Goal: Task Accomplishment & Management: Manage account settings

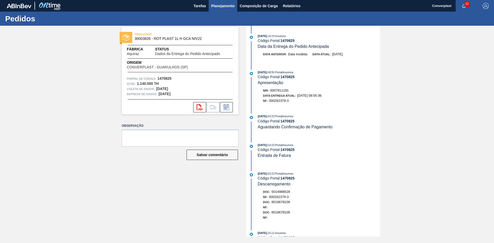
click at [213, 3] on font "Planejamento" at bounding box center [222, 6] width 23 height 6
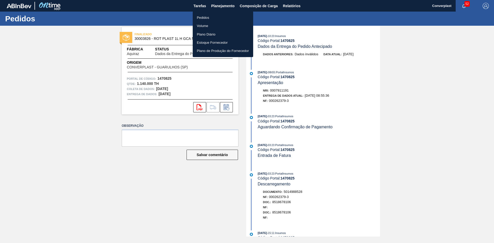
click at [210, 20] on li "Pedidos" at bounding box center [223, 17] width 60 height 8
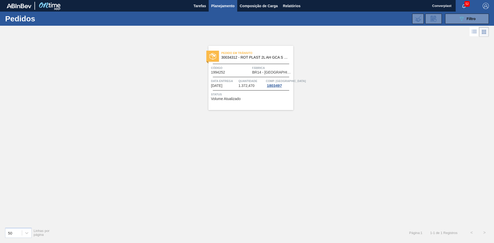
click at [454, 12] on div "089F7B8B-B2A5-4AFE-B5C0-19BA573D28AC Filtro Código Pedido Portal × 1994252 Códi…" at bounding box center [286, 18] width 409 height 15
click at [452, 23] on button "089F7B8B-B2A5-4AFE-B5C0-19BA573D28AC Filtro" at bounding box center [467, 19] width 44 height 10
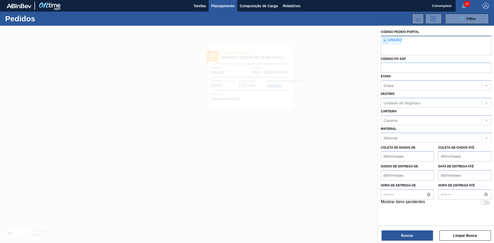
click at [383, 41] on span "×" at bounding box center [384, 40] width 5 height 7
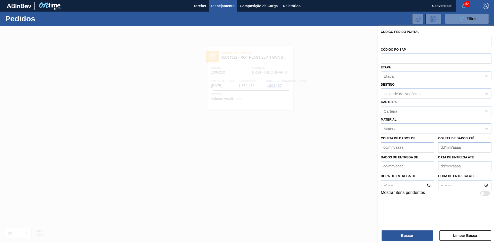
paste input "2018113"
type input "2018113"
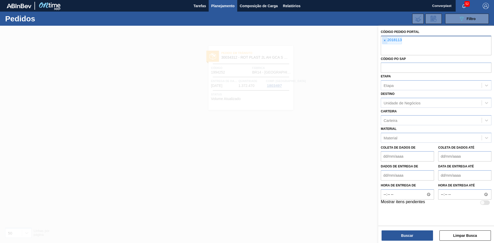
click at [384, 39] on font "×" at bounding box center [385, 40] width 2 height 4
paste input "2018113"
type input "2018113"
click at [416, 234] on button "Buscar" at bounding box center [407, 236] width 51 height 10
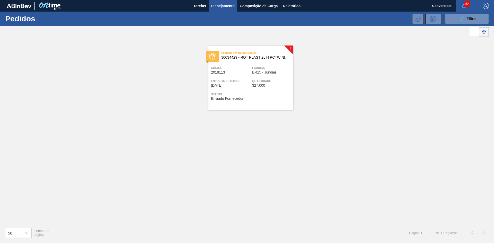
click at [229, 82] on font "Entrega de dados" at bounding box center [226, 81] width 30 height 3
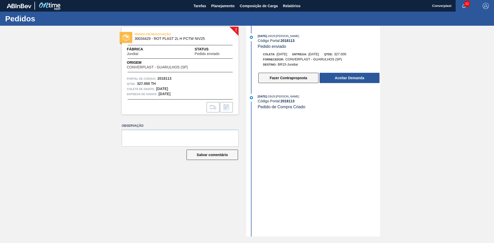
click at [277, 78] on font "Fazer Contraproposta" at bounding box center [288, 78] width 37 height 4
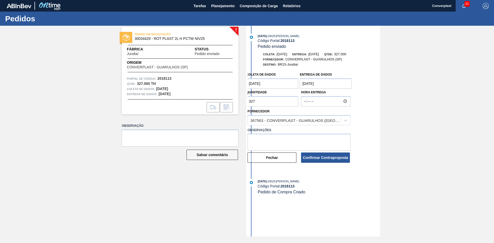
click at [232, 103] on div "! PEDIDO EM NEGOCIAÇÃO 30034429 - ROT PLAST 2L H PCTW NIV25 Fábrica Jundiaí Sta…" at bounding box center [247, 131] width 494 height 211
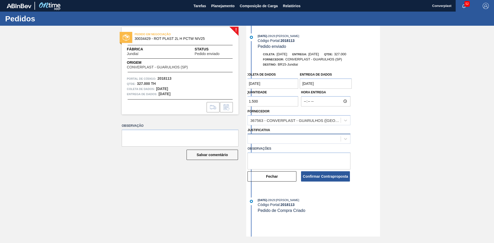
type input "1.500"
click at [274, 141] on div at bounding box center [294, 138] width 93 height 7
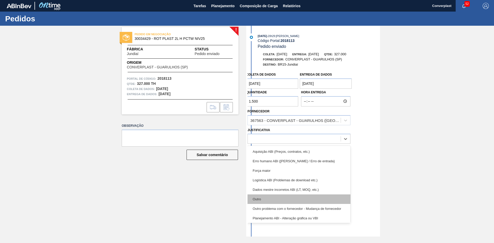
click at [270, 195] on div "Outro" at bounding box center [299, 200] width 103 height 10
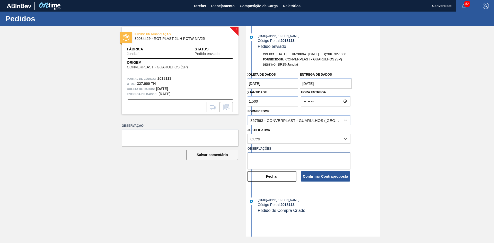
click at [269, 163] on textarea at bounding box center [299, 161] width 103 height 17
type textarea "ajuste qtde"
click at [321, 175] on font "Confirmar Contraproposta" at bounding box center [325, 177] width 45 height 4
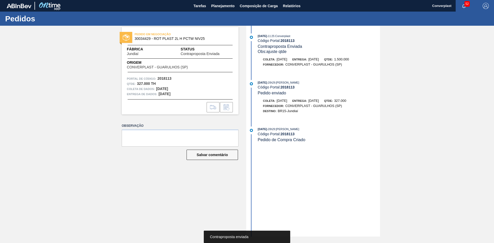
click at [182, 182] on div "PEDIDO EM NEGOCIAÇÃO 30034429 - ROT PLAST 2L H PCTW NIV25 Fábrica Jundiaí Statu…" at bounding box center [176, 131] width 125 height 211
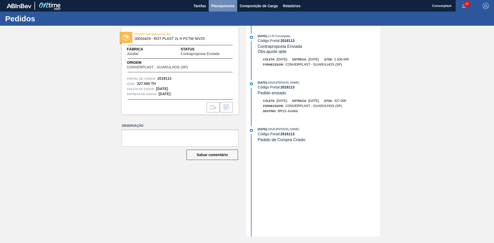
click at [230, 8] on font "Planejamento" at bounding box center [222, 6] width 23 height 6
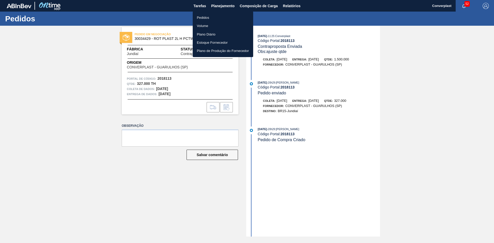
click at [212, 20] on li "Pedidos" at bounding box center [223, 17] width 60 height 8
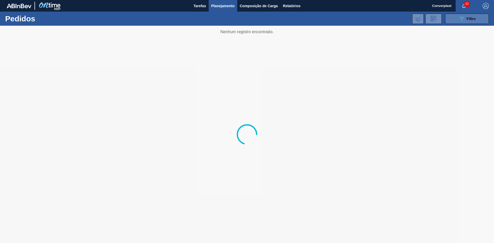
drag, startPoint x: 460, startPoint y: 18, endPoint x: 459, endPoint y: 20, distance: 2.7
click at [460, 19] on icon "089F7B8B-B2A5-4AFE-B5C0-19BA573D28AC" at bounding box center [462, 19] width 6 height 6
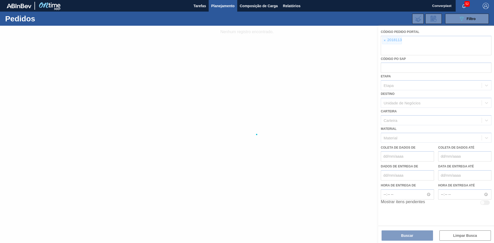
click at [387, 42] on div at bounding box center [247, 134] width 494 height 217
click at [386, 38] on font "×" at bounding box center [385, 40] width 2 height 4
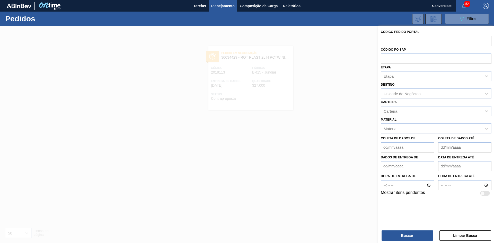
paste input "2018138"
type input "2018138"
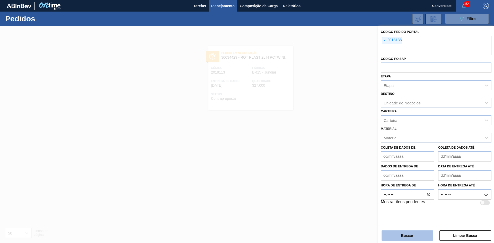
click at [412, 234] on font "Buscar" at bounding box center [407, 236] width 12 height 4
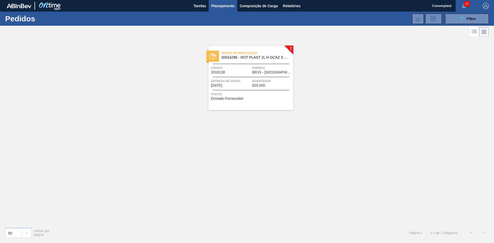
click at [245, 84] on div "Entrega de dados [DATE]" at bounding box center [231, 82] width 40 height 9
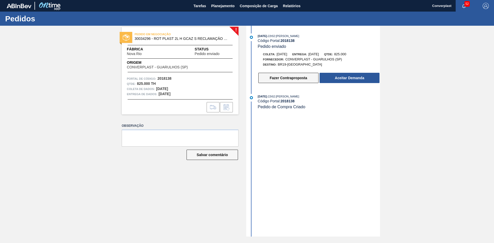
click at [278, 76] on button "Fazer Contraproposta" at bounding box center [288, 78] width 60 height 10
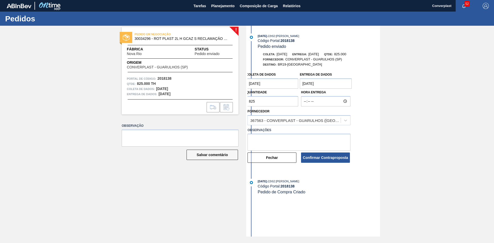
drag, startPoint x: 255, startPoint y: 100, endPoint x: 229, endPoint y: 101, distance: 25.5
click at [229, 101] on div "! PEDIDO EM NEGOCIAÇÃO 30034296 - ROT PLAST 2L H GCAZ S RECLAMAÇÃO NIV25 Fábric…" at bounding box center [247, 131] width 494 height 211
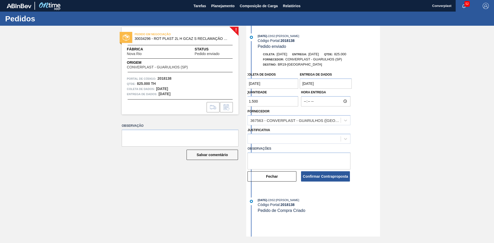
type input "1.500"
drag, startPoint x: 267, startPoint y: 133, endPoint x: 266, endPoint y: 142, distance: 9.8
click at [267, 133] on div "Justificativa" at bounding box center [299, 136] width 103 height 18
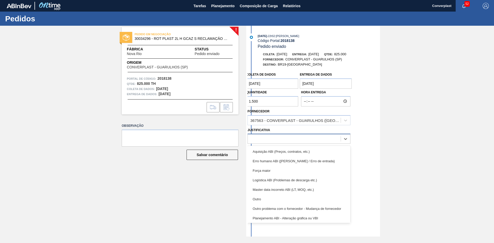
click at [265, 138] on div at bounding box center [294, 138] width 93 height 7
click at [271, 199] on div "Outro" at bounding box center [299, 200] width 103 height 10
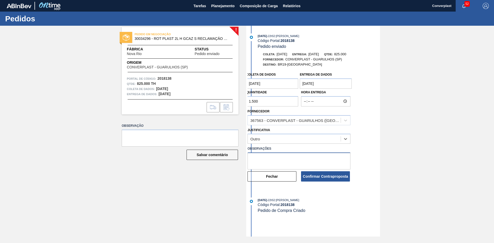
click at [279, 162] on textarea at bounding box center [299, 161] width 103 height 17
type textarea "ajuste qtde"
click at [324, 177] on font "Confirmar Contraproposta" at bounding box center [325, 177] width 45 height 4
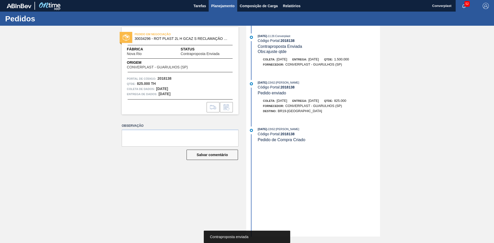
click at [223, 6] on font "Planejamento" at bounding box center [222, 6] width 23 height 4
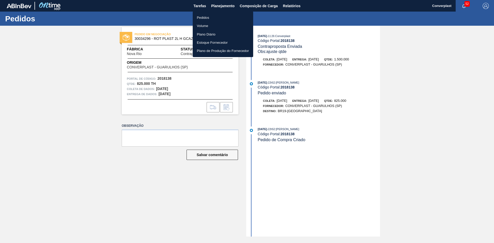
click at [207, 14] on ul "Pedidos Volume Plano Diário Estoque Fornecedor Plano de Produção do Fornecedor" at bounding box center [223, 34] width 60 height 46
click at [206, 16] on font "Pedidos" at bounding box center [203, 18] width 12 height 4
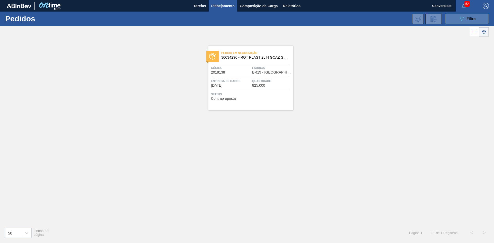
click at [460, 16] on icon "089F7B8B-B2A5-4AFE-B5C0-19BA573D28AC" at bounding box center [462, 19] width 6 height 6
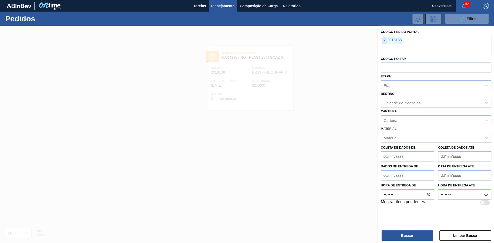
click at [385, 42] on font "×" at bounding box center [385, 40] width 2 height 4
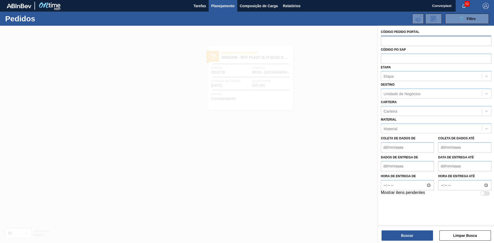
paste input "2018142"
type input "2018142"
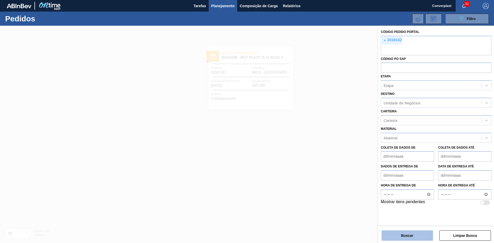
click at [404, 237] on font "Buscar" at bounding box center [407, 236] width 12 height 4
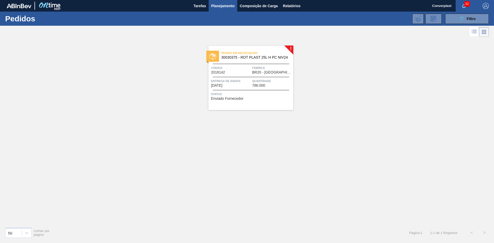
click at [249, 94] on span "Status" at bounding box center [251, 94] width 81 height 5
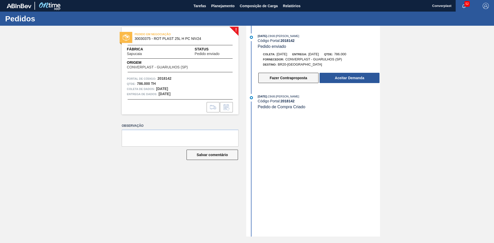
click at [268, 73] on button "Fazer Contraproposta" at bounding box center [288, 78] width 60 height 10
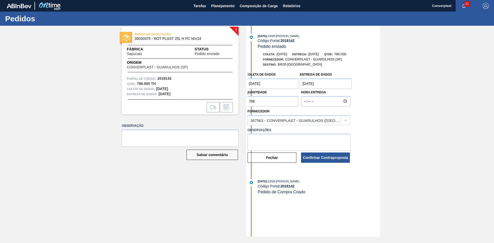
drag, startPoint x: 262, startPoint y: 103, endPoint x: 235, endPoint y: 101, distance: 26.8
click at [235, 101] on div "! PEDIDO EM NEGOCIAÇÃO 30030375 - ROT PLAST 25L H PC NIV24 Fábrica Sapucaia Sta…" at bounding box center [247, 131] width 494 height 211
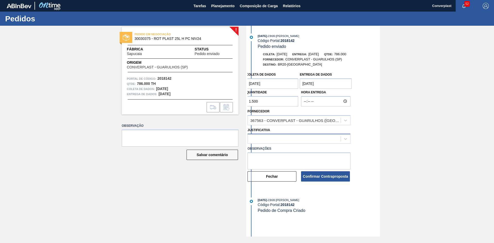
type input "1.500"
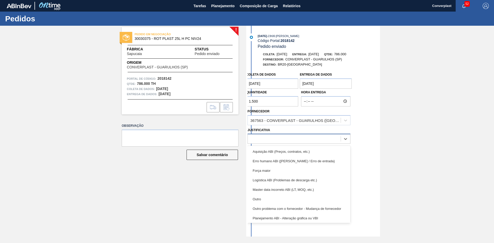
click at [266, 136] on div at bounding box center [294, 138] width 93 height 7
click at [261, 198] on font "Outro" at bounding box center [257, 199] width 8 height 4
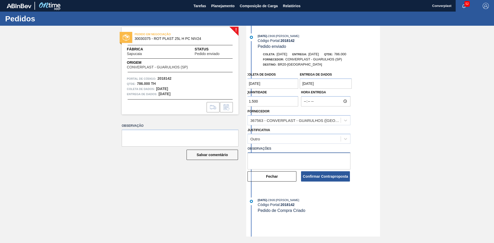
click at [272, 154] on textarea at bounding box center [299, 161] width 103 height 17
type textarea "a"
type textarea "AJUSTE QTDE"
click at [320, 179] on font "Confirmar Contraproposta" at bounding box center [325, 177] width 45 height 4
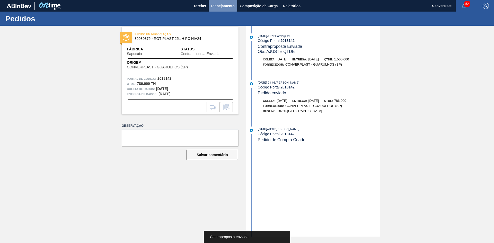
click at [213, 3] on font "Planejamento" at bounding box center [222, 6] width 23 height 6
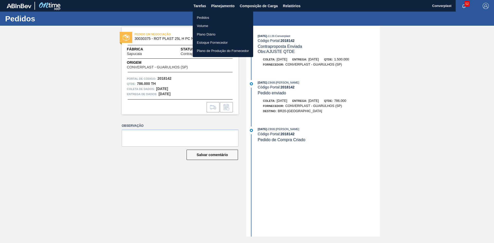
click at [205, 19] on font "Pedidos" at bounding box center [203, 18] width 12 height 4
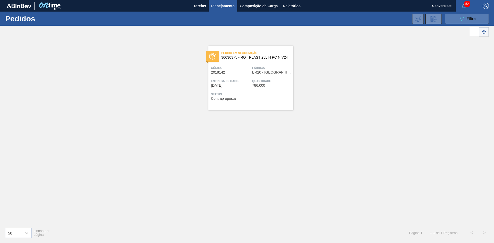
click at [457, 16] on button "089F7B8B-B2A5-4AFE-B5C0-19BA573D28AC Filtro" at bounding box center [467, 19] width 44 height 10
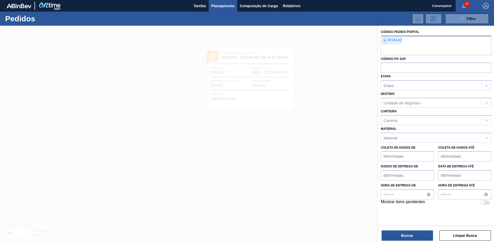
click at [387, 41] on div "× 2018142" at bounding box center [392, 40] width 20 height 7
paste input "2018042"
type input "2018042"
click at [385, 39] on font "×" at bounding box center [385, 40] width 2 height 4
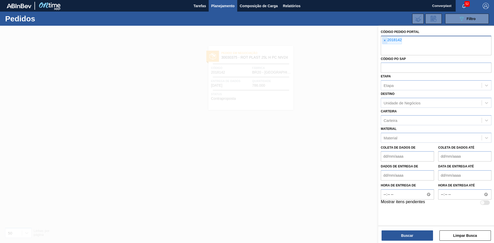
click at [385, 46] on input "text" at bounding box center [436, 51] width 111 height 10
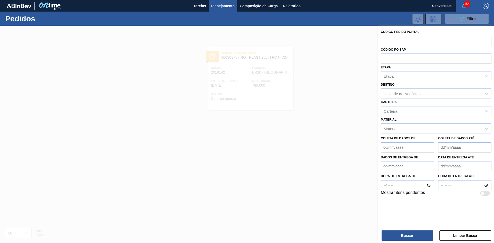
paste input "2018042"
type input "2018042"
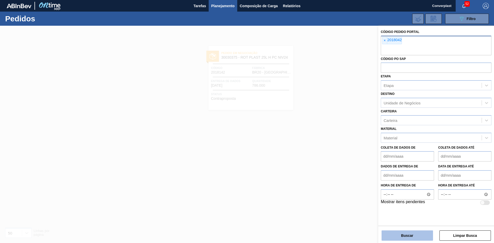
click at [391, 233] on button "Buscar" at bounding box center [407, 236] width 51 height 10
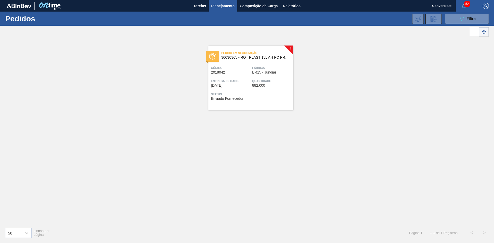
click at [237, 78] on span "Entrega de dados" at bounding box center [231, 80] width 40 height 5
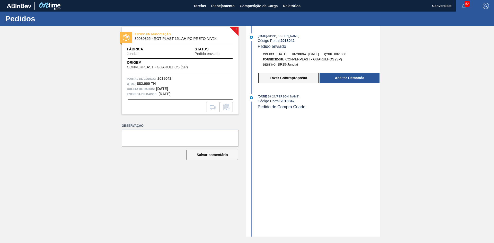
click at [267, 77] on button "Fazer Contraproposta" at bounding box center [288, 78] width 60 height 10
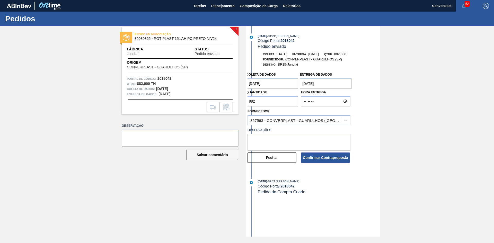
drag, startPoint x: 265, startPoint y: 100, endPoint x: 238, endPoint y: 105, distance: 27.6
click at [238, 105] on div "! PEDIDO EM NEGOCIAÇÃO 30030365 - ROT PLAST 15L AH PC PRETO NIV24 Fábrica Jundi…" at bounding box center [247, 131] width 494 height 211
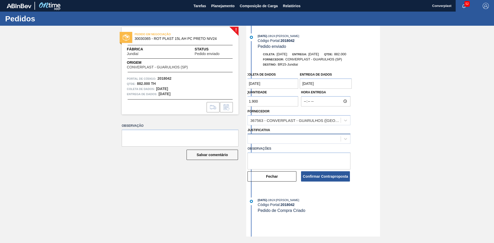
type input "1.900"
click at [260, 137] on div at bounding box center [294, 138] width 93 height 7
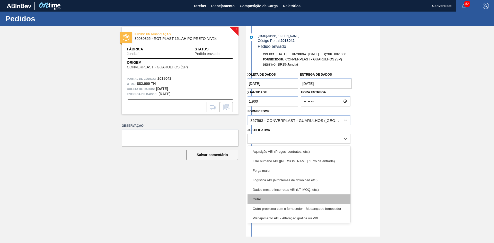
click at [261, 200] on font "Outro" at bounding box center [257, 199] width 8 height 4
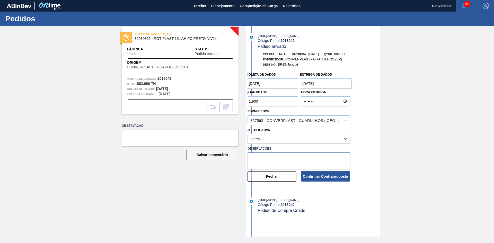
click at [263, 161] on textarea at bounding box center [299, 161] width 103 height 17
type textarea "AJUSTE QTDE"
click at [321, 177] on font "Confirmar Contraproposta" at bounding box center [325, 177] width 45 height 4
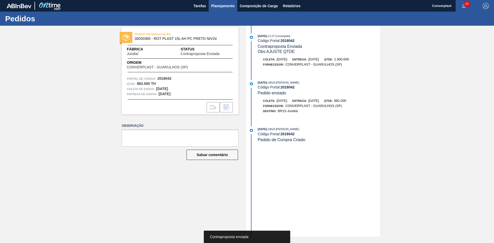
click at [211, 2] on button "Planejamento" at bounding box center [223, 6] width 29 height 12
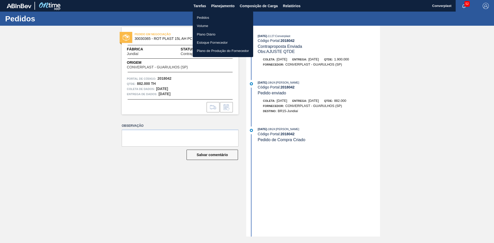
click at [206, 16] on font "Pedidos" at bounding box center [203, 18] width 12 height 4
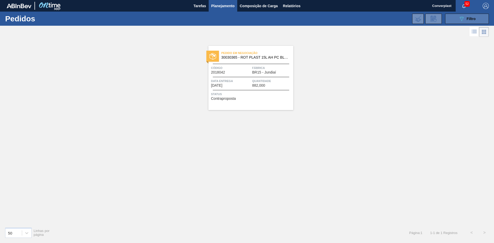
click at [460, 19] on icon "089F7B8B-B2A5-4AFE-B5C0-19BA573D28AC" at bounding box center [462, 19] width 6 height 6
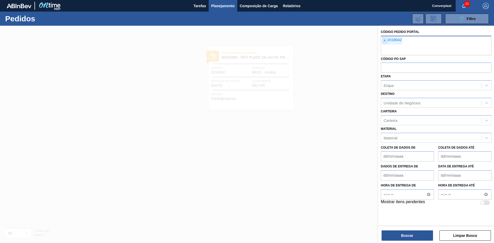
click at [383, 38] on span "×" at bounding box center [384, 40] width 5 height 7
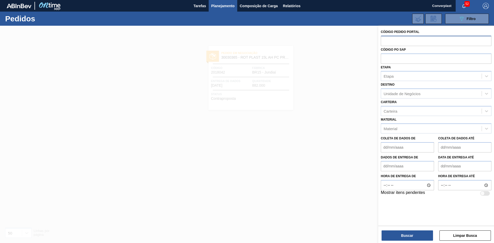
paste input "2018121"
type input "2018121"
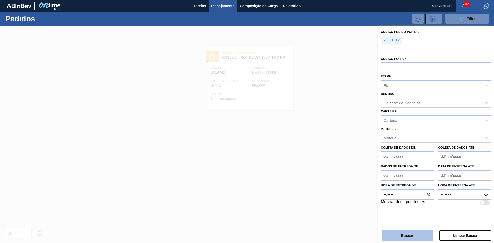
click at [399, 238] on button "Buscar" at bounding box center [407, 236] width 51 height 10
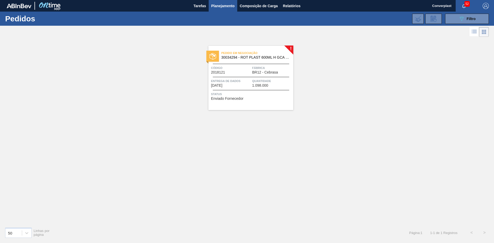
click at [244, 98] on div "Status Enviado Fornecedor" at bounding box center [251, 96] width 81 height 8
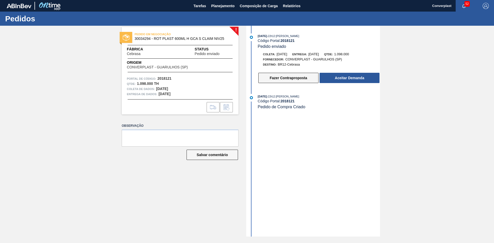
click at [266, 76] on button "Fazer Contraproposta" at bounding box center [288, 78] width 60 height 10
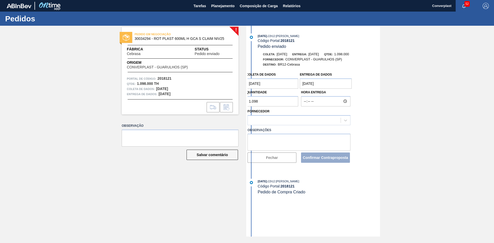
drag, startPoint x: 260, startPoint y: 106, endPoint x: 242, endPoint y: 103, distance: 19.0
click at [242, 103] on div "! PEDIDO EM NEGOCIAÇÃO 30034294 - ROT PLAST 600ML H GCA S CLAIM NIV25 Fábrica C…" at bounding box center [247, 131] width 494 height 211
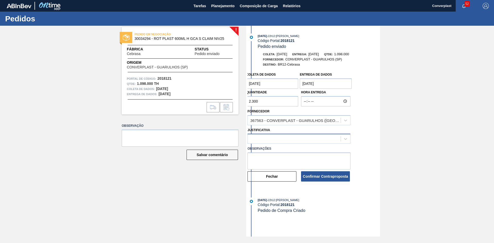
type input "2.300"
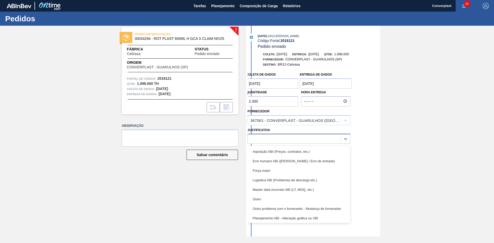
click at [254, 136] on div at bounding box center [294, 138] width 93 height 7
click at [264, 198] on div "Outro" at bounding box center [299, 200] width 103 height 10
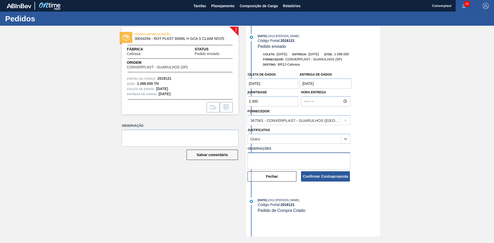
click at [267, 158] on textarea at bounding box center [299, 161] width 103 height 17
type textarea "AJUSTE QTDE"
click at [326, 179] on button "Confirmar Contraproposta" at bounding box center [325, 176] width 49 height 10
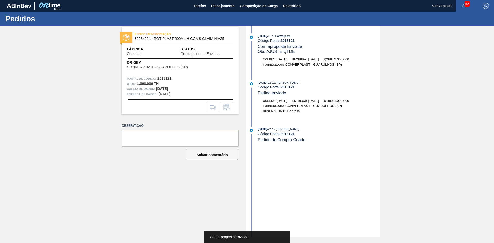
click at [195, 185] on div "PEDIDO EM NEGOCIAÇÃO 30034294 - ROT PLAST 600ML H GCA S CLAIM NIV25 Fábrica Ceb…" at bounding box center [176, 131] width 125 height 211
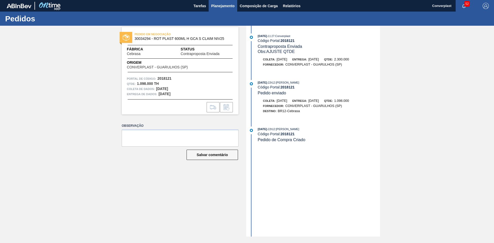
click at [212, 3] on font "Planejamento" at bounding box center [222, 6] width 23 height 6
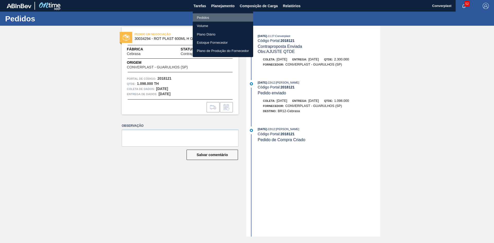
click at [203, 19] on font "Pedidos" at bounding box center [203, 18] width 12 height 4
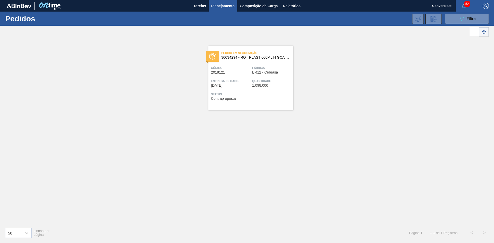
click at [166, 163] on div "Pedido em Negociação 30034294 - ROT PLAST 600ML H GCA S CLAIM NIV25 Código 2018…" at bounding box center [247, 130] width 494 height 185
click at [456, 19] on button "089F7B8B-B2A5-4AFE-B5C0-19BA573D28AC Filtro" at bounding box center [467, 19] width 44 height 10
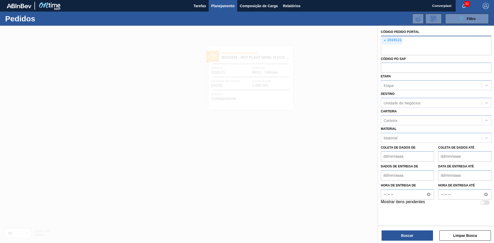
click at [383, 44] on div "× 2018121" at bounding box center [392, 40] width 20 height 7
click at [389, 40] on font "2018121" at bounding box center [394, 40] width 14 height 4
click at [387, 40] on span "×" at bounding box center [384, 40] width 5 height 7
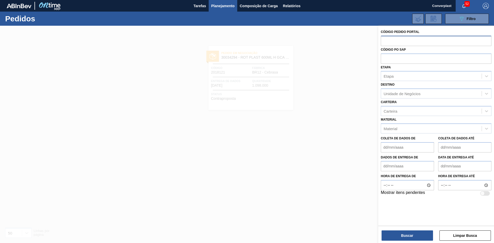
paste input "text"
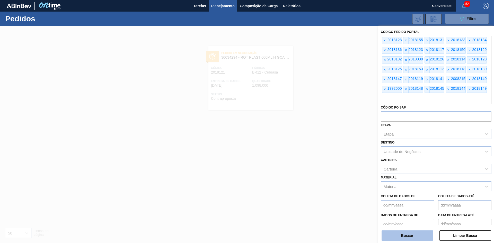
click at [393, 233] on button "Buscar" at bounding box center [407, 236] width 51 height 10
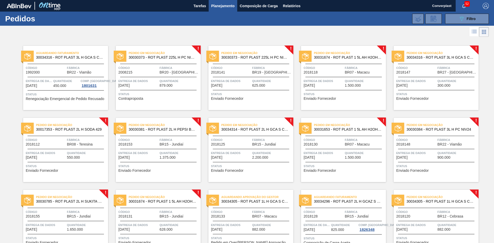
click at [187, 43] on div "! Pedido em Negociação 30030373 - ROT PLAST 225L H PC NIV24 Código 2008215 Fábr…" at bounding box center [154, 74] width 93 height 72
drag, startPoint x: 192, startPoint y: 24, endPoint x: 192, endPoint y: 30, distance: 6.2
click at [192, 24] on div "089F7B8B-B2A5-4AFE-B5C0-19BA573D28AC Filtro Código Pedido Portal × 2018128 × 20…" at bounding box center [286, 18] width 409 height 15
click at [38, 81] on font "Entrega de dados" at bounding box center [41, 81] width 30 height 3
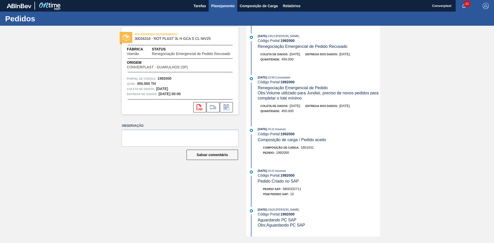
click at [222, 6] on font "Planejamento" at bounding box center [222, 6] width 23 height 4
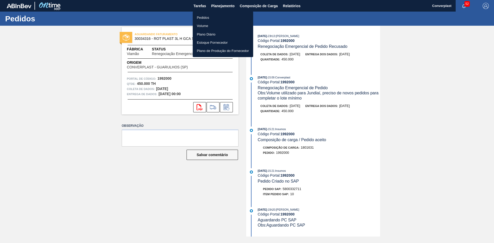
click at [210, 19] on li "Pedidos" at bounding box center [223, 17] width 60 height 8
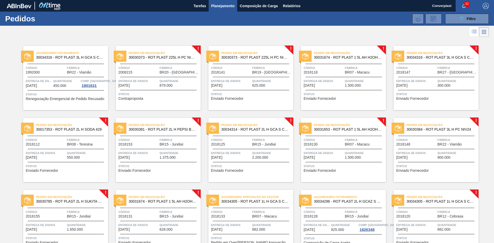
click at [195, 122] on div "Pedido em Negociação 30030381 - ROT PLAST 2L H PEPSI BLACK NIV24" at bounding box center [158, 126] width 85 height 9
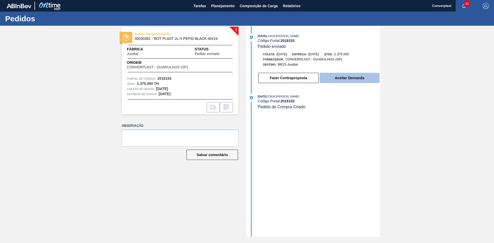
click at [335, 79] on button "Aceitar Demanda" at bounding box center [350, 78] width 60 height 10
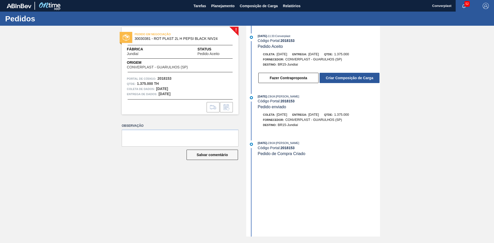
click at [331, 78] on font "Criar Composição de Carga" at bounding box center [349, 78] width 47 height 4
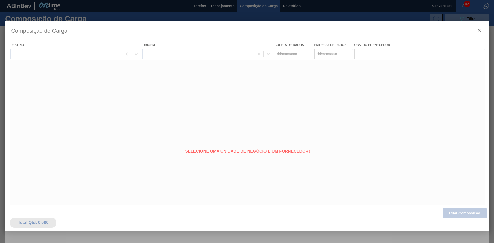
type coleta "[DATE]"
type entrega "[DATE]"
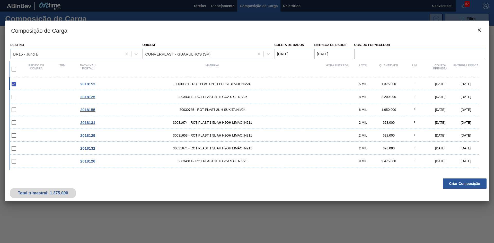
click at [204, 209] on div "Composição de Carga Destino BR15 - Jundiaí Origem CONVERPLAST - GUARULHOS ([GEO…" at bounding box center [247, 137] width 484 height 232
click at [466, 181] on button "Criar Composição" at bounding box center [465, 184] width 44 height 10
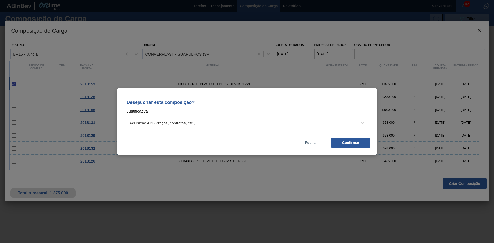
click at [275, 122] on div "Aquisição ABI (Preços, contratos, etc.)" at bounding box center [242, 122] width 231 height 7
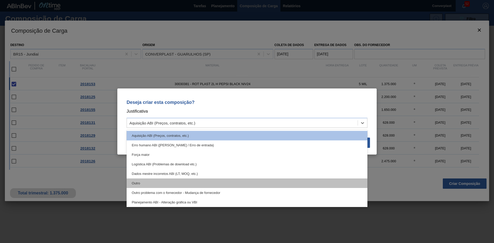
click at [176, 183] on div "Outro" at bounding box center [247, 184] width 241 height 10
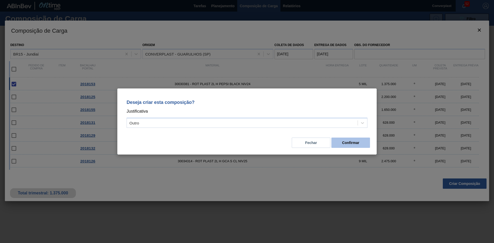
click at [356, 144] on font "Confirmar" at bounding box center [350, 143] width 17 height 4
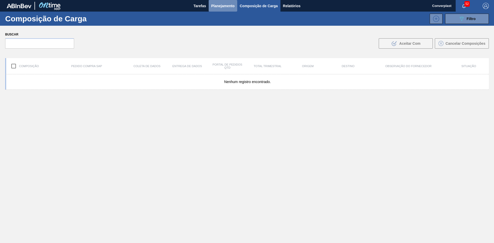
click at [211, 6] on button "Planejamento" at bounding box center [223, 6] width 29 height 12
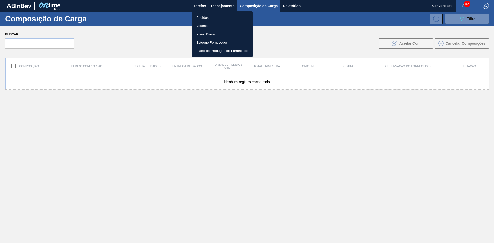
click at [208, 16] on font "Pedidos" at bounding box center [202, 18] width 12 height 4
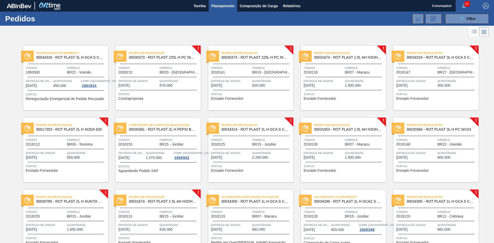
click at [231, 97] on font "Enviado Fornecedor" at bounding box center [227, 99] width 32 height 4
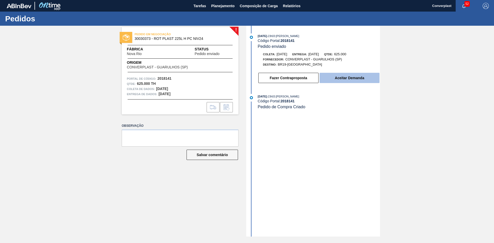
click at [339, 77] on font "Aceitar Demanda" at bounding box center [349, 78] width 29 height 4
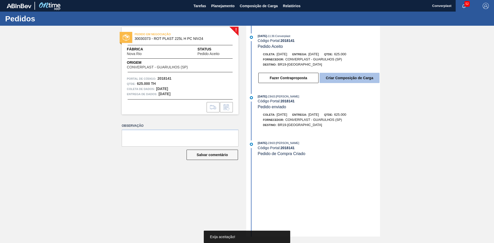
click at [329, 77] on font "Criar Composição de Carga" at bounding box center [349, 78] width 47 height 4
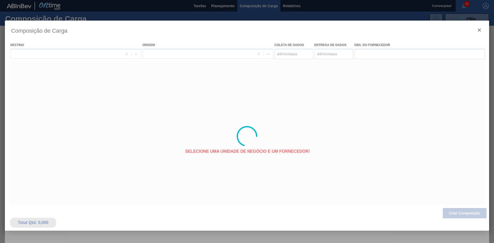
type coleta "[DATE]"
type entrega "[DATE]"
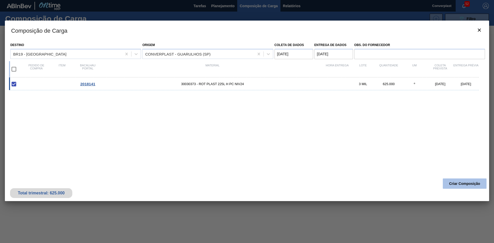
click at [460, 187] on button "Criar Composição" at bounding box center [465, 184] width 44 height 10
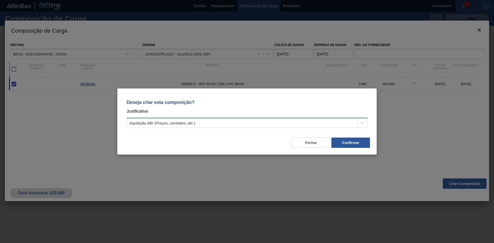
click at [309, 123] on div "Aquisição ABI (Preços, contratos, etc.)" at bounding box center [242, 122] width 231 height 7
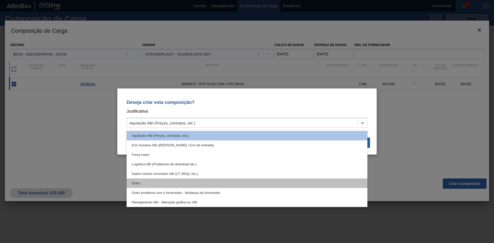
click at [222, 180] on div "Outro" at bounding box center [247, 184] width 241 height 10
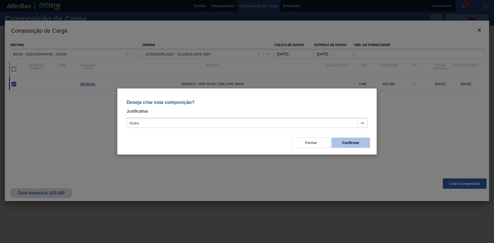
click at [337, 141] on button "Confirmar" at bounding box center [350, 143] width 39 height 10
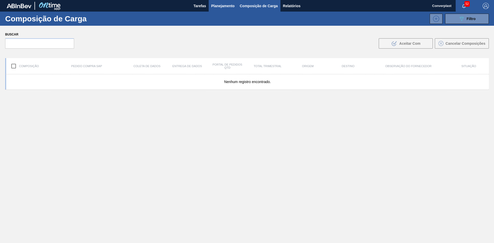
click at [212, 7] on font "Planejamento" at bounding box center [222, 6] width 23 height 4
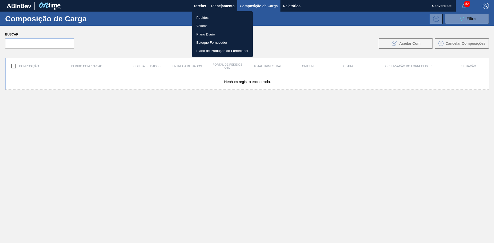
click at [197, 14] on li "Pedidos" at bounding box center [222, 17] width 60 height 8
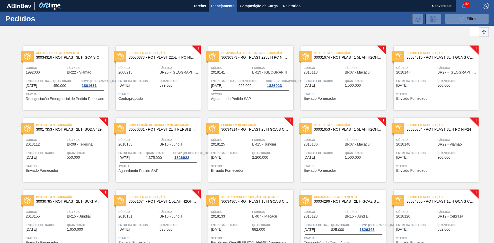
click at [345, 104] on div "Pedido em Negociação 30031674 - ROT PLAST 1 5L AH H2OH LIMÃO IN211 Código 20181…" at bounding box center [343, 78] width 85 height 64
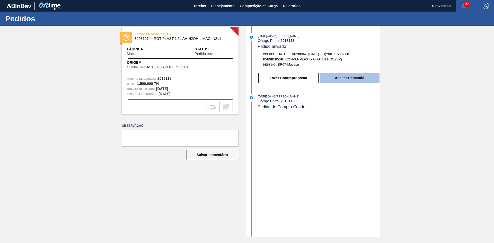
click at [346, 77] on font "Aceitar Demanda" at bounding box center [349, 78] width 29 height 4
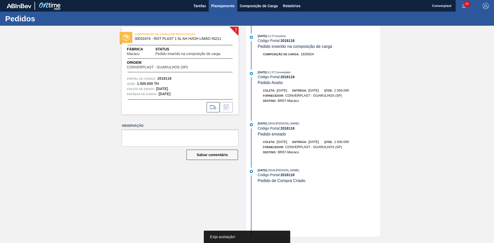
click at [223, 6] on font "Planejamento" at bounding box center [222, 6] width 23 height 4
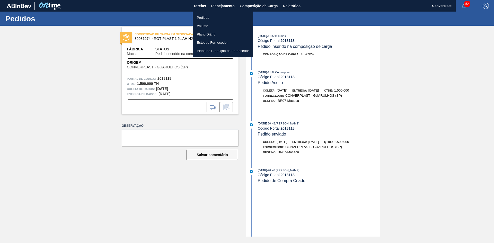
click at [206, 16] on font "Pedidos" at bounding box center [203, 18] width 12 height 4
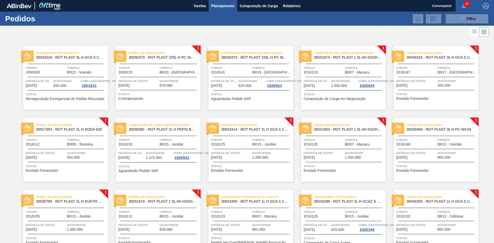
click at [408, 81] on font "Entrega de dados" at bounding box center [411, 81] width 30 height 3
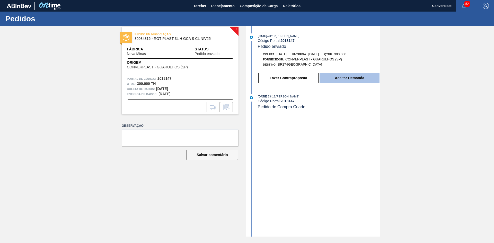
click at [354, 76] on font "Aceitar Demanda" at bounding box center [349, 78] width 29 height 4
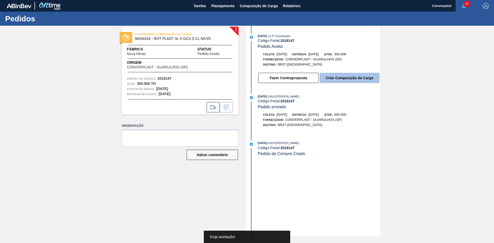
click at [332, 78] on font "Criar Composição de Carga" at bounding box center [349, 78] width 47 height 4
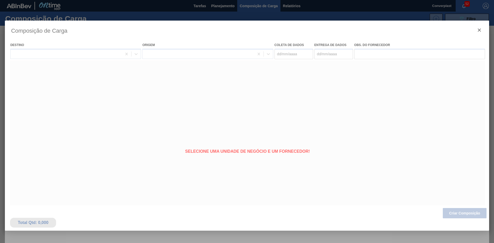
type coleta "[DATE]"
type entrega "[DATE]"
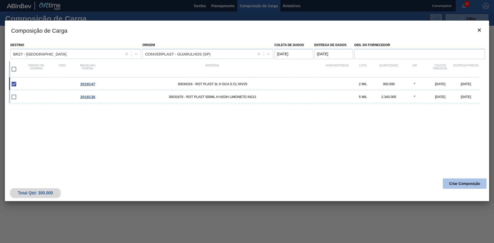
click at [457, 183] on font "Criar Composição" at bounding box center [464, 184] width 31 height 4
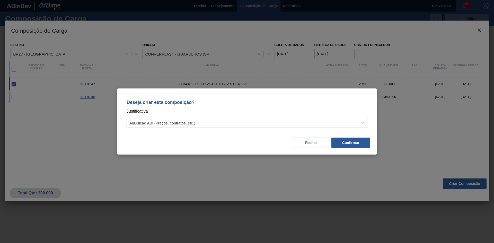
click at [319, 121] on div "Aquisição ABI (Preços, contratos, etc.)" at bounding box center [242, 122] width 231 height 7
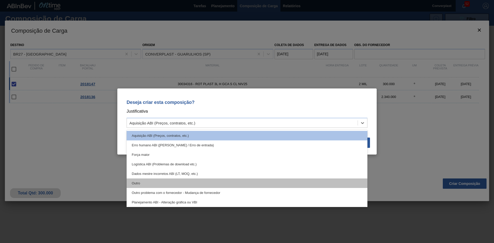
click at [193, 184] on div "Outro" at bounding box center [247, 184] width 241 height 10
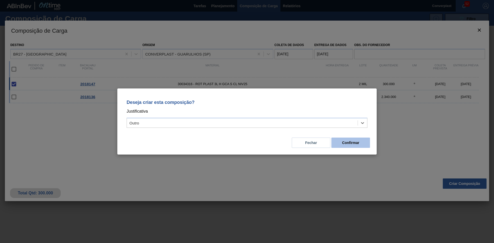
click at [353, 145] on button "Confirmar" at bounding box center [350, 143] width 39 height 10
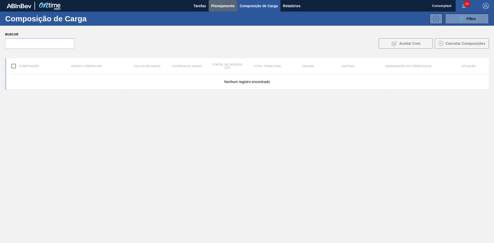
click at [219, 5] on font "Planejamento" at bounding box center [222, 6] width 23 height 4
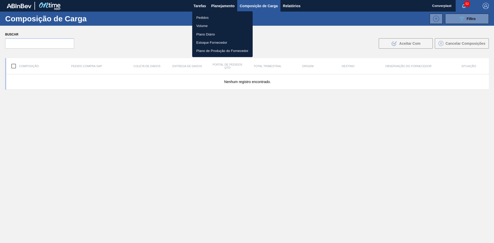
click at [206, 18] on font "Pedidos" at bounding box center [202, 18] width 12 height 4
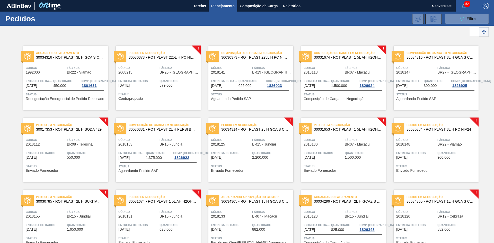
click at [241, 146] on div "Código 2018125" at bounding box center [231, 141] width 40 height 9
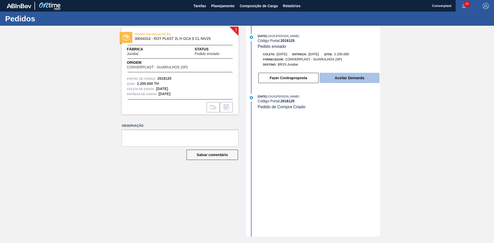
click at [328, 81] on button "Aceitar Demanda" at bounding box center [350, 78] width 60 height 10
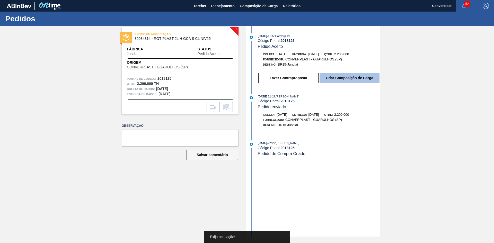
click at [334, 77] on font "Criar Composição de Carga" at bounding box center [349, 78] width 47 height 4
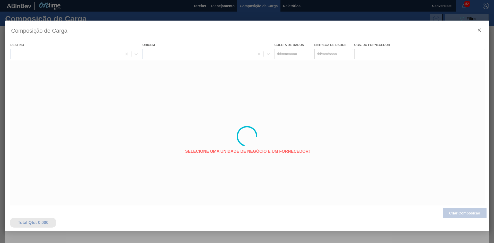
type coleta "[DATE]"
type entrega "[DATE]"
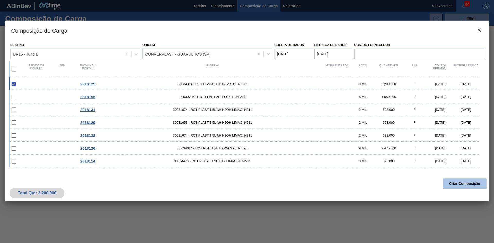
click at [459, 180] on button "Criar Composição" at bounding box center [465, 184] width 44 height 10
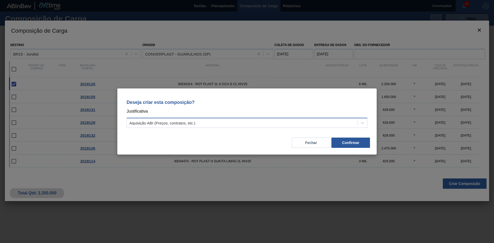
click at [283, 119] on div "Aquisição ABI (Preços, contratos, etc.)" at bounding box center [242, 122] width 231 height 7
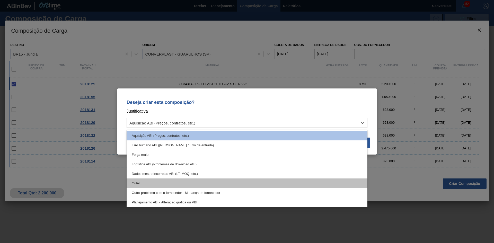
click at [200, 184] on div "Outro" at bounding box center [247, 184] width 241 height 10
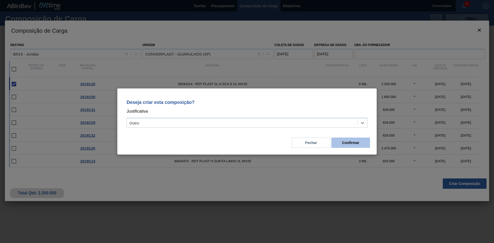
click at [346, 142] on font "Confirmar" at bounding box center [350, 143] width 17 height 4
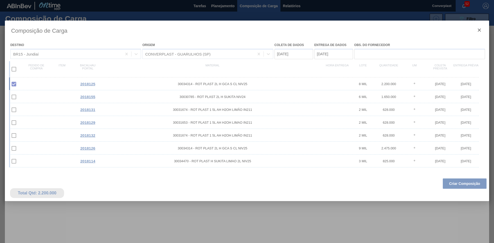
click at [220, 5] on div at bounding box center [247, 121] width 494 height 243
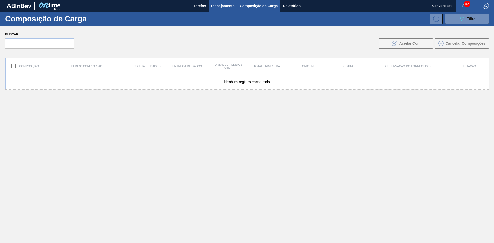
click at [218, 6] on font "Planejamento" at bounding box center [222, 6] width 23 height 4
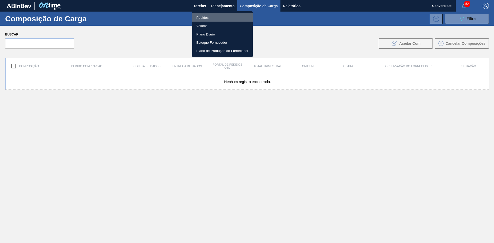
click at [205, 18] on font "Pedidos" at bounding box center [202, 18] width 12 height 4
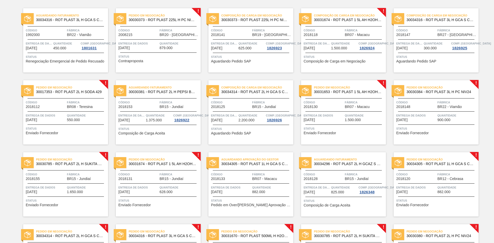
scroll to position [77, 0]
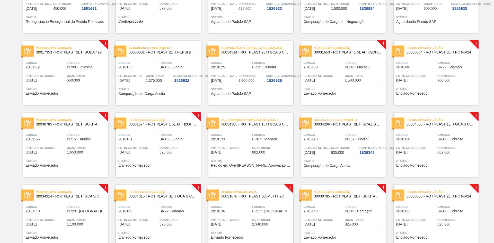
click at [329, 90] on span "Status" at bounding box center [344, 88] width 81 height 5
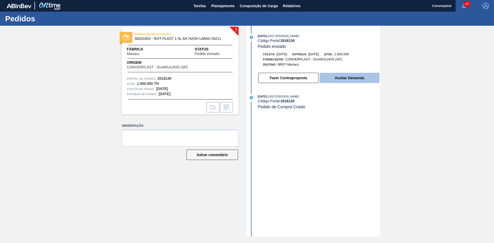
click at [327, 78] on button "Aceitar Demanda" at bounding box center [350, 78] width 60 height 10
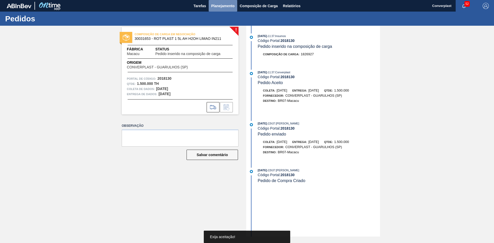
click at [222, 2] on button "Planejamento" at bounding box center [223, 6] width 29 height 12
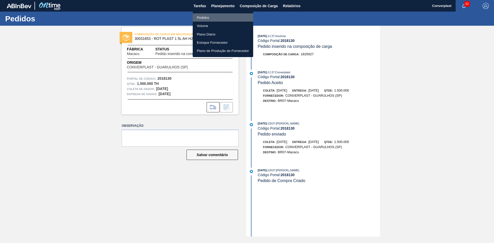
click at [211, 16] on li "Pedidos" at bounding box center [223, 17] width 60 height 8
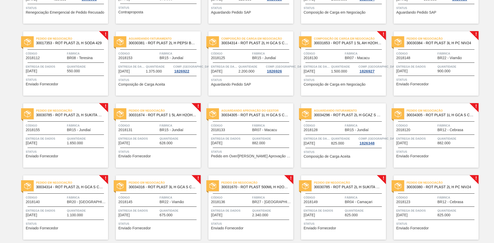
scroll to position [77, 0]
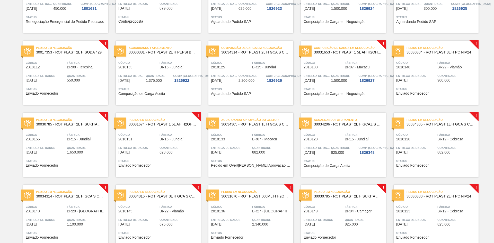
click at [418, 93] on font "Enviado Fornecedor" at bounding box center [412, 93] width 32 height 4
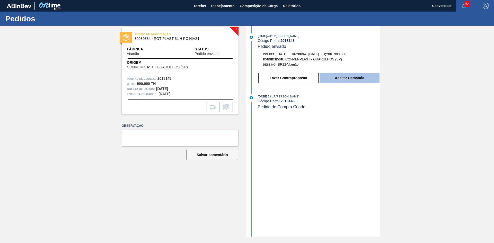
click at [333, 79] on button "Aceitar Demanda" at bounding box center [350, 78] width 60 height 10
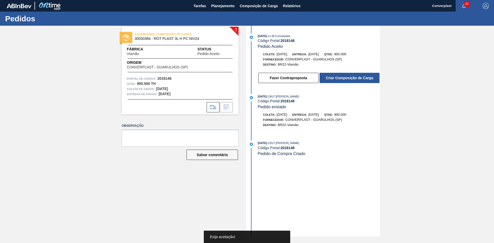
click at [338, 75] on button "Criar Composição de Carga" at bounding box center [350, 78] width 60 height 10
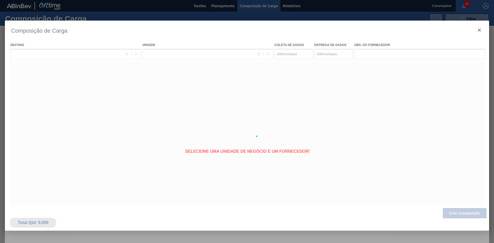
type coleta "[DATE]"
type entrega "[DATE]"
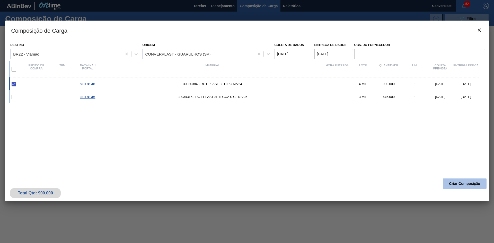
click at [457, 185] on font "Criar Composição" at bounding box center [464, 184] width 31 height 4
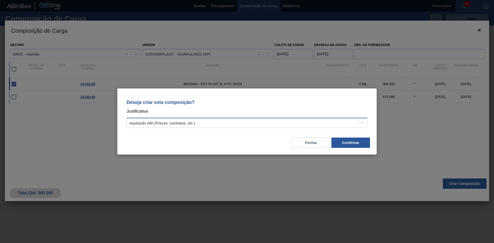
click at [280, 119] on div "Aquisição ABI (Preços, contratos, etc.)" at bounding box center [242, 122] width 231 height 7
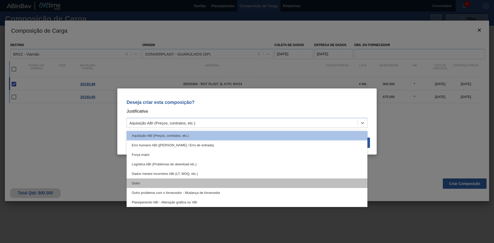
click at [210, 183] on div "Outro" at bounding box center [247, 184] width 241 height 10
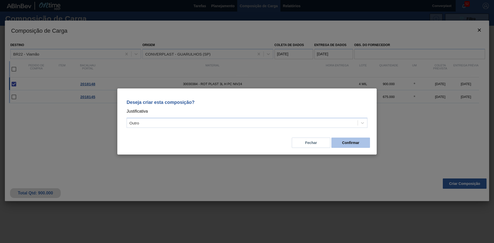
click at [340, 144] on button "Confirmar" at bounding box center [350, 143] width 39 height 10
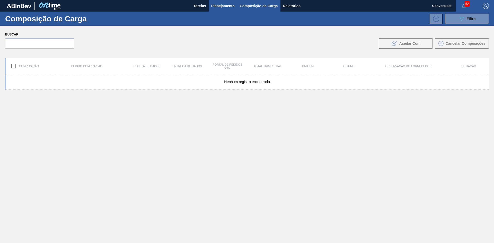
click at [214, 7] on font "Planejamento" at bounding box center [222, 6] width 23 height 4
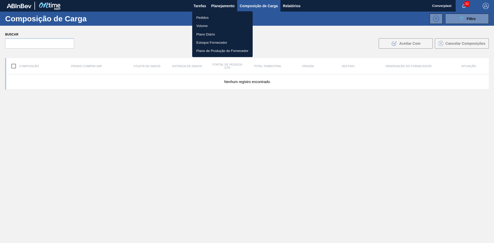
click at [210, 19] on li "Pedidos" at bounding box center [222, 17] width 60 height 8
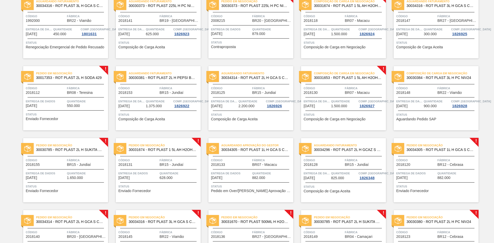
scroll to position [103, 0]
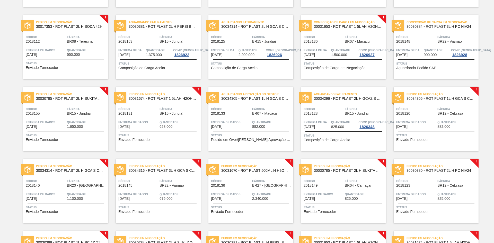
click at [85, 80] on div "! Pedido em Negociação 30030785 - ROT PLAST 2L H SUKITA NIV24 Código 2018155 Fá…" at bounding box center [61, 115] width 93 height 72
click at [90, 74] on div "Pedido em Negociação 30017353 - ROT PLAST 2L H SODA 429 Código 2018112 Fábrica …" at bounding box center [65, 47] width 85 height 64
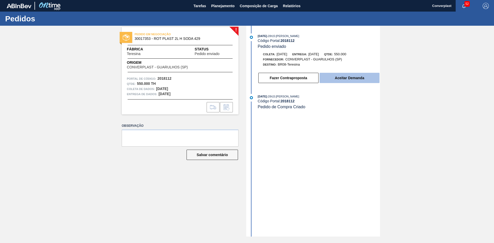
click at [339, 82] on button "Aceitar Demanda" at bounding box center [350, 78] width 60 height 10
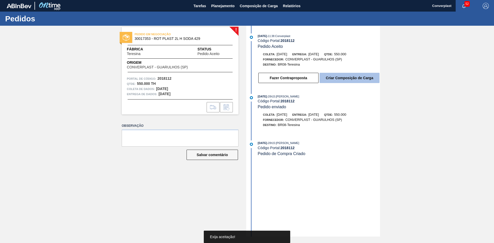
click at [331, 81] on button "Criar Composição de Carga" at bounding box center [350, 78] width 60 height 10
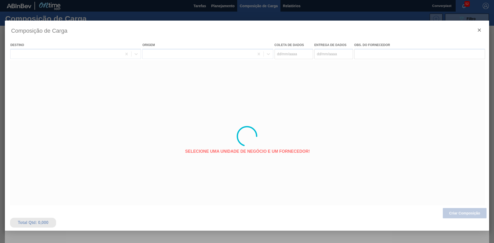
type coleta "[DATE]"
type entrega "[DATE]"
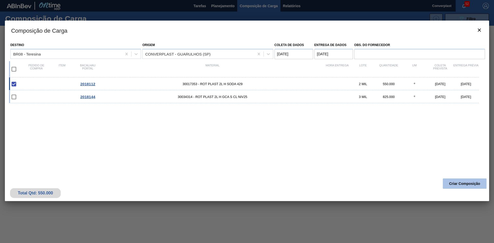
click at [457, 183] on font "Criar Composição" at bounding box center [464, 184] width 31 height 4
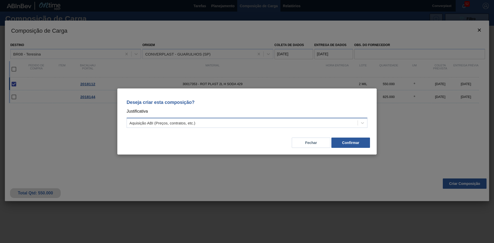
click at [244, 119] on div "Aquisição ABI (Preços, contratos, etc.)" at bounding box center [247, 123] width 241 height 10
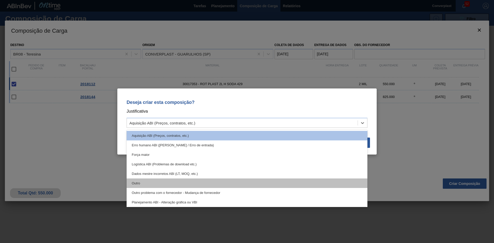
click at [181, 185] on div "Outro" at bounding box center [247, 184] width 241 height 10
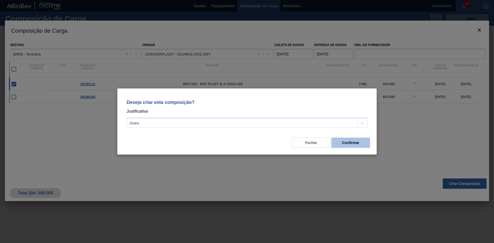
click at [351, 142] on font "Confirmar" at bounding box center [350, 143] width 17 height 4
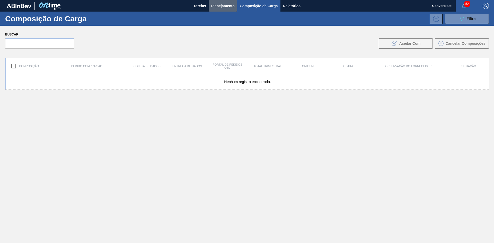
click at [217, 6] on font "Planejamento" at bounding box center [222, 6] width 23 height 4
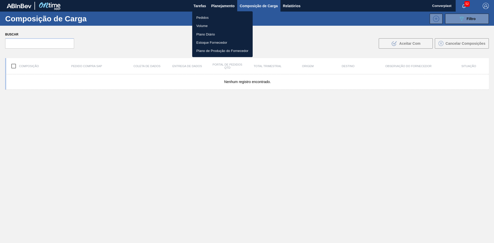
click at [210, 20] on li "Pedidos" at bounding box center [222, 17] width 60 height 8
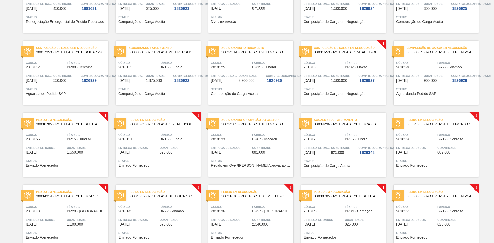
scroll to position [129, 0]
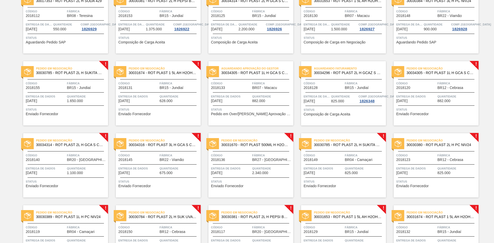
click at [141, 117] on div "Pedido em Negociação 30031674 - ROT PLAST 1 5L AH H2OH LIMÃO IN211 Código 20181…" at bounding box center [158, 93] width 85 height 64
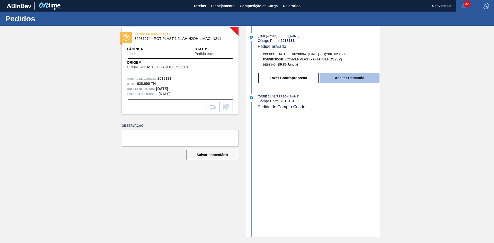
click at [337, 76] on font "Aceitar Demanda" at bounding box center [349, 78] width 29 height 4
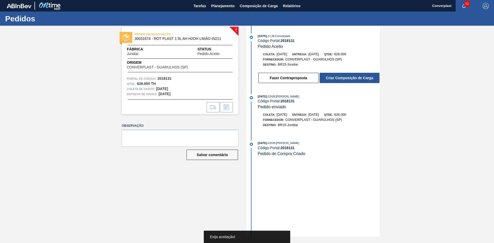
click at [340, 77] on font "Criar Composição de Carga" at bounding box center [349, 78] width 47 height 4
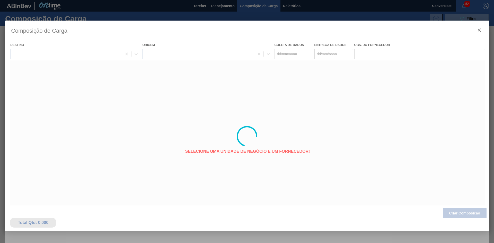
type coleta "[DATE]"
type entrega "[DATE]"
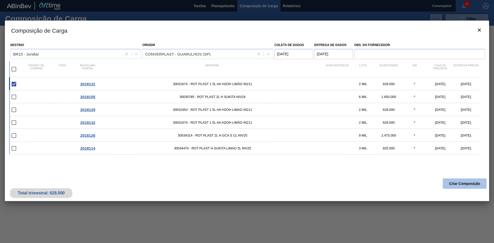
click at [457, 180] on button "Criar Composição" at bounding box center [465, 184] width 44 height 10
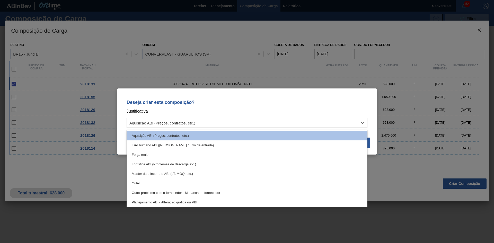
click at [191, 125] on div "Aquisição ABI (Preços, contratos, etc.)" at bounding box center [242, 122] width 231 height 7
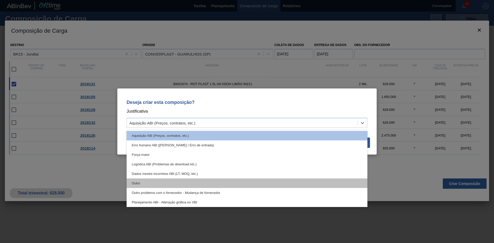
click at [151, 182] on div "Outro" at bounding box center [247, 184] width 241 height 10
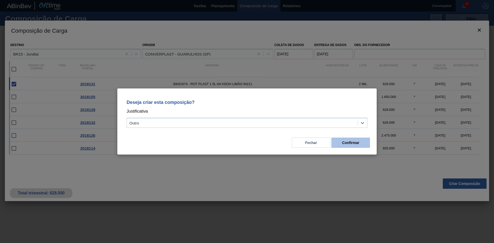
click at [362, 141] on button "Confirmar" at bounding box center [350, 143] width 39 height 10
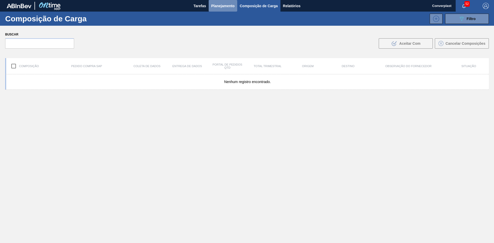
click at [217, 2] on button "Planejamento" at bounding box center [223, 6] width 29 height 12
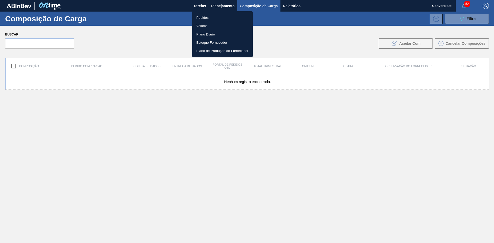
click at [201, 16] on font "Pedidos" at bounding box center [202, 18] width 12 height 4
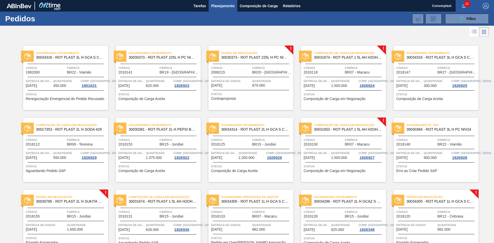
scroll to position [180, 0]
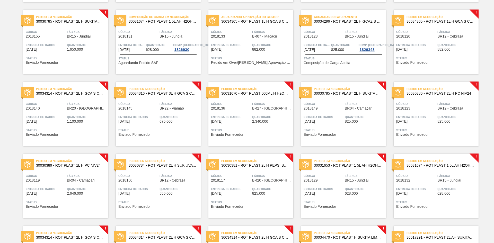
click at [57, 61] on font "Enviado Fornecedor" at bounding box center [42, 62] width 32 height 4
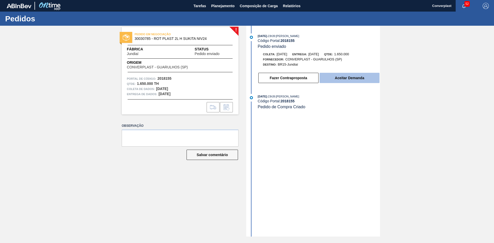
click at [347, 82] on button "Aceitar Demanda" at bounding box center [350, 78] width 60 height 10
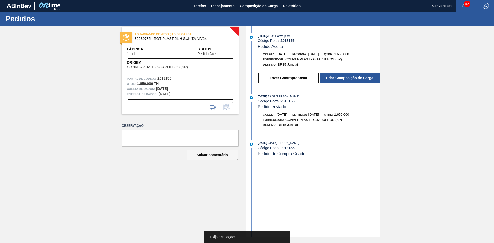
click at [340, 76] on font "Criar Composição de Carga" at bounding box center [349, 78] width 47 height 4
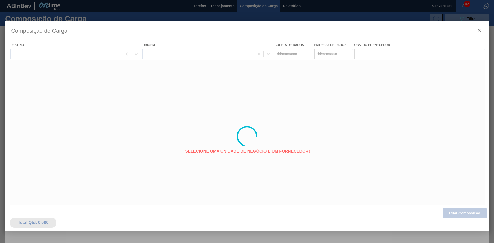
type coleta "[DATE]"
type entrega "[DATE]"
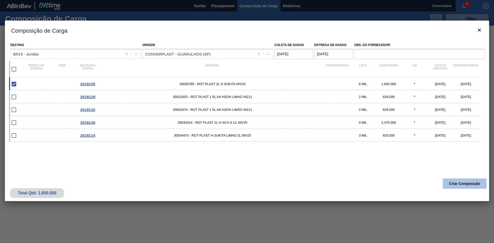
click at [458, 182] on font "Criar Composição" at bounding box center [464, 184] width 31 height 4
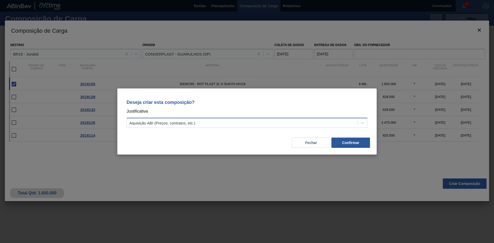
click at [207, 124] on div "Aquisição ABI (Preços, contratos, etc.)" at bounding box center [242, 122] width 231 height 7
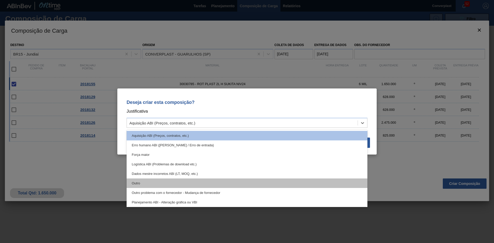
click at [191, 182] on div "Outro" at bounding box center [247, 184] width 241 height 10
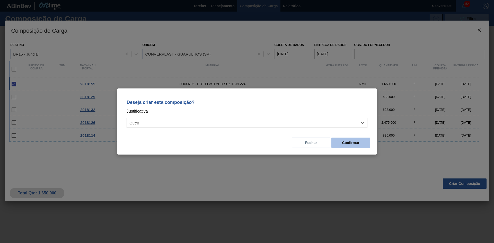
click at [347, 143] on font "Confirmar" at bounding box center [350, 143] width 17 height 4
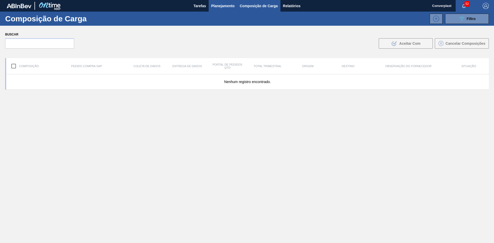
click at [228, 4] on font "Planejamento" at bounding box center [222, 6] width 23 height 4
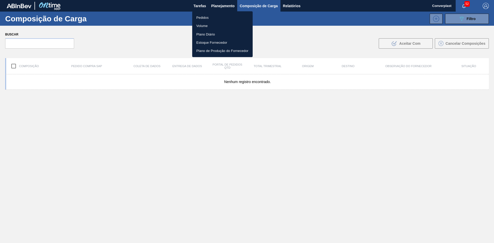
click at [207, 15] on font "Pedidos" at bounding box center [202, 17] width 12 height 5
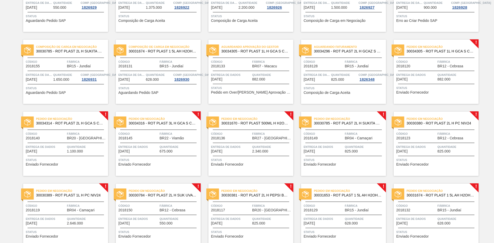
scroll to position [154, 0]
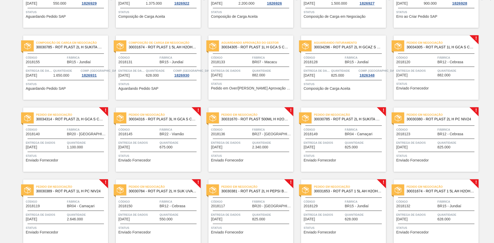
click at [429, 78] on div "Pedido em Negociação 30034305 - ROT PLAST 1L H GCA S CL NIV25 Código 2018120 Fá…" at bounding box center [436, 68] width 85 height 64
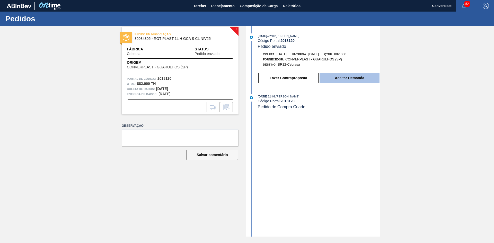
click at [362, 78] on font "Aceitar Demanda" at bounding box center [349, 78] width 29 height 4
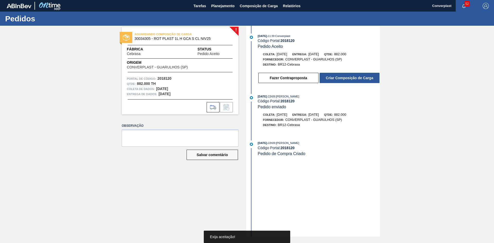
click at [362, 78] on font "Criar Composição de Carga" at bounding box center [349, 78] width 47 height 4
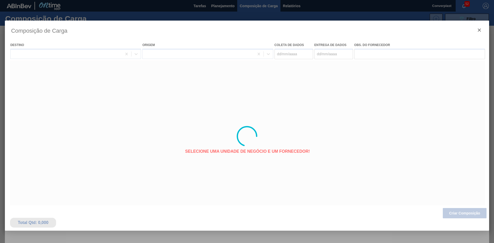
type coleta "[DATE]"
type entrega "[DATE]"
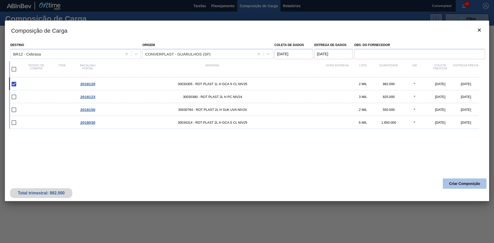
click at [455, 179] on button "Criar Composição" at bounding box center [465, 184] width 44 height 10
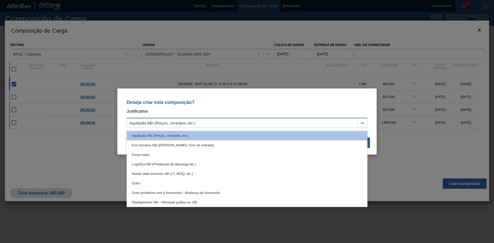
click at [253, 120] on div "Aquisição ABI (Preços, contratos, etc.)" at bounding box center [242, 122] width 231 height 7
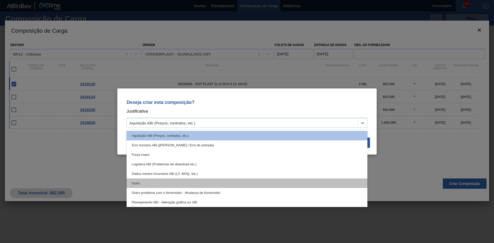
click at [195, 182] on div "Outro" at bounding box center [247, 184] width 241 height 10
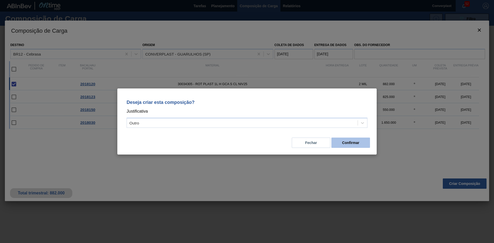
click at [368, 143] on button "Confirmar" at bounding box center [350, 143] width 39 height 10
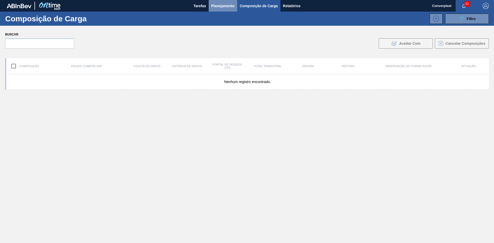
click at [218, 1] on button "Planejamento" at bounding box center [223, 6] width 29 height 12
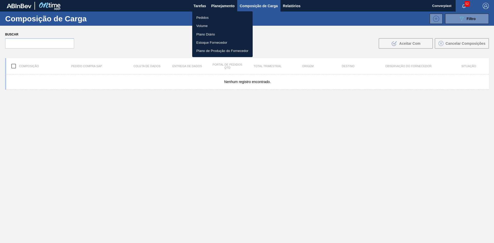
click at [212, 17] on li "Pedidos" at bounding box center [222, 17] width 60 height 8
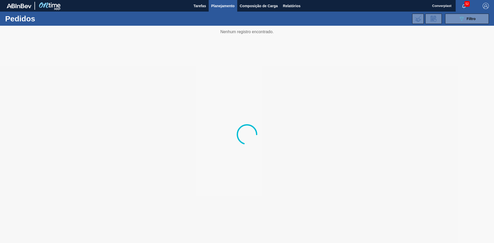
click at [199, 115] on div at bounding box center [247, 134] width 494 height 217
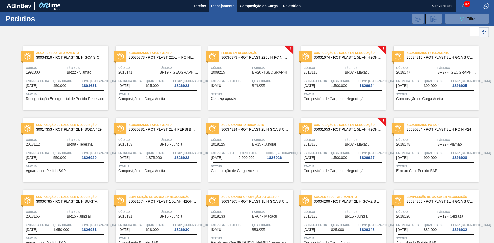
scroll to position [129, 0]
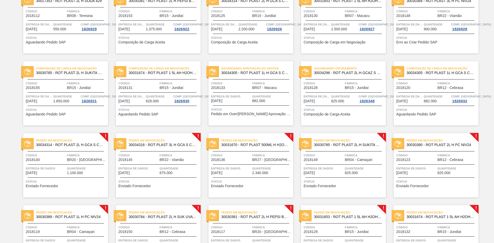
click at [63, 190] on div "Pedido em Negociação 30034314 - ROT PLAST 2L H GCA S CL NIV25 Código 2018140 Fá…" at bounding box center [65, 165] width 85 height 64
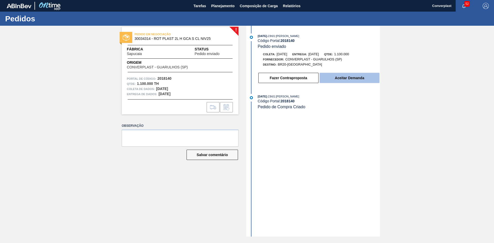
click at [340, 78] on font "Aceitar Demanda" at bounding box center [349, 78] width 29 height 4
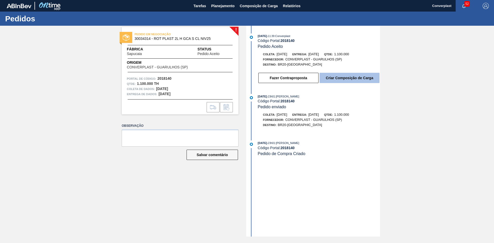
click at [337, 78] on font "Criar Composição de Carga" at bounding box center [349, 78] width 47 height 4
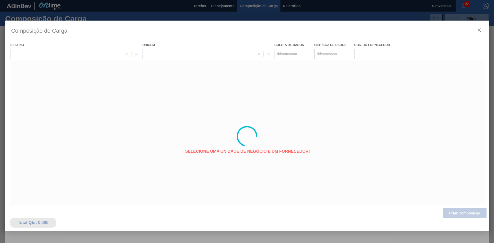
type coleta "[DATE]"
type entrega "[DATE]"
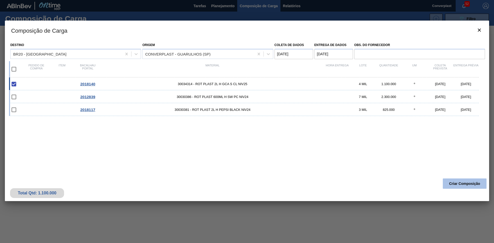
click at [458, 184] on font "Criar Composição" at bounding box center [464, 184] width 31 height 4
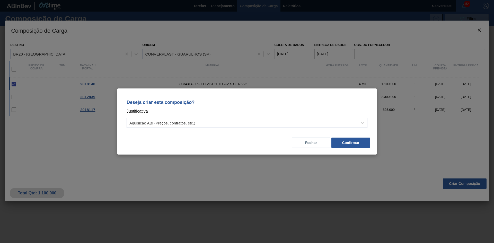
click at [211, 122] on div "Aquisição ABI (Preços, contratos, etc.)" at bounding box center [242, 122] width 231 height 7
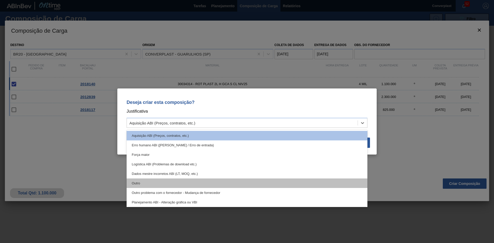
click at [171, 184] on div "Outro" at bounding box center [247, 184] width 241 height 10
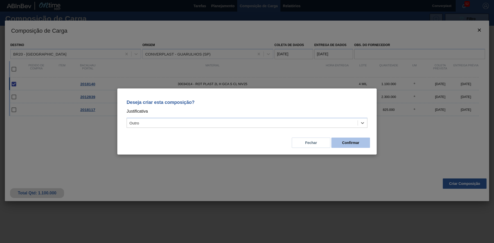
click at [347, 144] on font "Confirmar" at bounding box center [350, 143] width 17 height 4
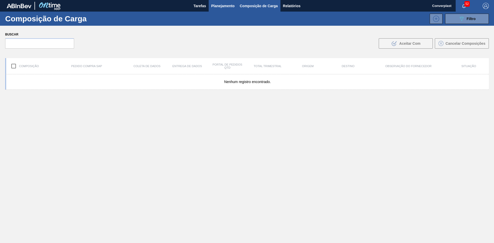
click at [225, 8] on font "Planejamento" at bounding box center [222, 6] width 23 height 6
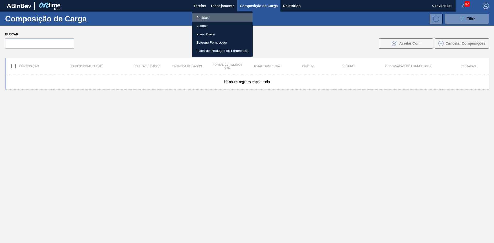
drag, startPoint x: 211, startPoint y: 21, endPoint x: 209, endPoint y: 19, distance: 3.1
click at [211, 21] on li "Pedidos" at bounding box center [222, 17] width 60 height 8
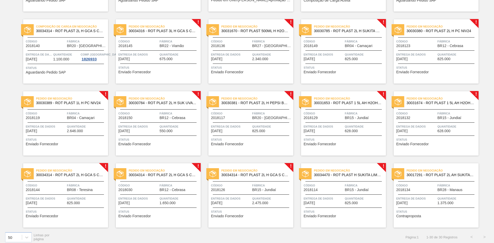
scroll to position [246, 0]
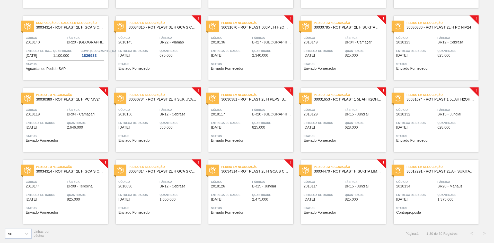
click at [135, 77] on div "Pedido em Negociação 30034316 - ROT PLAST 3L H GCA S CL NIV25 Código 2018145 Fá…" at bounding box center [158, 48] width 85 height 64
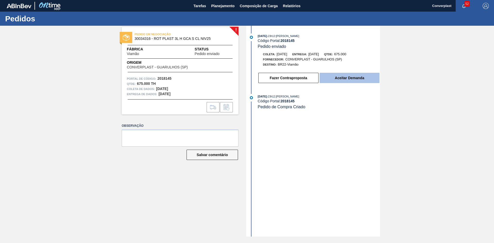
click at [330, 76] on button "Aceitar Demanda" at bounding box center [350, 78] width 60 height 10
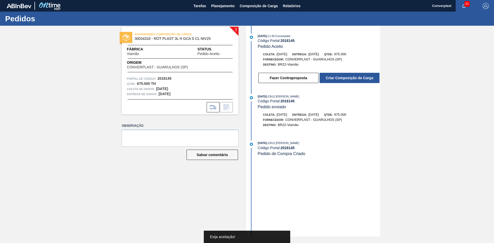
click at [330, 76] on font "Criar Composição de Carga" at bounding box center [349, 78] width 47 height 4
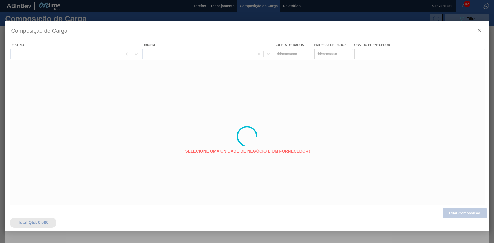
type coleta "[DATE]"
type entrega "[DATE]"
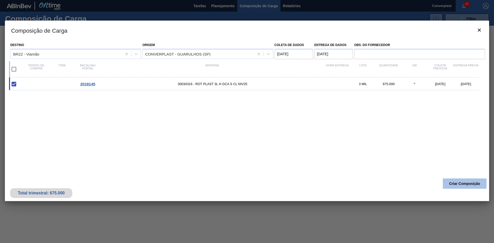
click at [460, 181] on button "Criar Composição" at bounding box center [465, 184] width 44 height 10
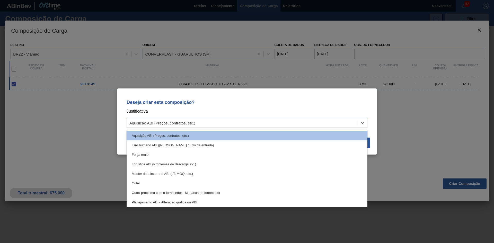
click at [246, 121] on div "Aquisição ABI (Preços, contratos, etc.)" at bounding box center [242, 122] width 231 height 7
click at [226, 184] on div "Outro" at bounding box center [247, 184] width 241 height 10
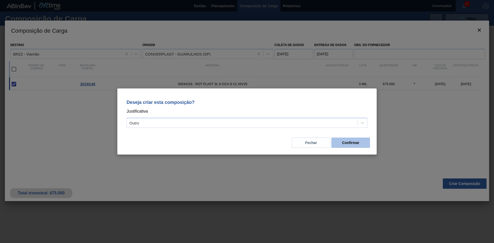
click at [343, 145] on button "Confirmar" at bounding box center [350, 143] width 39 height 10
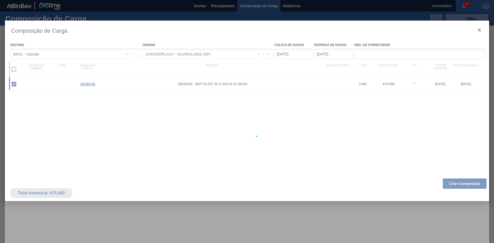
click at [227, 5] on div at bounding box center [247, 121] width 494 height 243
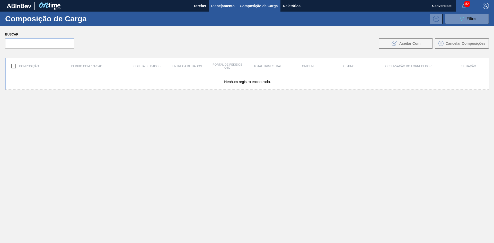
click at [222, 4] on font "Planejamento" at bounding box center [222, 6] width 23 height 4
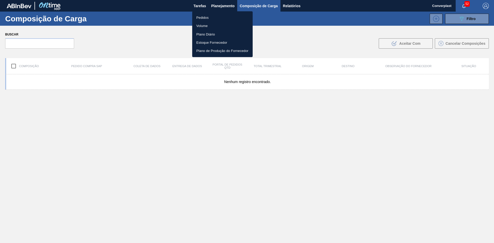
click at [201, 18] on font "Pedidos" at bounding box center [202, 18] width 12 height 4
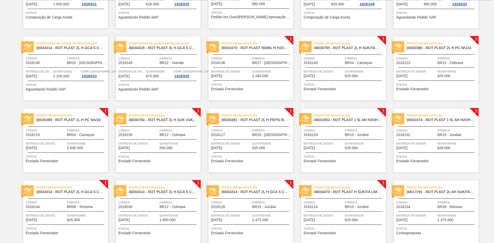
scroll to position [232, 0]
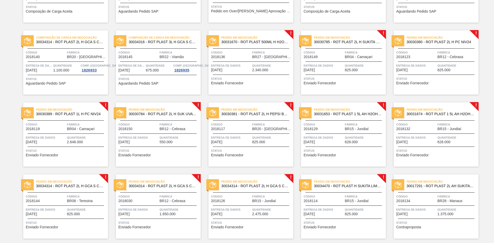
click at [245, 76] on div "Pedido em Negociação 30031670 - ROT PLAST 500ML H H2OH LIMONETO IN211 Código 20…" at bounding box center [250, 62] width 85 height 64
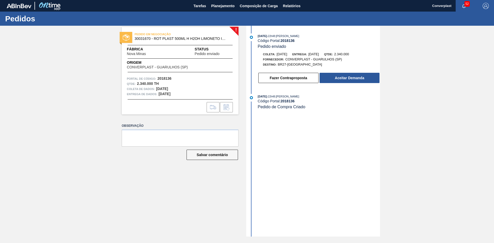
click at [330, 76] on button "Aceitar Demanda" at bounding box center [350, 78] width 60 height 10
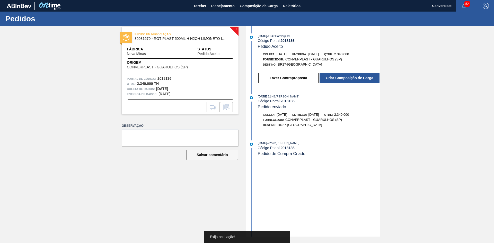
click at [330, 76] on font "Criar Composição de Carga" at bounding box center [349, 78] width 47 height 4
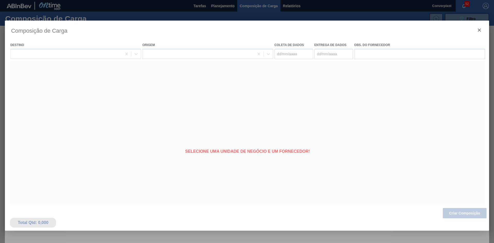
type coleta "[DATE]"
type entrega "[DATE]"
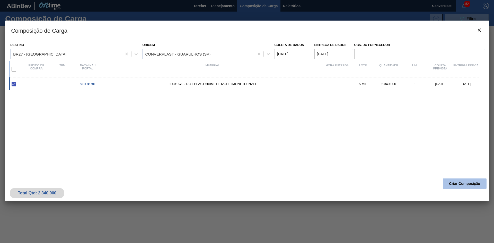
click at [463, 185] on font "Criar Composição" at bounding box center [464, 184] width 31 height 4
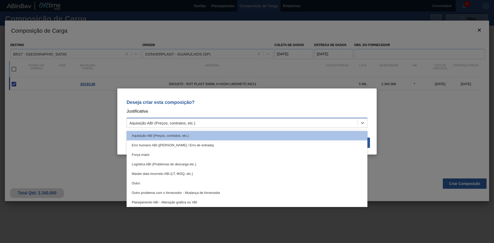
click at [265, 121] on div "Aquisição ABI (Preços, contratos, etc.)" at bounding box center [242, 122] width 231 height 7
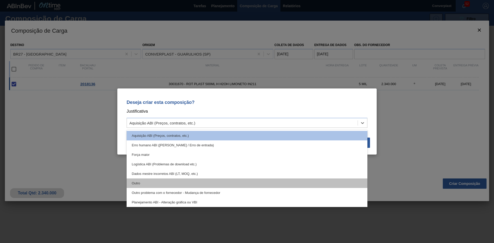
click at [195, 186] on div "Outro" at bounding box center [247, 184] width 241 height 10
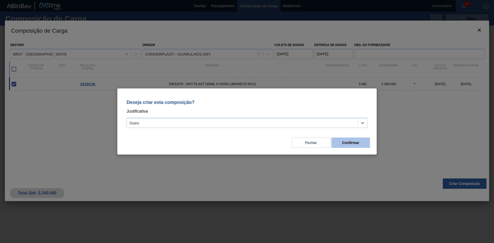
click at [346, 142] on font "Confirmar" at bounding box center [350, 143] width 17 height 4
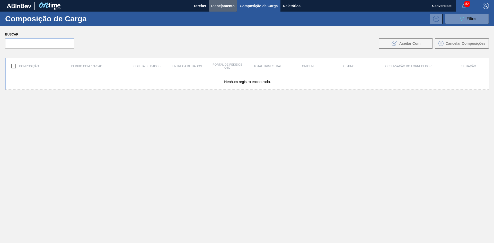
click at [218, 3] on font "Planejamento" at bounding box center [222, 6] width 23 height 6
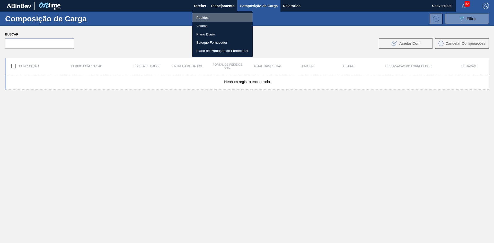
click at [216, 16] on li "Pedidos" at bounding box center [222, 17] width 60 height 8
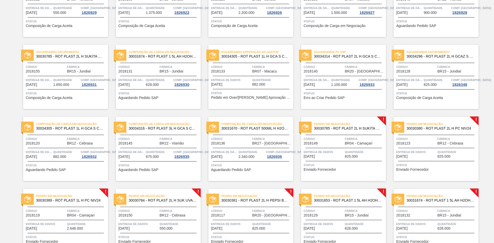
scroll to position [154, 0]
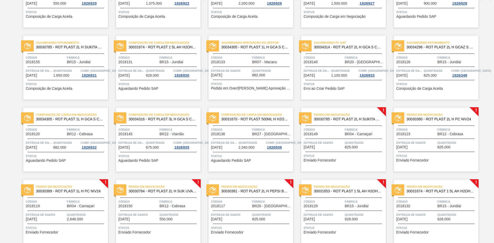
click at [324, 157] on span "Status" at bounding box center [344, 155] width 81 height 5
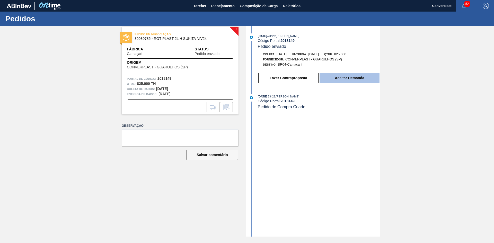
click at [330, 78] on button "Aceitar Demanda" at bounding box center [350, 78] width 60 height 10
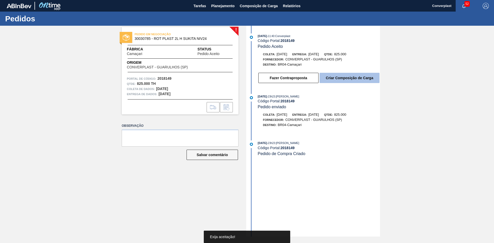
click at [332, 77] on font "Criar Composição de Carga" at bounding box center [349, 78] width 47 height 4
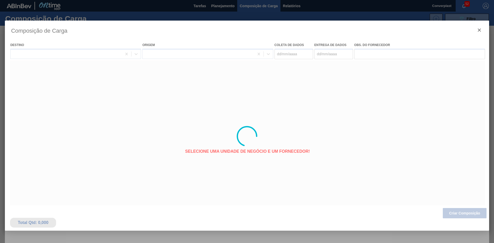
type coleta "[DATE]"
type entrega "[DATE]"
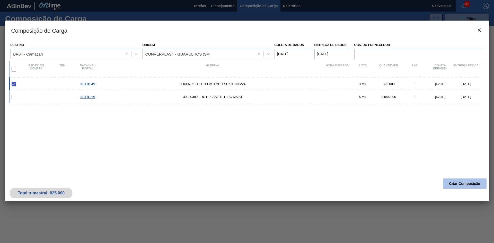
click at [451, 181] on button "Criar Composição" at bounding box center [465, 184] width 44 height 10
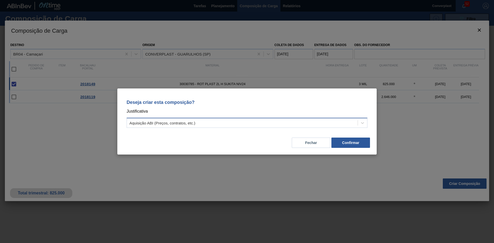
click at [151, 124] on font "Aquisição ABI (Preços, contratos, etc.)" at bounding box center [162, 123] width 66 height 4
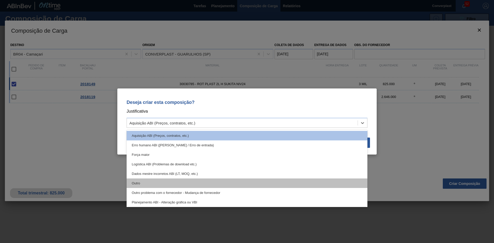
click at [150, 183] on div "Outro" at bounding box center [247, 184] width 241 height 10
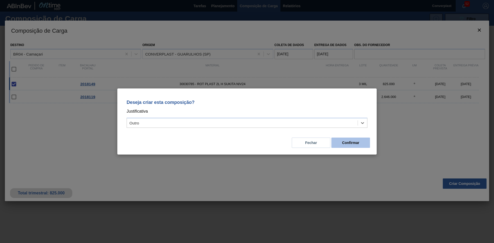
click at [341, 143] on button "Confirmar" at bounding box center [350, 143] width 39 height 10
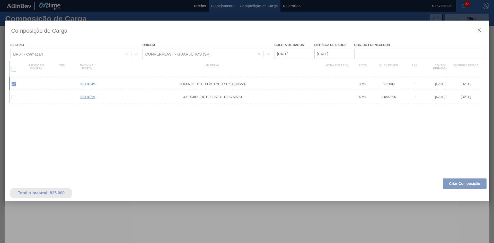
click at [214, 6] on font "Planejamento" at bounding box center [222, 6] width 23 height 4
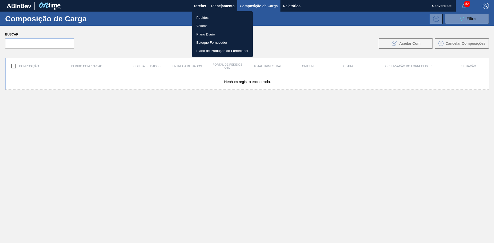
click at [202, 18] on font "Pedidos" at bounding box center [202, 18] width 12 height 4
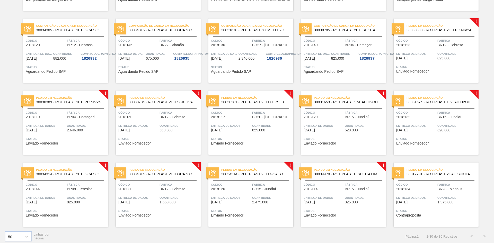
scroll to position [246, 0]
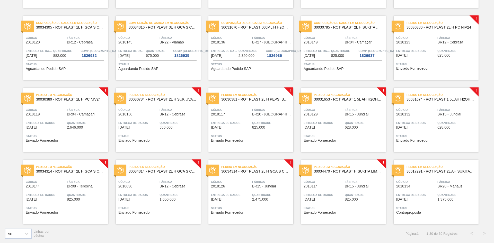
click at [344, 191] on div at bounding box center [344, 191] width 76 height 0
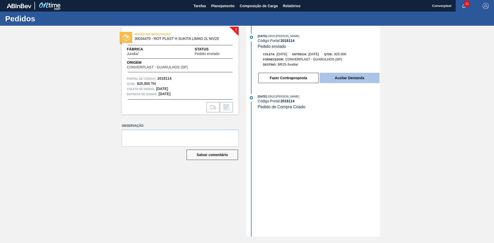
click at [356, 77] on font "Aceitar Demanda" at bounding box center [349, 78] width 29 height 4
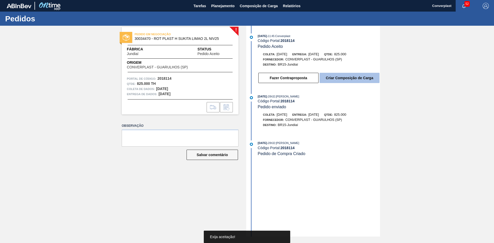
click at [349, 79] on font "Criar Composição de Carga" at bounding box center [349, 78] width 47 height 4
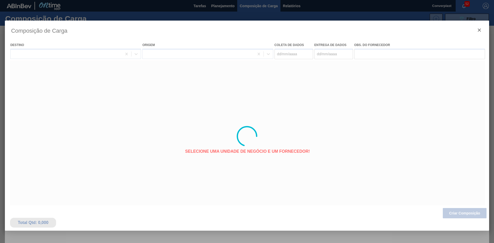
type coleta "[DATE]"
type entrega "[DATE]"
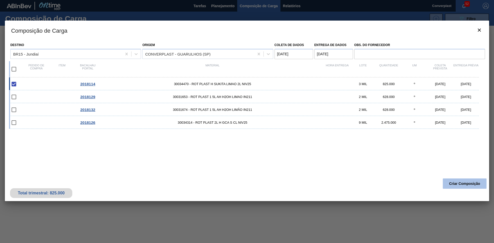
click at [466, 179] on button "Criar Composição" at bounding box center [465, 184] width 44 height 10
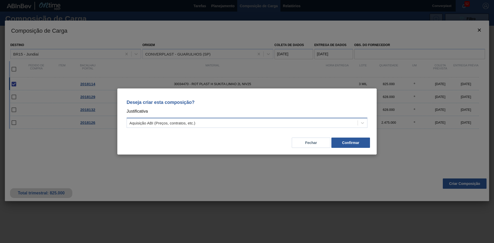
click at [229, 119] on div "Aquisição ABI (Preços, contratos, etc.)" at bounding box center [242, 122] width 231 height 7
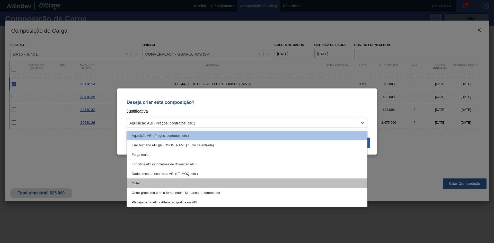
click at [148, 181] on div "Outro" at bounding box center [247, 184] width 241 height 10
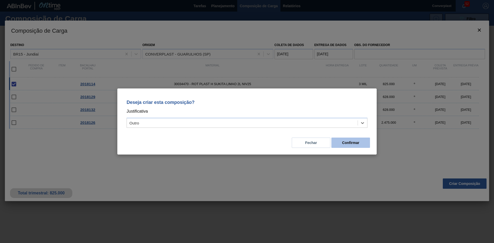
click at [346, 142] on font "Confirmar" at bounding box center [350, 143] width 17 height 4
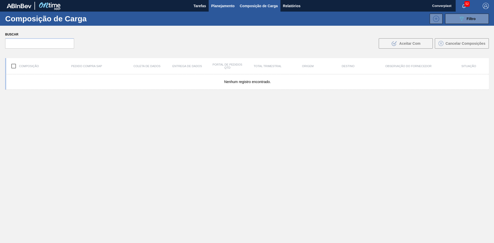
click at [218, 5] on font "Planejamento" at bounding box center [222, 6] width 23 height 4
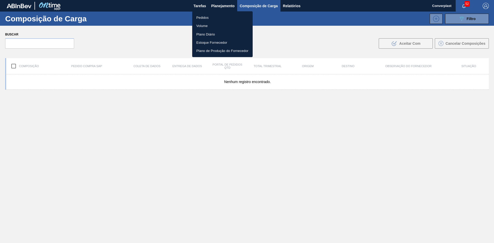
click at [200, 15] on font "Pedidos" at bounding box center [202, 17] width 12 height 5
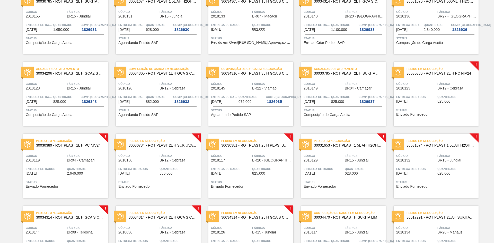
scroll to position [246, 0]
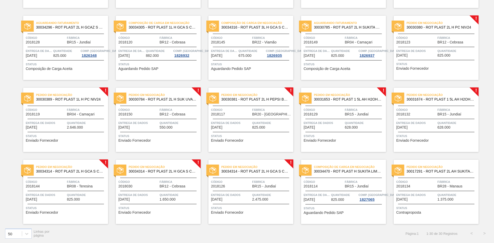
click at [236, 204] on div "Pedido em Negociação 30034314 - ROT PLAST 2L H GCA S CL NIV25 Código 2018126 Fá…" at bounding box center [250, 192] width 85 height 64
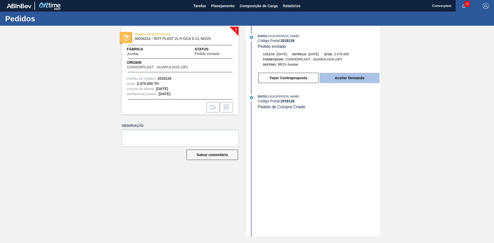
click at [348, 75] on button "Aceitar Demanda" at bounding box center [350, 78] width 60 height 10
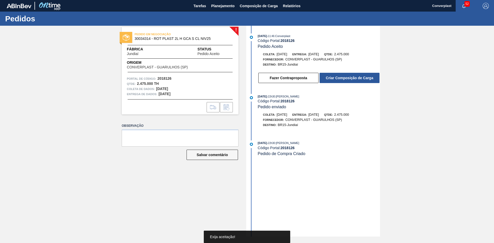
click at [355, 76] on font "Criar Composição de Carga" at bounding box center [349, 78] width 47 height 4
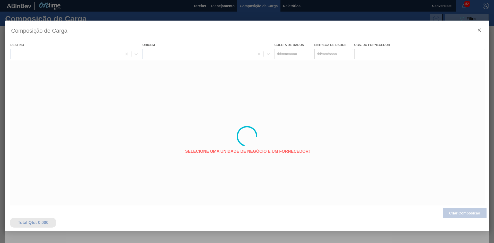
type coleta "[DATE]"
type entrega "[DATE]"
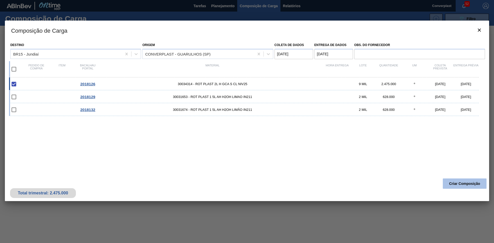
click at [461, 181] on button "Criar Composição" at bounding box center [465, 184] width 44 height 10
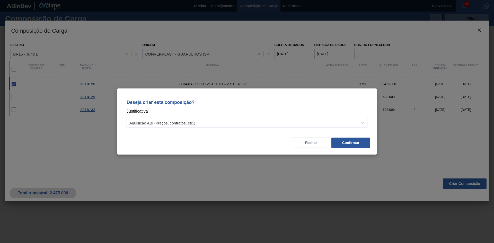
click at [225, 123] on div "Aquisição ABI (Preços, contratos, etc.)" at bounding box center [242, 122] width 231 height 7
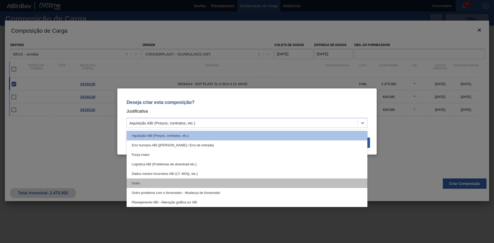
click at [146, 186] on div "Outro" at bounding box center [247, 184] width 241 height 10
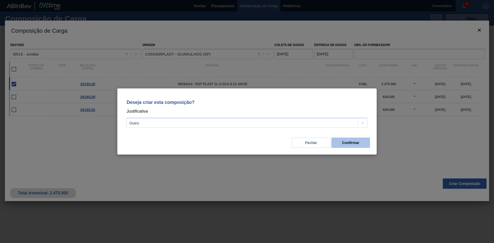
click at [343, 142] on font "Confirmar" at bounding box center [350, 143] width 17 height 4
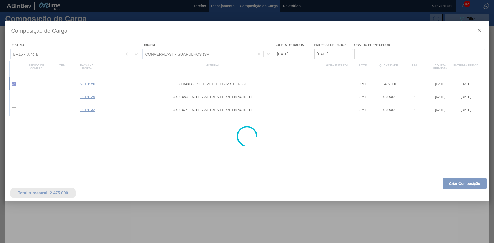
click at [220, 6] on div at bounding box center [247, 121] width 494 height 243
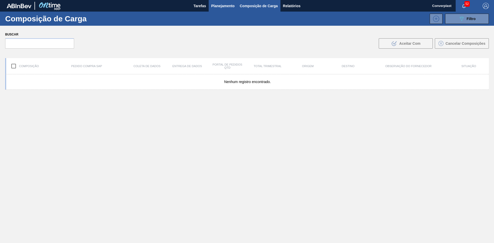
click at [221, 7] on font "Planejamento" at bounding box center [222, 6] width 23 height 4
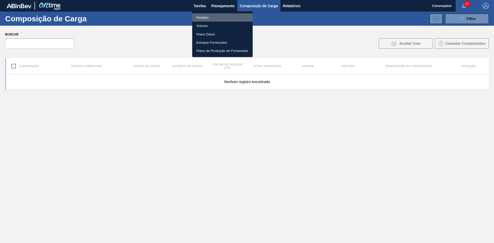
click at [205, 18] on font "Pedidos" at bounding box center [202, 18] width 12 height 4
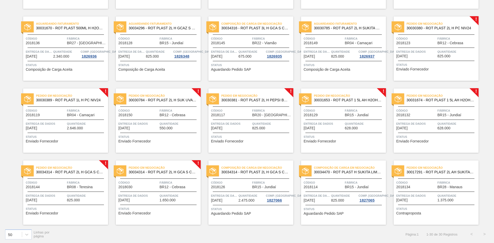
scroll to position [246, 0]
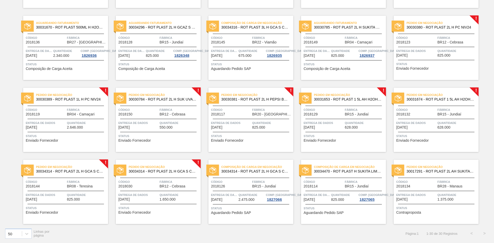
click at [48, 143] on div "Pedido em Negociação 30030389 - ROT PLAST 1L H PC NIV24 Código 2018119 Fábrica …" at bounding box center [65, 120] width 85 height 64
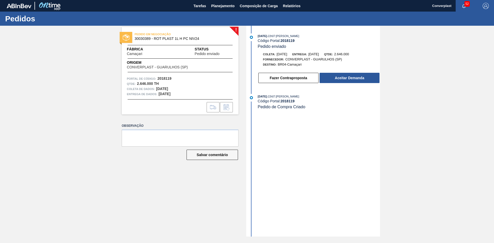
click at [341, 72] on div "Fazer Contraproposta Aceitar Demanda" at bounding box center [314, 77] width 133 height 14
click at [341, 77] on font "Aceitar Demanda" at bounding box center [349, 78] width 29 height 4
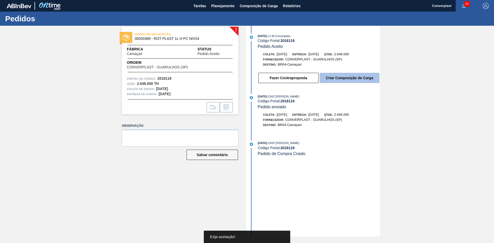
click at [336, 76] on font "Criar Composição de Carga" at bounding box center [349, 78] width 47 height 4
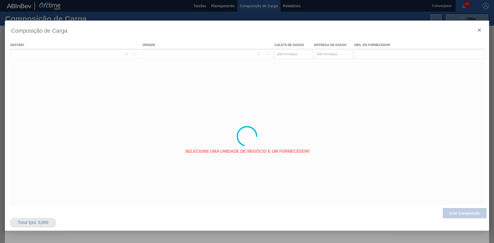
type coleta "[DATE]"
type entrega "[DATE]"
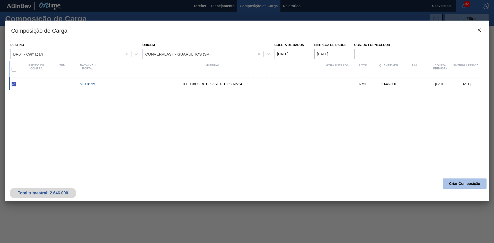
click at [469, 182] on font "Criar Composição" at bounding box center [464, 184] width 31 height 4
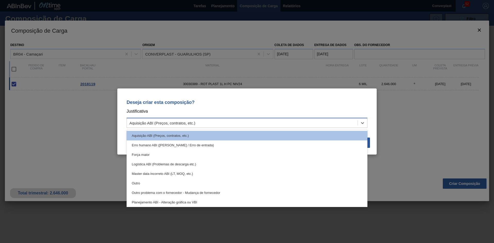
click at [211, 123] on div "Aquisição ABI (Preços, contratos, etc.)" at bounding box center [242, 122] width 231 height 7
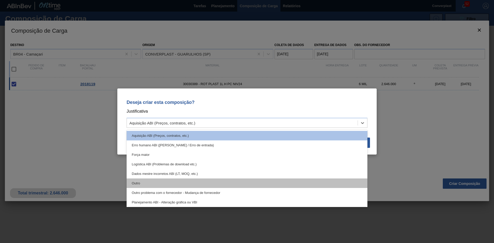
click at [163, 185] on div "Outro" at bounding box center [247, 184] width 241 height 10
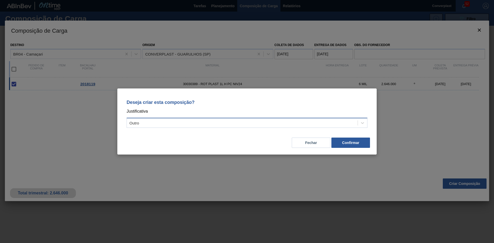
click at [174, 125] on div "Outro" at bounding box center [242, 122] width 231 height 7
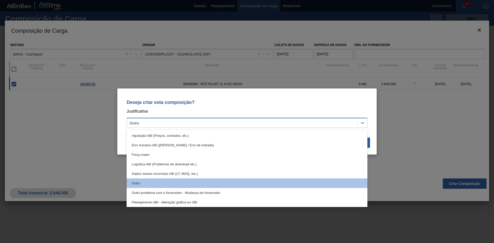
click at [250, 120] on div "Outro" at bounding box center [242, 122] width 231 height 7
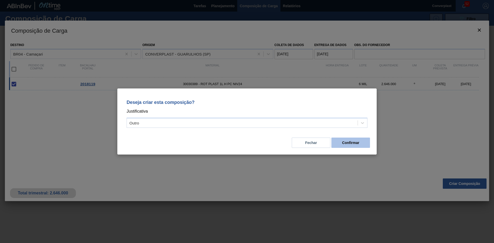
click at [339, 144] on button "Confirmar" at bounding box center [350, 143] width 39 height 10
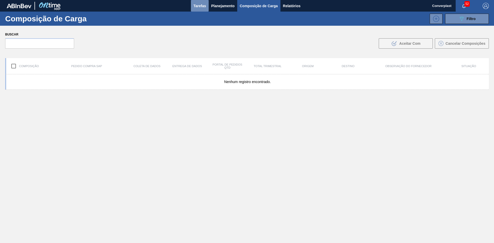
click at [208, 3] on button "Tarefas" at bounding box center [200, 6] width 18 height 12
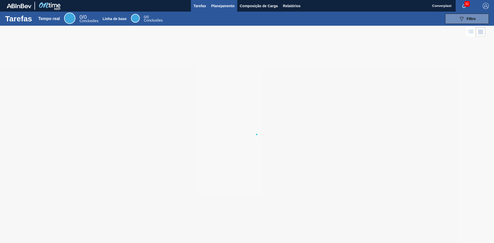
click at [215, 5] on font "Planejamento" at bounding box center [222, 6] width 23 height 4
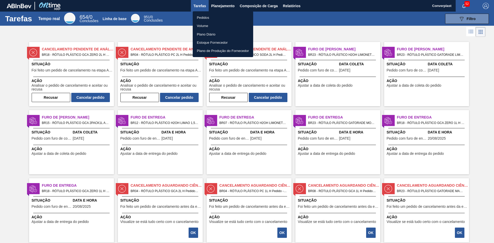
click at [203, 14] on li "Pedidos" at bounding box center [223, 17] width 60 height 8
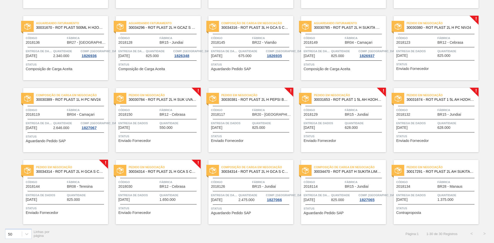
scroll to position [246, 0]
click at [137, 206] on span "Status" at bounding box center [158, 208] width 81 height 5
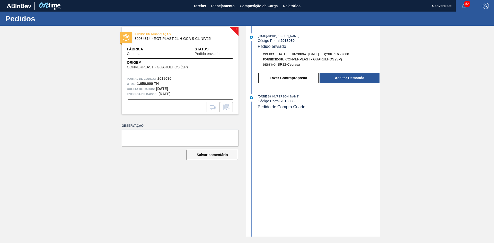
click at [331, 72] on div "Fazer Contraproposta Aceitar Demanda" at bounding box center [319, 77] width 122 height 11
click at [334, 78] on button "Aceitar Demanda" at bounding box center [350, 78] width 60 height 10
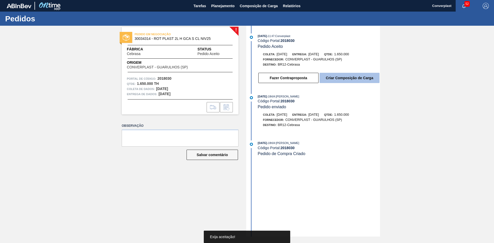
click at [344, 76] on font "Criar Composição de Carga" at bounding box center [349, 78] width 47 height 4
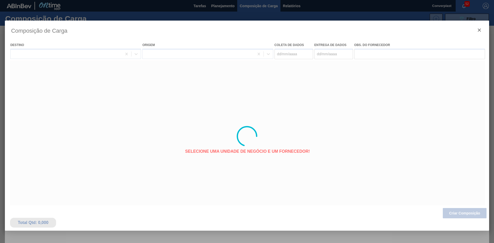
type coleta "[DATE]"
type entrega "[DATE]"
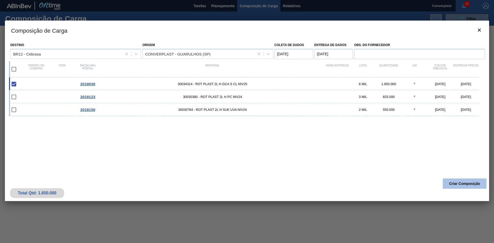
click at [458, 183] on font "Criar Composição" at bounding box center [464, 184] width 31 height 4
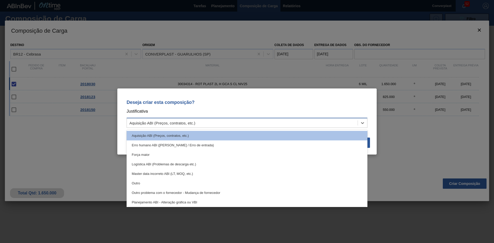
click at [237, 121] on div "Aquisição ABI (Preços, contratos, etc.)" at bounding box center [242, 122] width 231 height 7
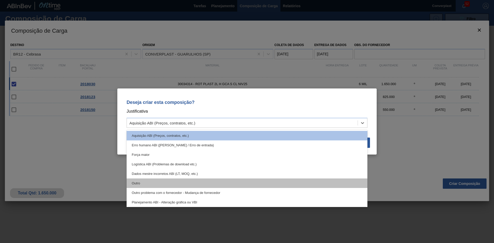
click at [184, 184] on div "Outro" at bounding box center [247, 184] width 241 height 10
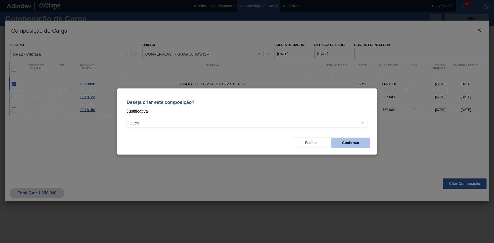
click at [350, 141] on button "Confirmar" at bounding box center [350, 143] width 39 height 10
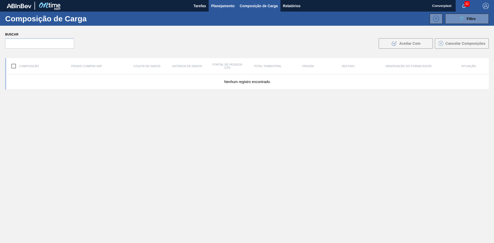
click at [211, 9] on button "Planejamento" at bounding box center [223, 6] width 29 height 12
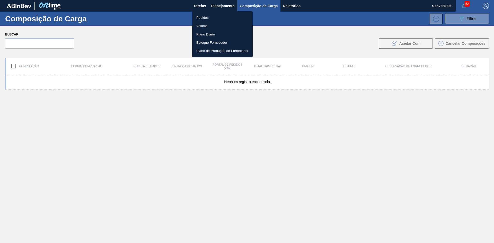
click at [204, 17] on font "Pedidos" at bounding box center [202, 18] width 12 height 4
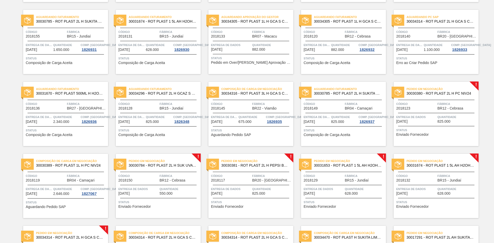
scroll to position [246, 0]
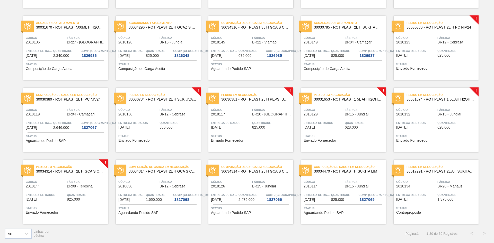
click at [54, 199] on div "Entrega de dados [DATE]" at bounding box center [46, 197] width 40 height 9
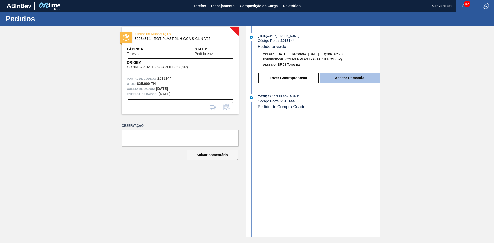
click at [343, 77] on font "Aceitar Demanda" at bounding box center [349, 78] width 29 height 4
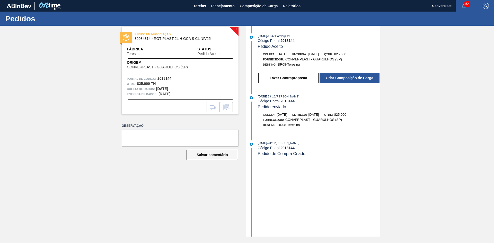
click at [346, 71] on div "Fazer Contraproposta Criar Composição de Carga" at bounding box center [314, 77] width 133 height 14
click at [343, 76] on button "Criar Composição de Carga" at bounding box center [350, 78] width 60 height 10
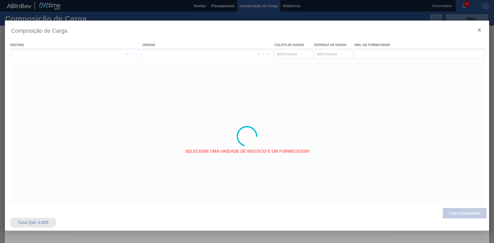
type coleta "[DATE]"
type entrega "[DATE]"
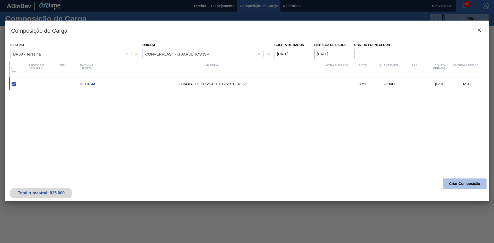
click at [454, 182] on font "Criar Composição" at bounding box center [464, 184] width 31 height 4
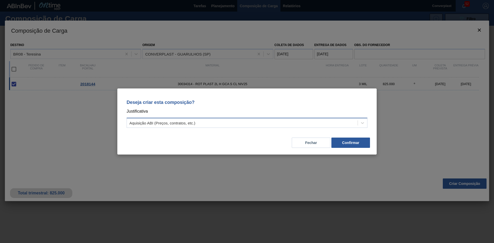
click at [294, 121] on div "Aquisição ABI (Preços, contratos, etc.)" at bounding box center [242, 122] width 231 height 7
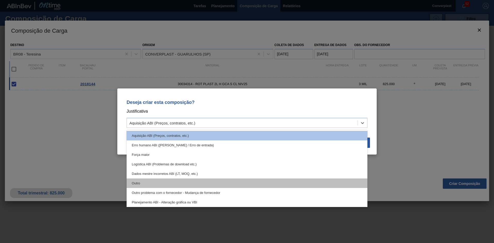
click at [168, 180] on div "Outro" at bounding box center [247, 184] width 241 height 10
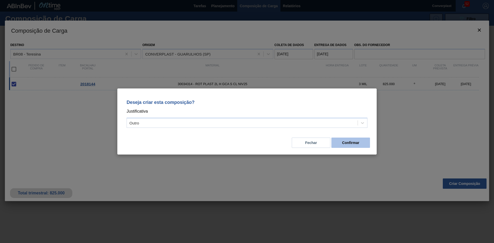
click at [344, 141] on button "Confirmar" at bounding box center [350, 143] width 39 height 10
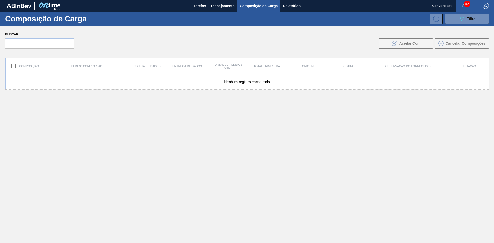
click at [221, 8] on font "Planejamento" at bounding box center [222, 6] width 23 height 6
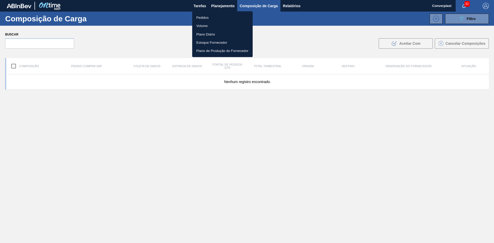
click at [204, 18] on font "Pedidos" at bounding box center [202, 18] width 12 height 4
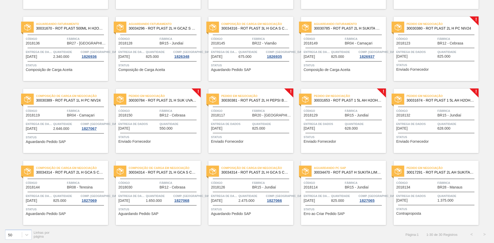
scroll to position [246, 0]
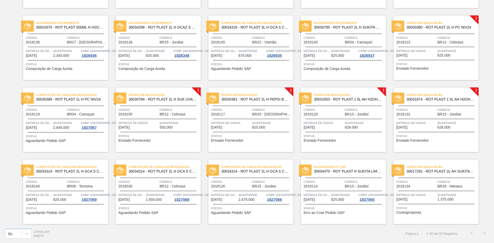
click at [227, 143] on div "Pedido em Negociação 30030381 - ROT PLAST 2L H PEPSI BLACK NIV24 Código 2018117…" at bounding box center [250, 120] width 85 height 64
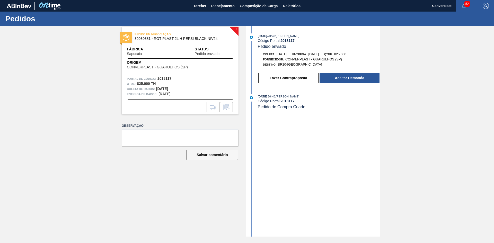
click at [328, 72] on div "Fazer Contraproposta Aceitar Demanda" at bounding box center [314, 77] width 133 height 14
click at [328, 75] on button "Aceitar Demanda" at bounding box center [350, 78] width 60 height 10
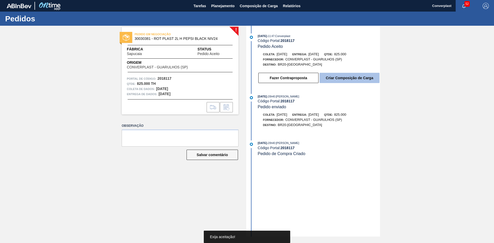
click at [338, 75] on button "Criar Composição de Carga" at bounding box center [350, 78] width 60 height 10
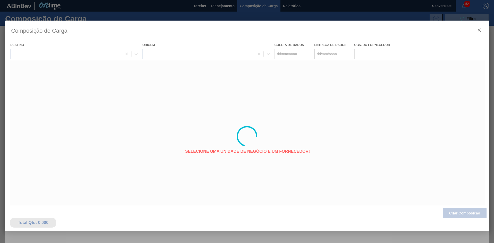
type coleta "[DATE]"
type entrega "[DATE]"
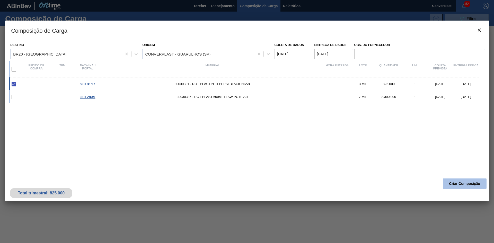
click at [452, 185] on font "Criar Composição" at bounding box center [464, 184] width 31 height 4
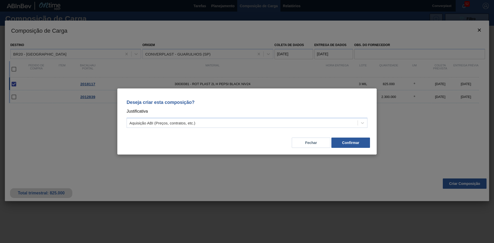
click at [319, 115] on p "Justificativa" at bounding box center [247, 111] width 241 height 7
click at [313, 122] on div "Aquisição ABI (Preços, contratos, etc.)" at bounding box center [242, 122] width 231 height 7
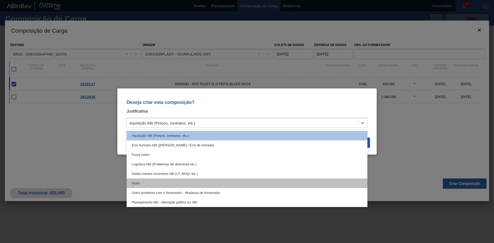
click at [145, 184] on div "Outro" at bounding box center [247, 184] width 241 height 10
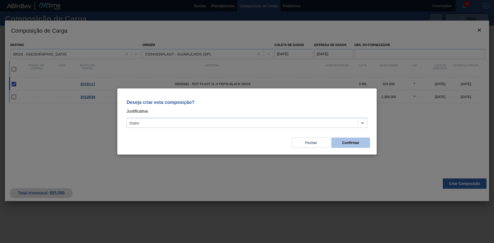
click at [357, 141] on button "Confirmar" at bounding box center [350, 143] width 39 height 10
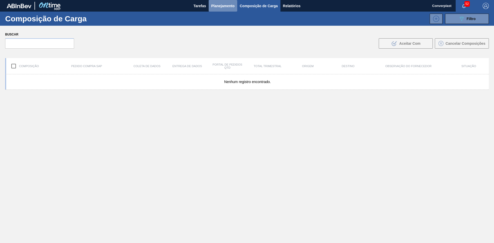
click at [216, 6] on font "Planejamento" at bounding box center [222, 6] width 23 height 4
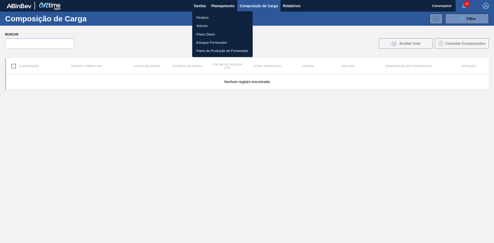
click at [217, 26] on li "Volume" at bounding box center [222, 26] width 60 height 8
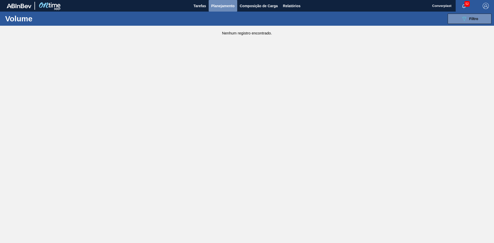
click at [220, 6] on font "Planejamento" at bounding box center [222, 6] width 23 height 4
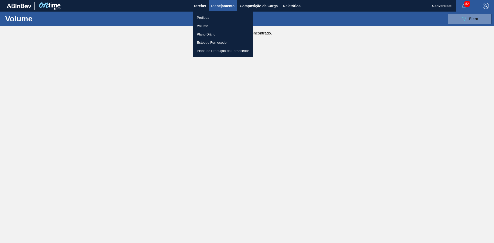
click at [209, 14] on li "Pedidos" at bounding box center [223, 17] width 60 height 8
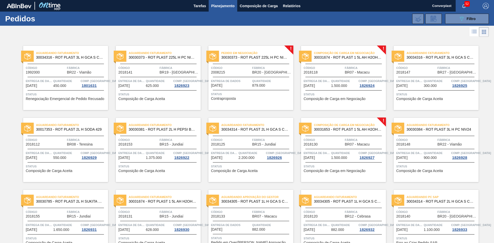
drag, startPoint x: 191, startPoint y: 31, endPoint x: 195, endPoint y: 34, distance: 5.5
click at [191, 31] on div at bounding box center [247, 32] width 494 height 12
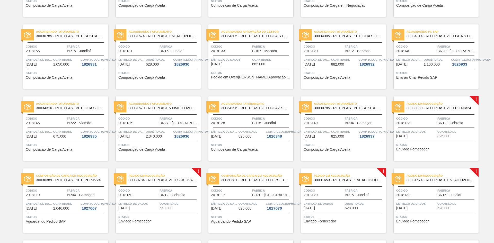
scroll to position [246, 0]
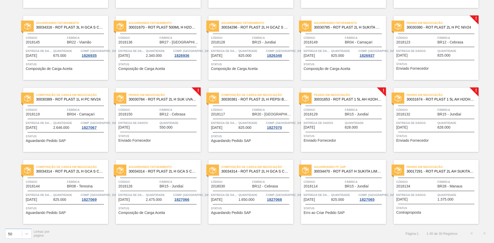
click at [157, 128] on div "Entrega de dados [DATE]" at bounding box center [138, 124] width 40 height 9
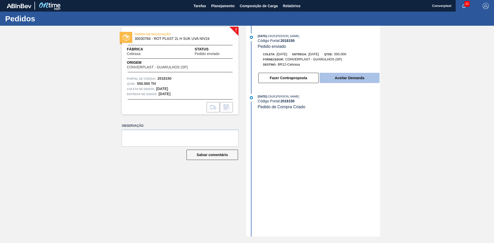
click at [338, 74] on button "Aceitar Demanda" at bounding box center [350, 78] width 60 height 10
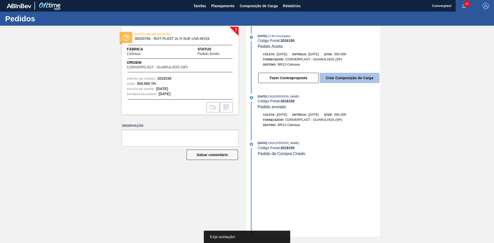
click at [339, 77] on font "Criar Composição de Carga" at bounding box center [349, 78] width 47 height 4
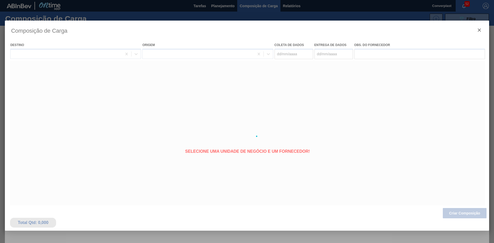
type coleta "[DATE]"
type entrega "[DATE]"
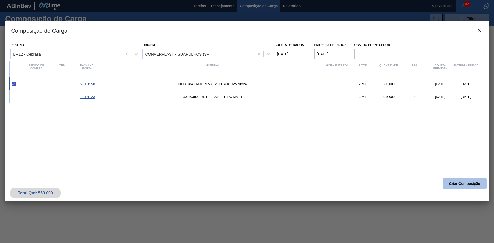
click at [453, 187] on button "Criar Composição" at bounding box center [465, 184] width 44 height 10
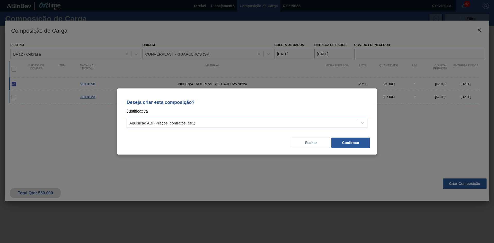
click at [290, 123] on div "Aquisição ABI (Preços, contratos, etc.)" at bounding box center [242, 122] width 231 height 7
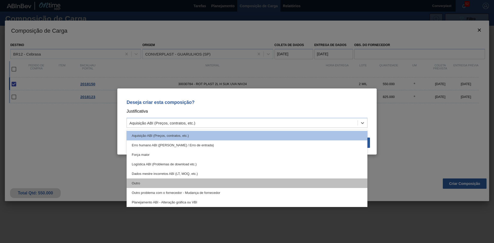
click at [139, 184] on font "Outro" at bounding box center [136, 183] width 8 height 4
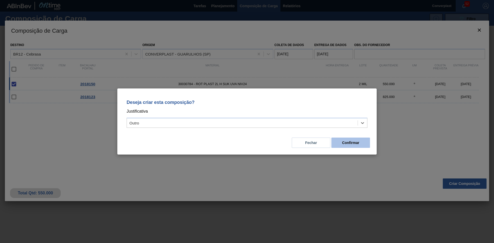
click at [352, 143] on font "Confirmar" at bounding box center [350, 143] width 17 height 4
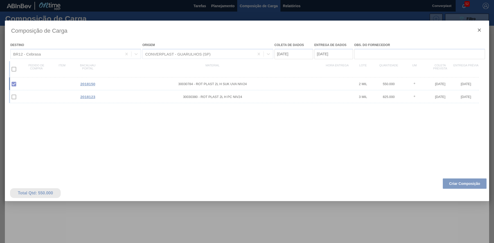
click at [226, 8] on div at bounding box center [247, 121] width 494 height 243
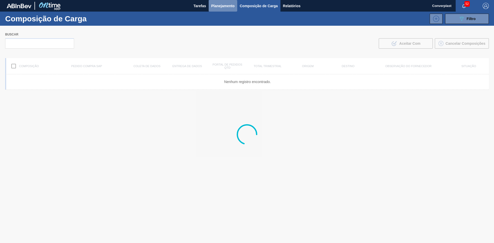
click at [234, 3] on font "Planejamento" at bounding box center [222, 6] width 23 height 6
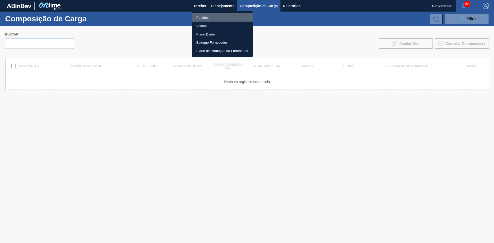
click at [214, 17] on li "Pedidos" at bounding box center [222, 17] width 60 height 8
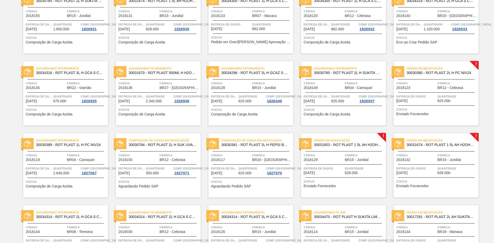
scroll to position [246, 0]
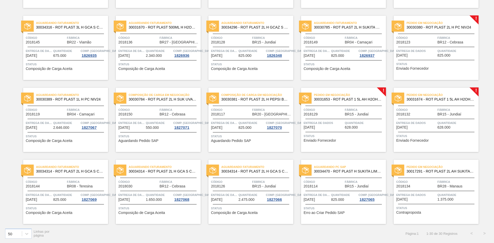
click at [430, 60] on div at bounding box center [436, 60] width 76 height 0
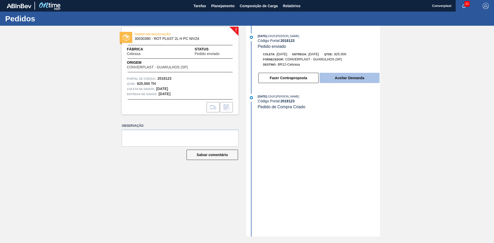
click at [343, 76] on font "Aceitar Demanda" at bounding box center [349, 78] width 29 height 4
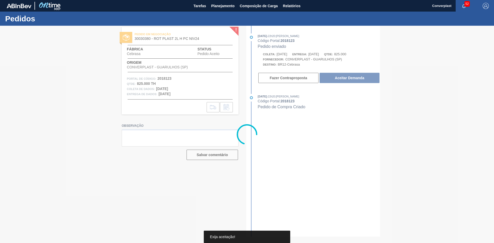
click at [341, 78] on div at bounding box center [247, 134] width 494 height 217
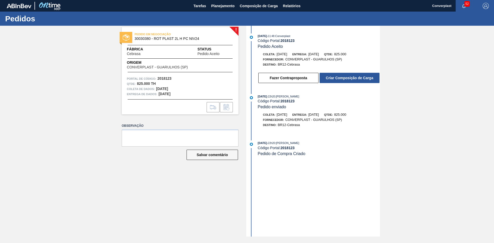
click at [341, 78] on font "Criar Composição de Carga" at bounding box center [349, 78] width 47 height 4
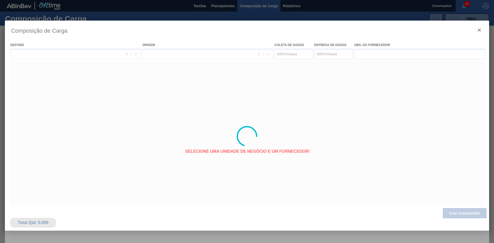
type coleta "[DATE]"
type entrega "[DATE]"
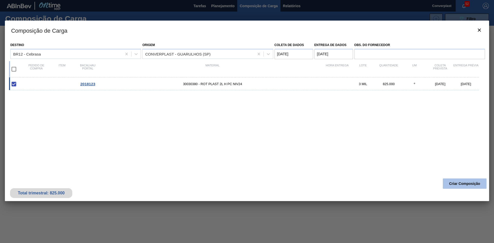
click at [460, 185] on font "Criar Composição" at bounding box center [464, 184] width 31 height 4
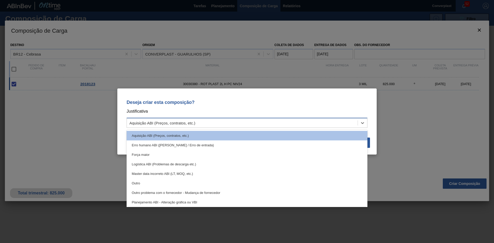
click at [222, 123] on div "Aquisição ABI (Preços, contratos, etc.)" at bounding box center [242, 122] width 231 height 7
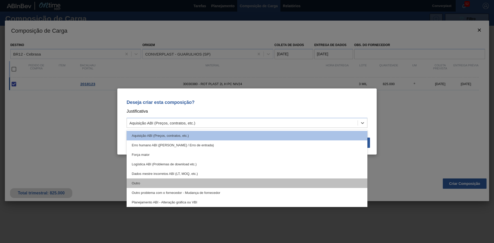
click at [185, 182] on div "Outro" at bounding box center [247, 184] width 241 height 10
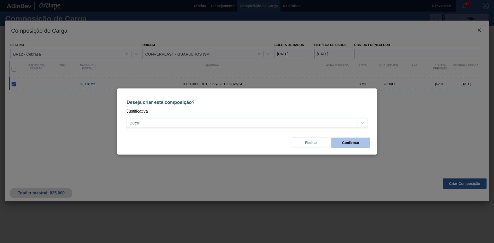
click at [341, 138] on button "Confirmar" at bounding box center [350, 143] width 39 height 10
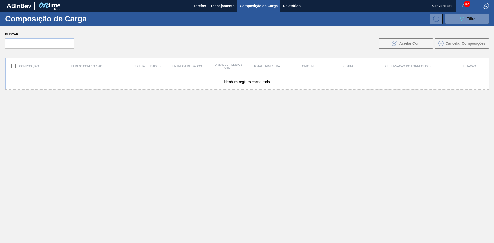
click at [196, 135] on div "Nenhum registro encontrado." at bounding box center [247, 170] width 484 height 193
click at [215, 5] on font "Planejamento" at bounding box center [222, 6] width 23 height 4
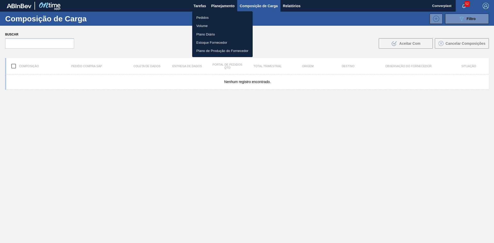
click at [192, 14] on div at bounding box center [247, 121] width 494 height 243
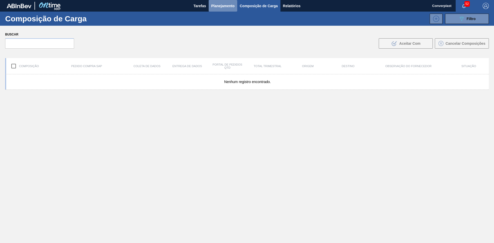
click at [230, 5] on font "Planejamento" at bounding box center [222, 6] width 23 height 4
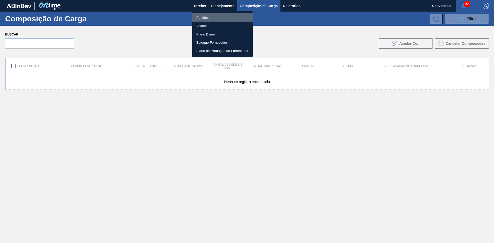
click at [217, 16] on li "Pedidos" at bounding box center [222, 17] width 60 height 8
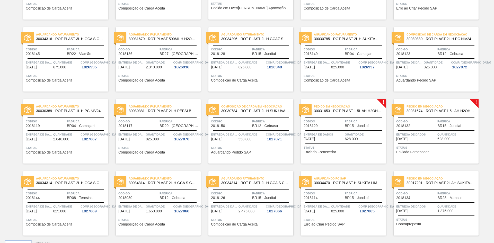
scroll to position [246, 0]
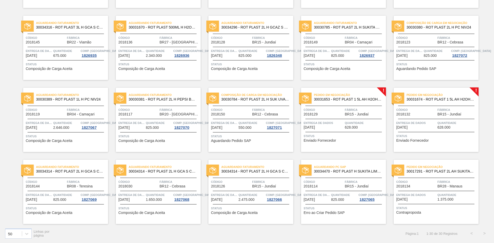
click at [351, 132] on div at bounding box center [344, 132] width 76 height 0
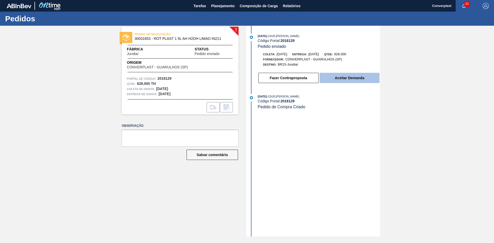
click at [348, 79] on font "Aceitar Demanda" at bounding box center [349, 78] width 29 height 4
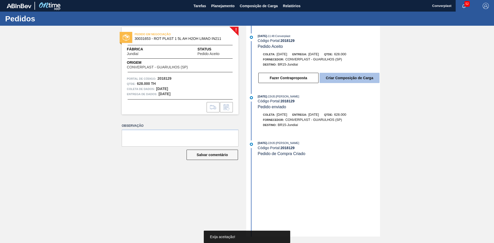
click at [350, 78] on font "Criar Composição de Carga" at bounding box center [349, 78] width 47 height 4
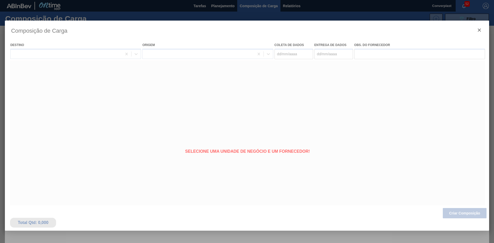
type coleta "[DATE]"
type entrega "[DATE]"
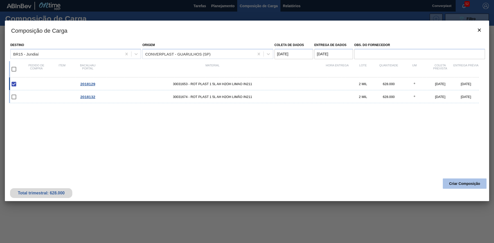
click at [451, 180] on button "Criar Composição" at bounding box center [465, 184] width 44 height 10
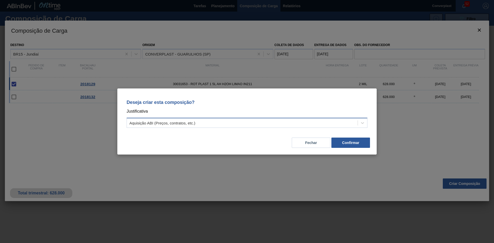
click at [265, 121] on div "Aquisição ABI (Preços, contratos, etc.)" at bounding box center [242, 122] width 231 height 7
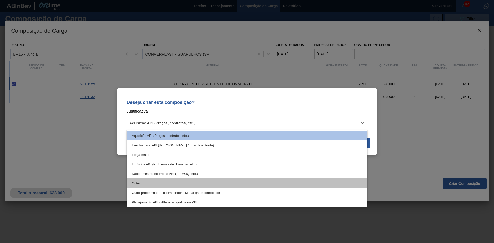
click at [190, 184] on div "Outro" at bounding box center [247, 184] width 241 height 10
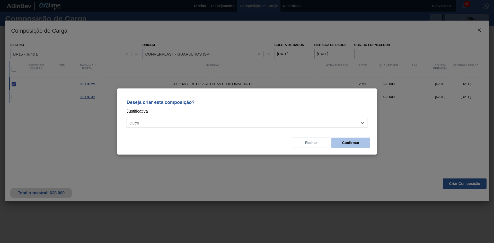
click at [344, 143] on font "Confirmar" at bounding box center [350, 143] width 17 height 4
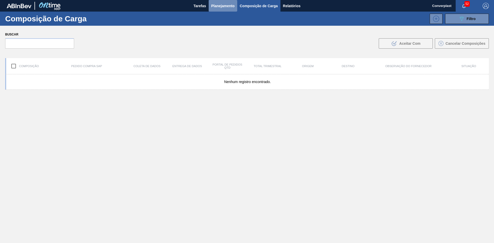
click at [219, 5] on font "Planejamento" at bounding box center [222, 6] width 23 height 4
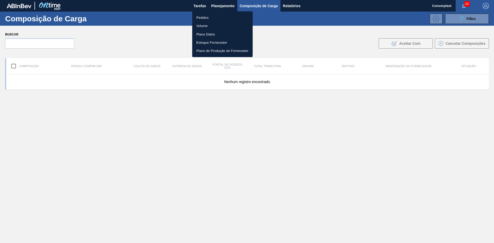
click at [211, 17] on li "Pedidos" at bounding box center [222, 17] width 60 height 8
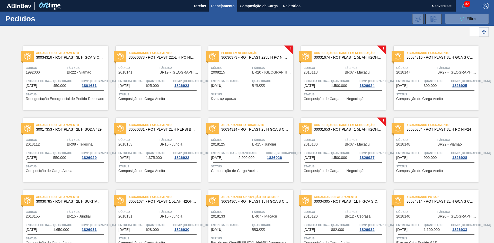
click at [172, 22] on div "089F7B8B-B2A5-4AFE-B5C0-19BA573D28AC Filtro Código Pedido Portal × 2018128 × 20…" at bounding box center [286, 18] width 409 height 15
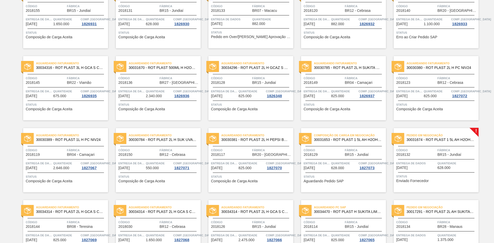
scroll to position [246, 0]
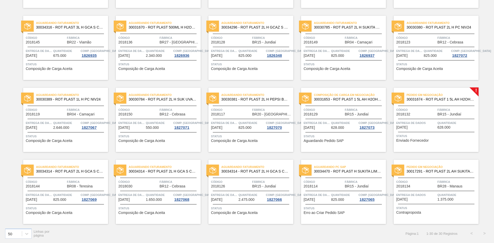
click at [415, 140] on font "Enviado Fornecedor" at bounding box center [412, 140] width 32 height 4
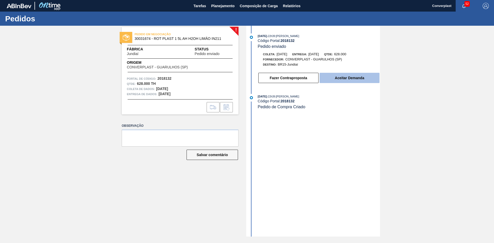
click at [336, 79] on font "Aceitar Demanda" at bounding box center [349, 78] width 29 height 4
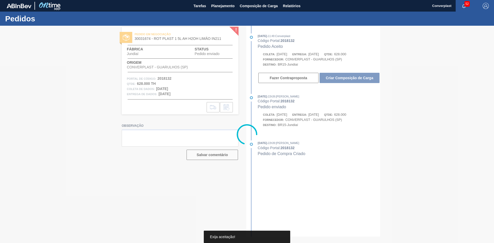
click at [340, 77] on div at bounding box center [247, 134] width 494 height 217
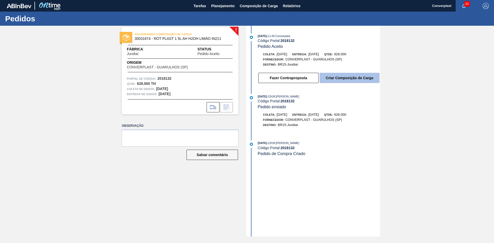
click at [355, 76] on font "Criar Composição de Carga" at bounding box center [349, 78] width 47 height 4
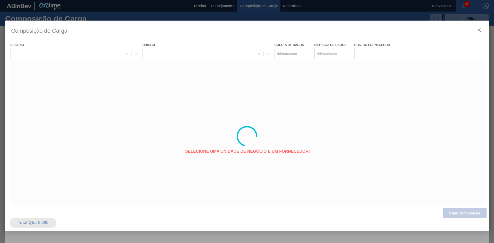
type coleta "[DATE]"
type entrega "[DATE]"
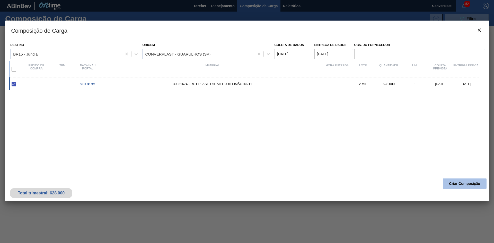
click at [452, 180] on button "Criar Composição" at bounding box center [465, 184] width 44 height 10
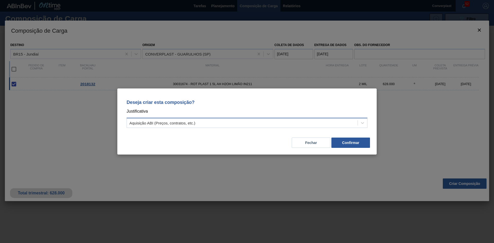
click at [253, 120] on div "Aquisição ABI (Preços, contratos, etc.)" at bounding box center [242, 122] width 231 height 7
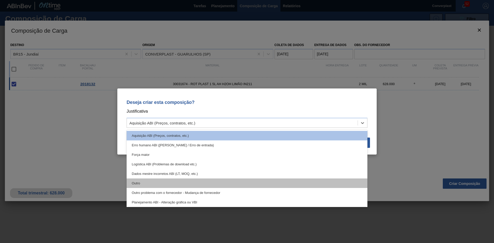
click at [180, 185] on div "Outro" at bounding box center [247, 184] width 241 height 10
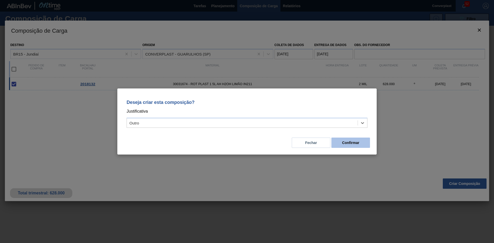
click at [347, 146] on button "Confirmar" at bounding box center [350, 143] width 39 height 10
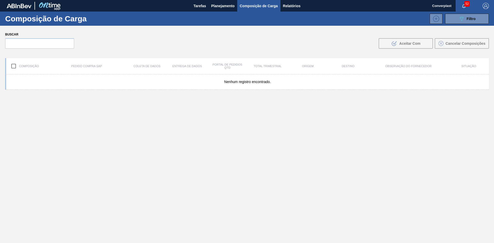
click at [216, 8] on font "Planejamento" at bounding box center [222, 6] width 23 height 6
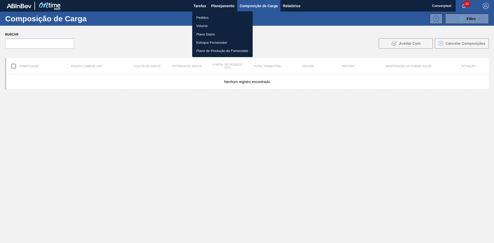
click at [214, 17] on li "Pedidos" at bounding box center [222, 17] width 60 height 8
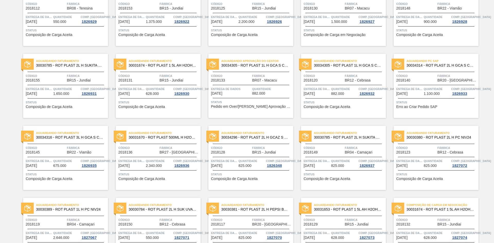
scroll to position [129, 0]
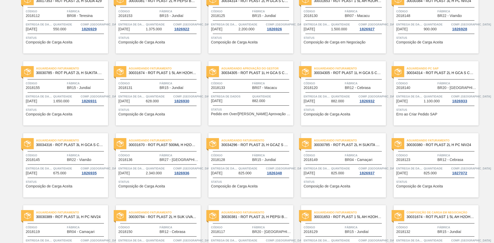
click at [224, 116] on div "Aguardando Aprovação do Gestor 30034305 - ROT PLAST 1L H GCA S CL NIV25 Código …" at bounding box center [250, 93] width 85 height 64
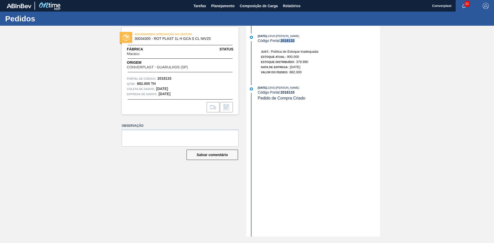
drag, startPoint x: 300, startPoint y: 41, endPoint x: 283, endPoint y: 44, distance: 17.4
click at [283, 44] on div "[DATE] 22h42 : [PERSON_NAME] Código Portal: 2018133 Just.: Política de Estoque …" at bounding box center [314, 55] width 133 height 44
click at [216, 4] on font "Planejamento" at bounding box center [222, 6] width 23 height 4
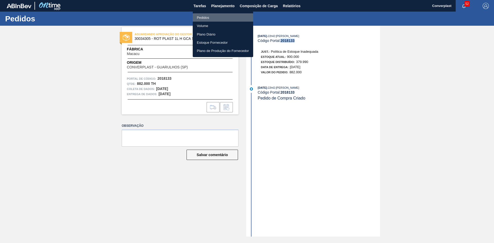
click at [202, 16] on font "Pedidos" at bounding box center [203, 18] width 12 height 4
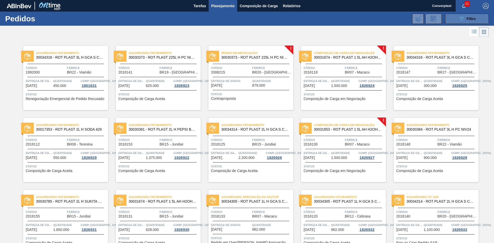
click at [466, 15] on button "089F7B8B-B2A5-4AFE-B5C0-19BA573D28AC Filtro" at bounding box center [467, 19] width 44 height 10
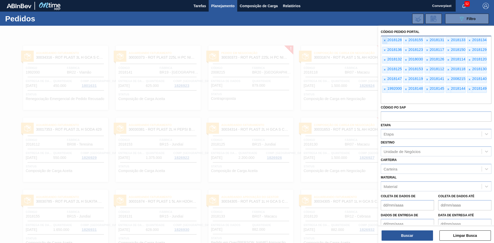
click at [387, 40] on div "× 2018128" at bounding box center [392, 40] width 20 height 7
click at [387, 41] on span "×" at bounding box center [384, 40] width 5 height 7
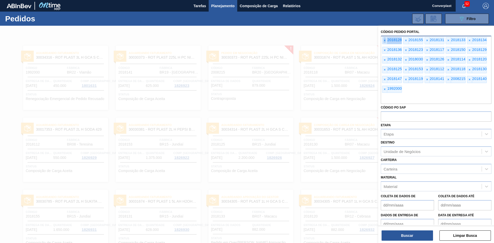
click at [387, 41] on span "×" at bounding box center [384, 40] width 5 height 7
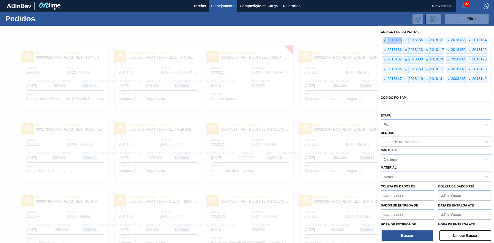
click at [387, 41] on span "×" at bounding box center [384, 40] width 5 height 7
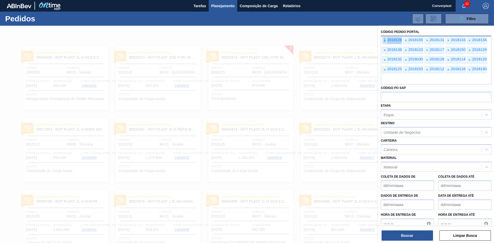
click at [387, 41] on span "×" at bounding box center [384, 40] width 5 height 7
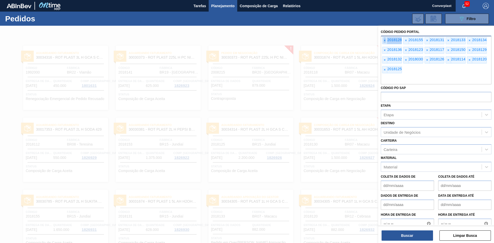
click at [387, 41] on span "×" at bounding box center [384, 40] width 5 height 7
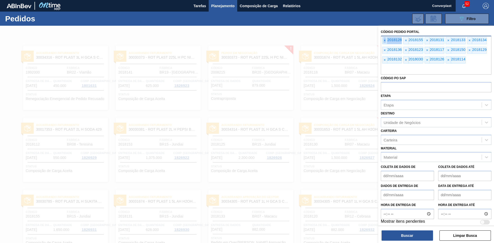
click at [387, 41] on span "×" at bounding box center [384, 40] width 5 height 7
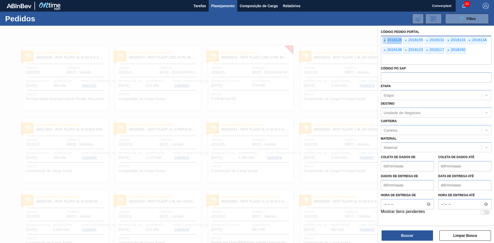
click at [387, 41] on span "×" at bounding box center [384, 40] width 5 height 7
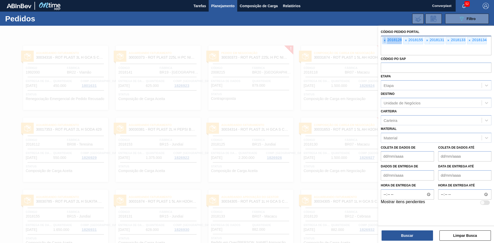
click at [387, 41] on span "×" at bounding box center [384, 40] width 5 height 7
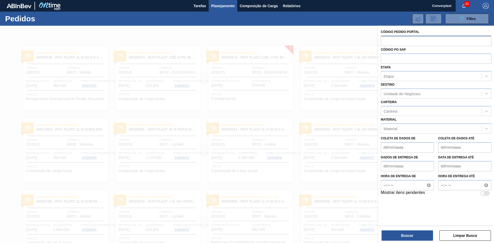
click at [387, 41] on input "text" at bounding box center [436, 41] width 111 height 10
paste input "2018120"
type input "2018120"
paste input "2018120"
type input "2018120"
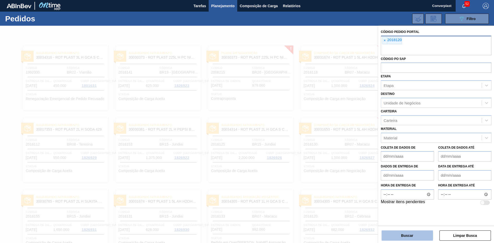
click at [415, 234] on button "Buscar" at bounding box center [407, 236] width 51 height 10
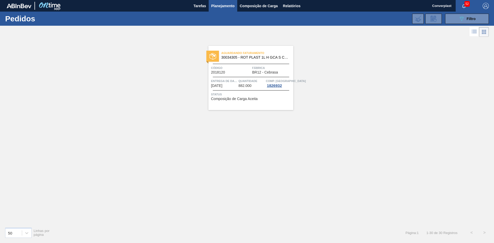
click at [232, 99] on font "Composição de Carga Aceita" at bounding box center [234, 99] width 47 height 4
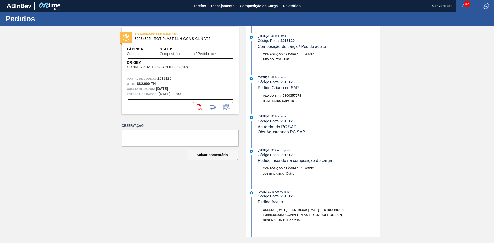
scroll to position [71, 0]
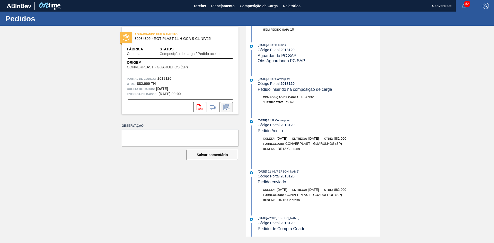
click at [230, 108] on icon at bounding box center [226, 107] width 8 height 6
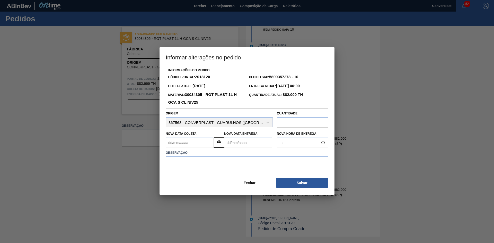
click at [236, 144] on Entrega2018120 "Nova Data Entrega" at bounding box center [248, 143] width 48 height 10
type Coleta2018120 "[DATE]"
type Entrega2018120 "0"
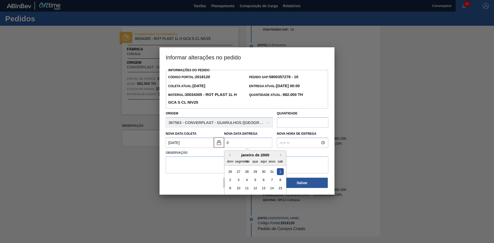
type Coleta2018120 "[DATE]"
type Entrega2018120 "02/"
type Coleta2018120 "[DATE]"
type Entrega2018120 "02/1"
type Coleta2018120 "[DATE]"
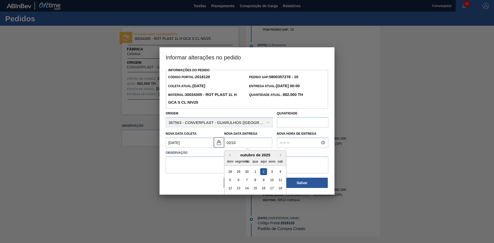
click at [264, 171] on div "2" at bounding box center [263, 171] width 7 height 7
type Entrega2018120 "[DATE]"
click at [203, 173] on textarea at bounding box center [247, 164] width 163 height 17
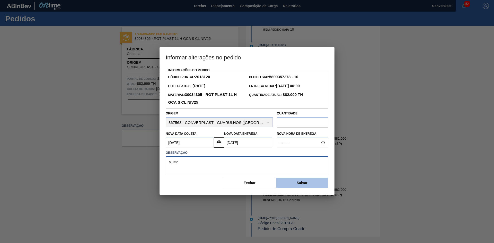
type textarea "ajuste"
click at [297, 185] on font "Salvar" at bounding box center [302, 183] width 11 height 4
click at [294, 178] on div "[PERSON_NAME]" at bounding box center [247, 182] width 163 height 11
click at [247, 181] on button "Fechar" at bounding box center [249, 183] width 51 height 10
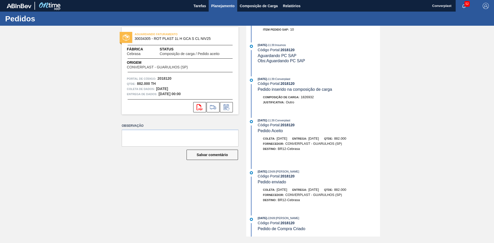
click at [216, 8] on font "Planejamento" at bounding box center [222, 6] width 23 height 6
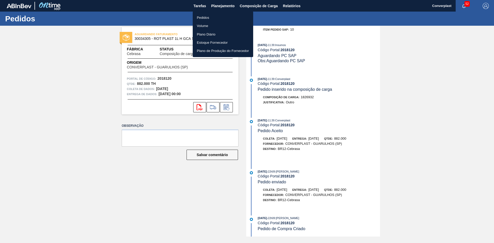
drag, startPoint x: 191, startPoint y: 22, endPoint x: 194, endPoint y: 21, distance: 2.8
click at [191, 22] on div at bounding box center [247, 121] width 494 height 243
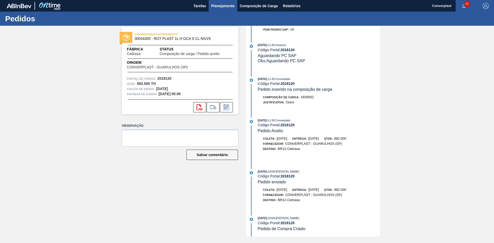
click at [230, 3] on font "Planejamento" at bounding box center [222, 6] width 23 height 6
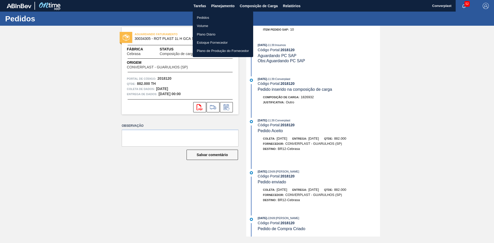
click at [213, 17] on li "Pedidos" at bounding box center [223, 17] width 60 height 8
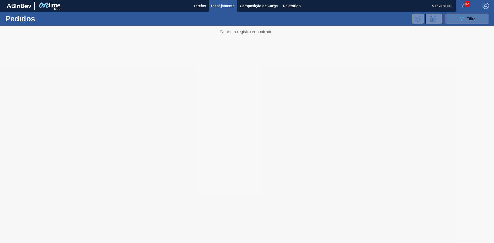
click at [460, 17] on icon at bounding box center [462, 19] width 4 height 4
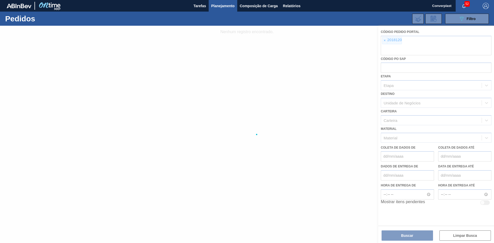
click at [384, 43] on span "×" at bounding box center [384, 40] width 5 height 7
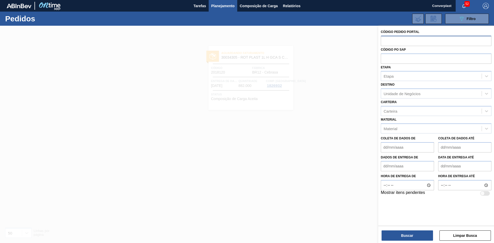
click at [383, 41] on input "text" at bounding box center [436, 41] width 111 height 10
paste input "2018125"
type input "2018125"
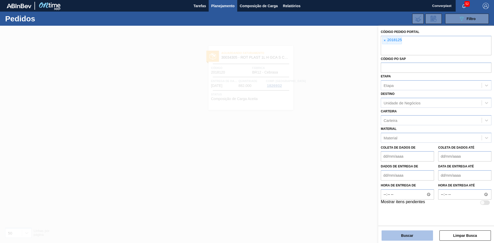
click at [402, 234] on font "Buscar" at bounding box center [407, 236] width 12 height 4
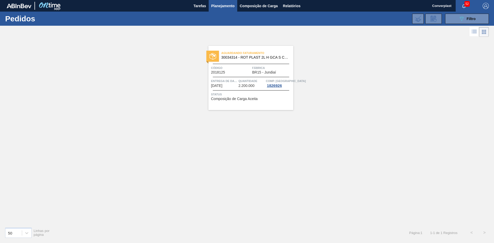
click at [227, 62] on div "Aguardando Faturamento 30034314 - ROT PLAST 2L H GCA S CL NIV25 Código 2018125 …" at bounding box center [250, 78] width 85 height 64
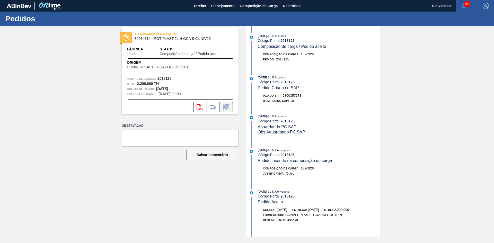
click at [225, 106] on icon at bounding box center [226, 107] width 8 height 6
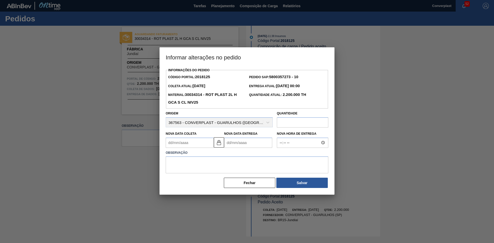
click at [233, 141] on Entrega2018125 "Nova Data Entrega" at bounding box center [248, 143] width 48 height 10
type Coleta2018125 "[DATE]"
type Entrega2018125 "2"
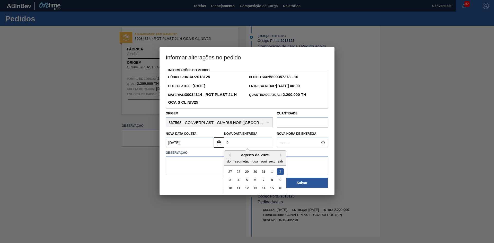
type Coleta2018125 "[DATE]"
type Entrega2018125 "29/0"
type Coleta2018125 "[DATE]"
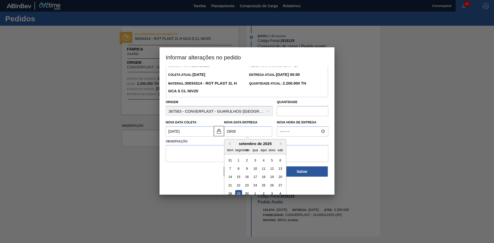
scroll to position [17, 0]
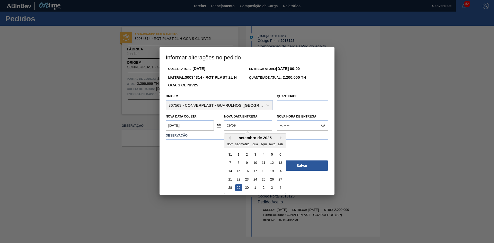
click at [235, 188] on div "29" at bounding box center [238, 187] width 7 height 7
type Entrega2018125 "[DATE]"
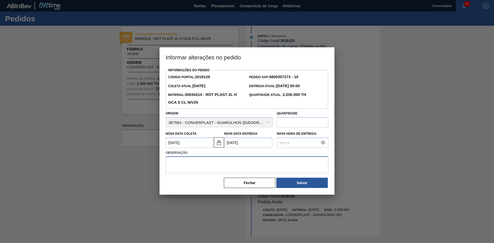
click at [185, 171] on textarea at bounding box center [247, 164] width 163 height 17
type textarea "ajuste data"
click at [285, 186] on button "Salvar" at bounding box center [301, 183] width 51 height 10
click at [235, 181] on button "Fechar" at bounding box center [249, 183] width 51 height 10
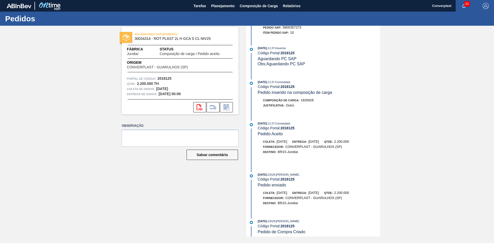
scroll to position [71, 0]
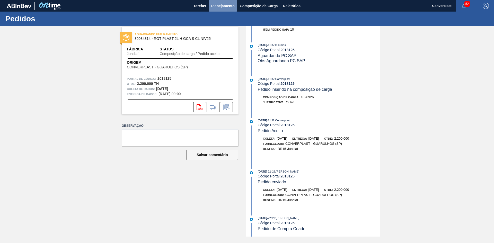
click at [227, 10] on button "Planejamento" at bounding box center [223, 6] width 29 height 12
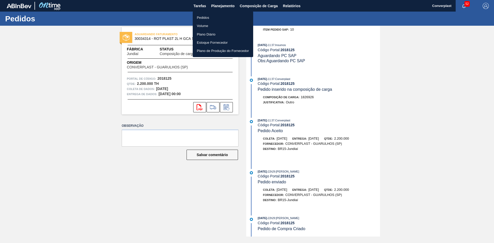
click at [204, 15] on font "Pedidos" at bounding box center [203, 17] width 12 height 5
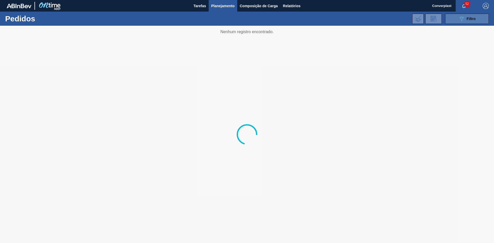
click at [465, 21] on div "089F7B8B-B2A5-4AFE-B5C0-19BA573D28AC Filtro" at bounding box center [467, 19] width 17 height 6
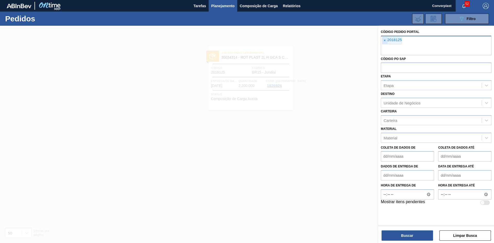
click at [387, 41] on span "×" at bounding box center [384, 40] width 5 height 7
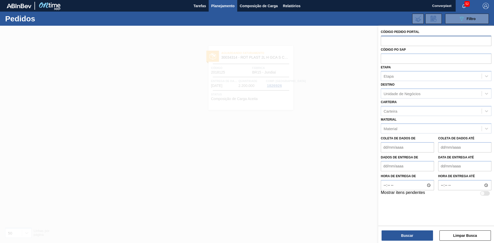
paste input "2018153"
type input "2018153"
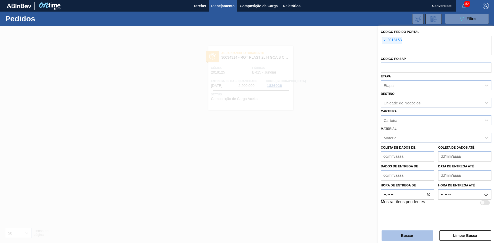
click at [394, 235] on button "Buscar" at bounding box center [407, 236] width 51 height 10
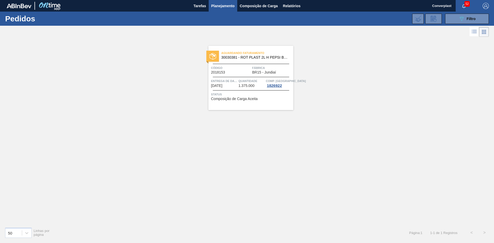
click at [231, 74] on div "Código 2018153" at bounding box center [231, 69] width 40 height 9
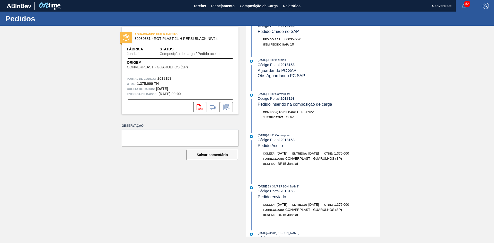
scroll to position [71, 0]
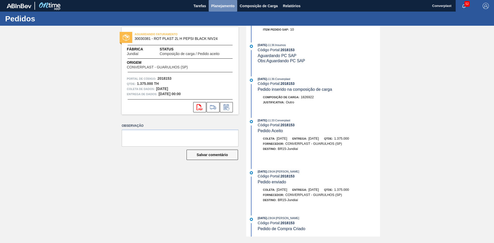
click at [216, 7] on font "Planejamento" at bounding box center [222, 6] width 23 height 4
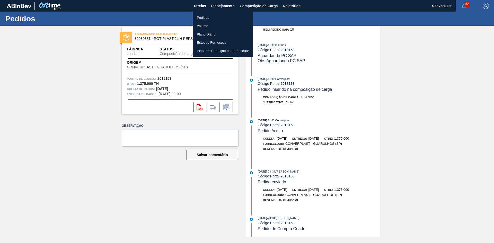
click at [202, 20] on font "Pedidos" at bounding box center [203, 17] width 12 height 5
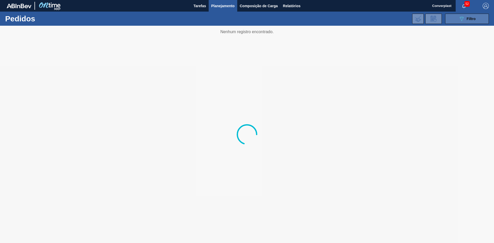
click at [467, 22] on div "089F7B8B-B2A5-4AFE-B5C0-19BA573D28AC Filtro" at bounding box center [467, 19] width 17 height 6
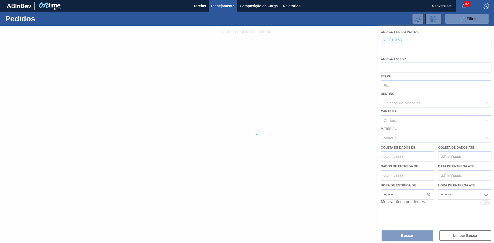
click at [383, 40] on div at bounding box center [247, 134] width 494 height 217
click at [386, 40] on div at bounding box center [247, 134] width 494 height 217
click at [385, 39] on div at bounding box center [247, 134] width 494 height 217
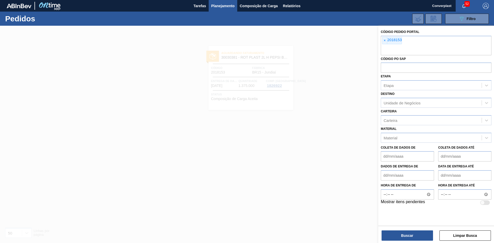
click at [385, 39] on font "×" at bounding box center [385, 40] width 2 height 4
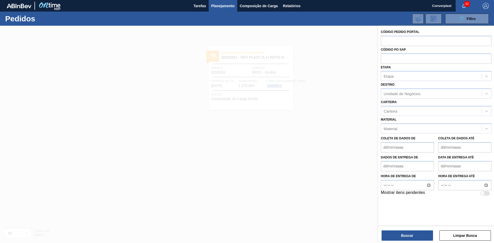
paste input "2018112"
type input "2018112"
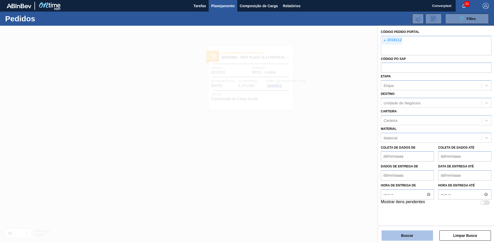
click at [408, 233] on button "Buscar" at bounding box center [407, 236] width 51 height 10
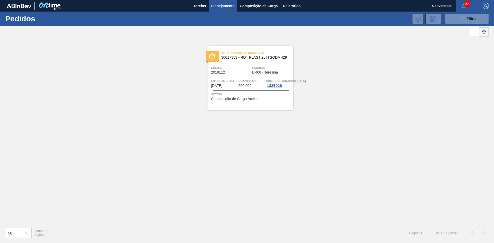
click at [184, 150] on div "Aguardando Faturamento 30017353 - ROT PLAST 2L H SODA 429 Código 2018112 Fábric…" at bounding box center [247, 130] width 494 height 185
click at [233, 84] on div "Entrega de dados [DATE]" at bounding box center [224, 82] width 26 height 9
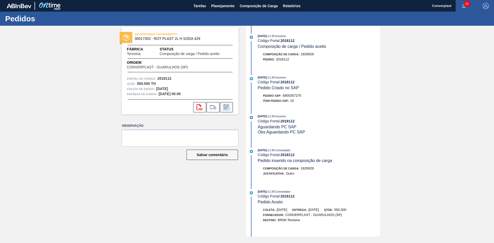
click at [225, 107] on icon at bounding box center [226, 107] width 8 height 6
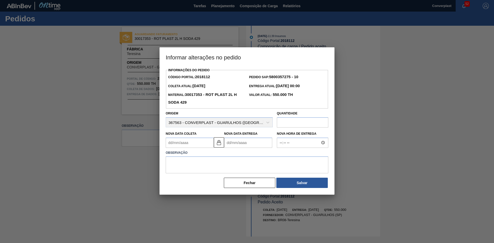
click at [89, 167] on div at bounding box center [247, 121] width 494 height 243
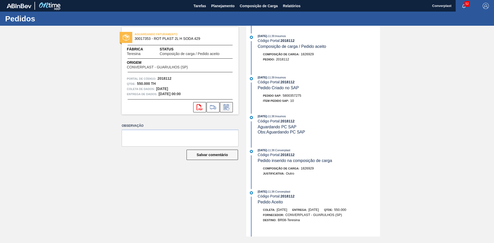
click at [229, 110] on icon at bounding box center [226, 107] width 8 height 6
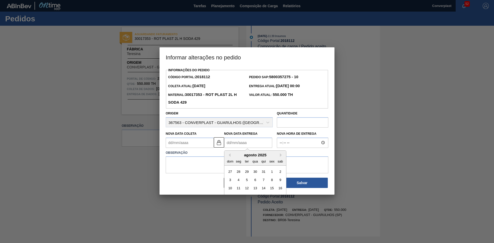
click at [233, 139] on Entrega2018112 "Nova Data Entrega" at bounding box center [248, 143] width 48 height 10
type Coleta2018112 "[DATE]"
type Entrega2018112 "1"
type Coleta2018112 "[DATE]"
type Entrega2018112 "10/"
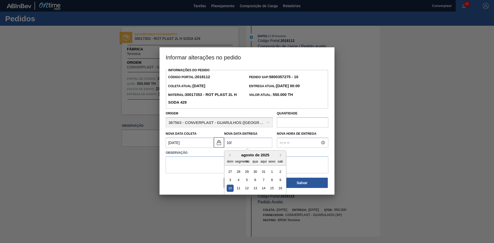
type Coleta2018112 "[DATE]"
type Entrega2018112 "10/1"
type Coleta2018112 "[DATE]"
click at [271, 184] on div "10" at bounding box center [271, 180] width 7 height 7
type Entrega2018112 "[DATE]"
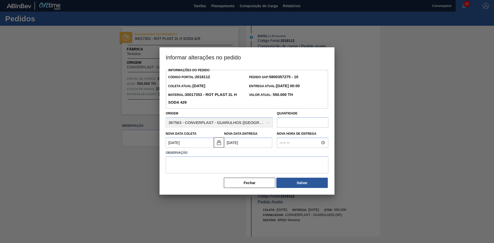
click at [242, 146] on Entrega2018112 "[DATE]" at bounding box center [248, 143] width 48 height 10
click at [196, 170] on textarea at bounding box center [247, 164] width 163 height 17
type textarea "ajuste data"
click at [191, 145] on Coleta2018112 "[DATE]" at bounding box center [190, 143] width 48 height 10
click at [220, 144] on img at bounding box center [219, 142] width 6 height 6
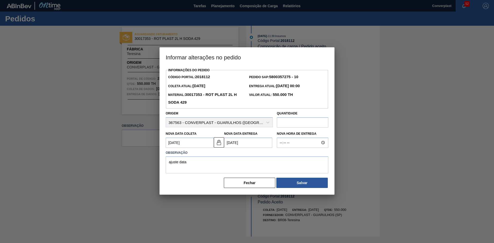
click at [187, 140] on Coleta2018112 "[DATE]" at bounding box center [190, 143] width 48 height 10
click at [185, 171] on div "30" at bounding box center [188, 171] width 7 height 7
type Coleta2018112 "[DATE]"
click at [300, 182] on button "Salvar" at bounding box center [301, 183] width 51 height 10
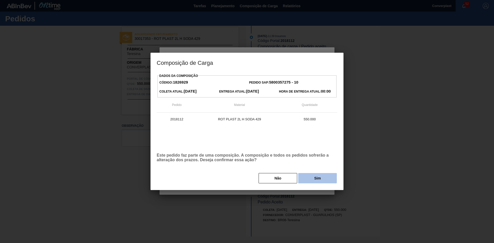
click at [301, 176] on button "Sim" at bounding box center [317, 178] width 39 height 10
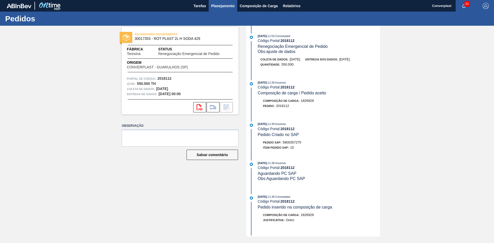
click at [219, 3] on font "Planejamento" at bounding box center [222, 6] width 23 height 6
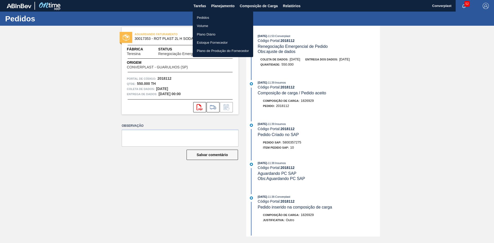
click at [209, 18] on font "Pedidos" at bounding box center [203, 18] width 12 height 4
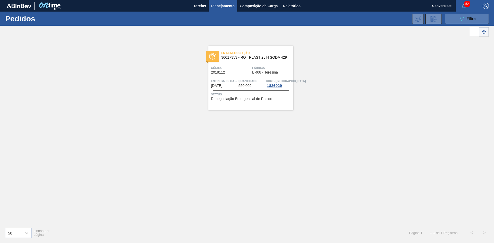
click at [457, 19] on button "089F7B8B-B2A5-4AFE-B5C0-19BA573D28AC Filtro" at bounding box center [467, 19] width 44 height 10
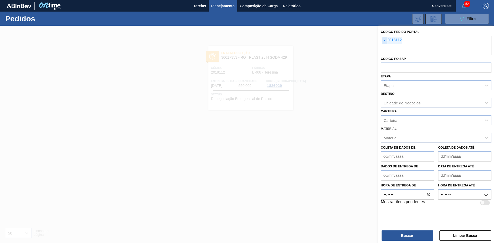
click at [386, 41] on span "×" at bounding box center [384, 40] width 5 height 7
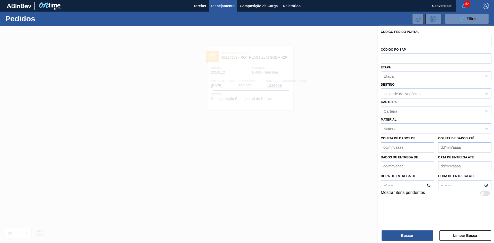
paste input "2018118"
type input "2018118"
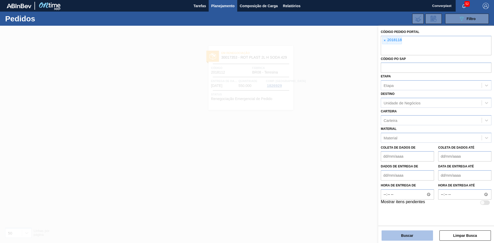
click at [392, 239] on button "Buscar" at bounding box center [407, 236] width 51 height 10
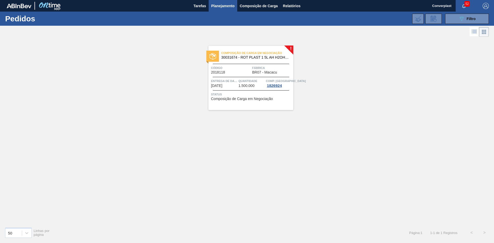
click at [233, 89] on div "Composição de Carga em Negociação 30031674 - ROT PLAST 1 5L AH H2OH LIMÃO IN211…" at bounding box center [250, 78] width 85 height 64
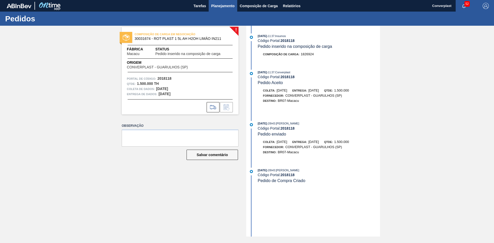
click at [217, 2] on button "Planejamento" at bounding box center [223, 6] width 29 height 12
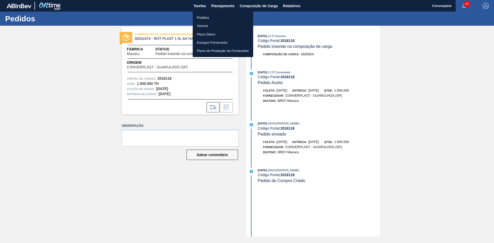
click at [197, 15] on font "Pedidos" at bounding box center [203, 17] width 12 height 5
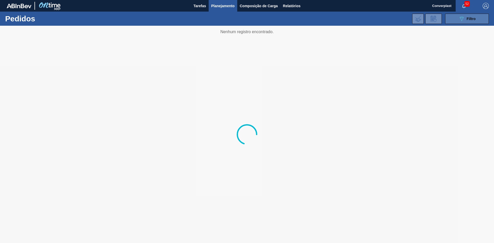
click at [453, 16] on button "089F7B8B-B2A5-4AFE-B5C0-19BA573D28AC Filtro" at bounding box center [467, 19] width 44 height 10
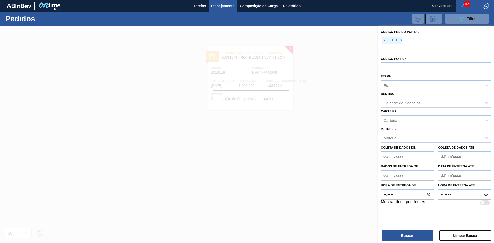
click at [382, 42] on div "× 2018118" at bounding box center [436, 46] width 111 height 20
paste input "2018130"
type input "2018130"
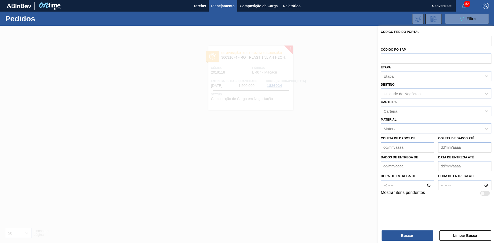
paste input "2018130"
type input "2018130"
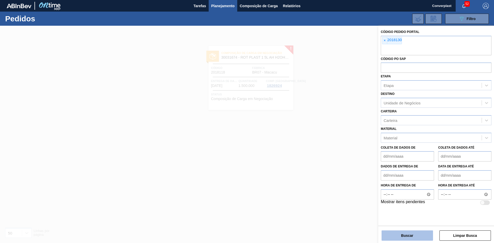
click at [400, 233] on button "Buscar" at bounding box center [407, 236] width 51 height 10
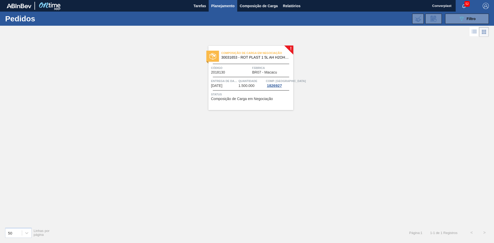
click at [223, 81] on font "Entrega de dados" at bounding box center [226, 81] width 30 height 3
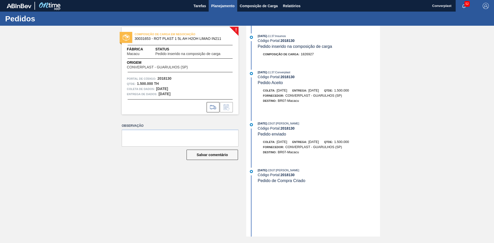
click at [216, 5] on font "Planejamento" at bounding box center [222, 6] width 23 height 4
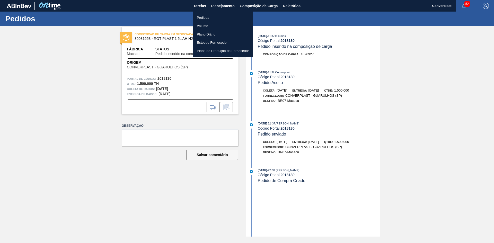
click at [206, 18] on font "Pedidos" at bounding box center [203, 18] width 12 height 4
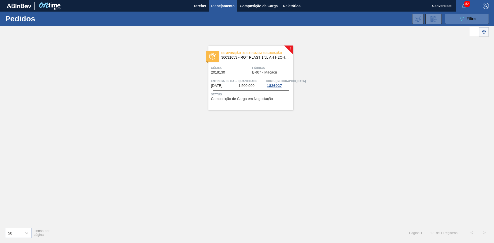
click at [467, 20] on font "Filtro" at bounding box center [471, 19] width 9 height 4
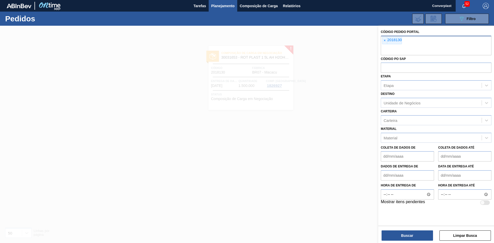
drag, startPoint x: 385, startPoint y: 38, endPoint x: 383, endPoint y: 41, distance: 2.9
click at [384, 40] on font "×" at bounding box center [385, 40] width 2 height 4
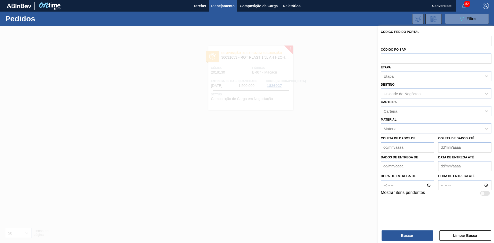
paste input "2018147"
type input "2018147"
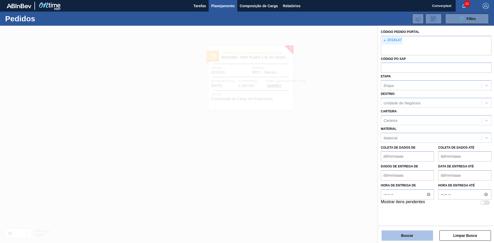
click at [402, 233] on button "Buscar" at bounding box center [407, 236] width 51 height 10
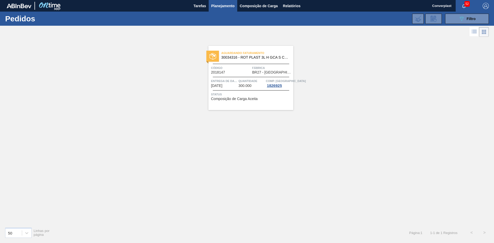
click at [223, 101] on font "Composição de Carga Aceita" at bounding box center [234, 99] width 47 height 4
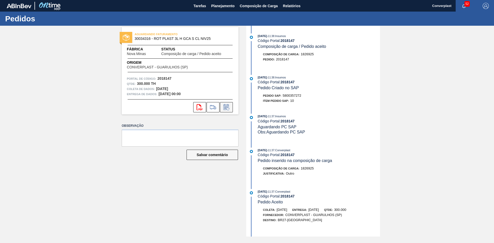
click at [230, 109] on icon at bounding box center [226, 107] width 8 height 6
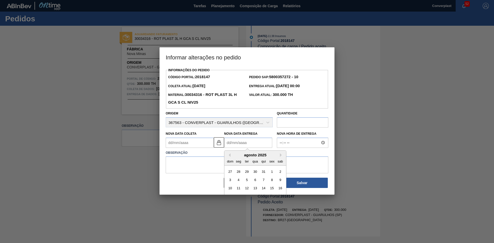
click at [233, 142] on Entrega2018147 "Nova Data Entrega" at bounding box center [248, 143] width 48 height 10
type Coleta2018147 "[DATE]"
type Entrega2018147 "2"
type Coleta2018147 "[DATE]"
type Entrega2018147 "29/0"
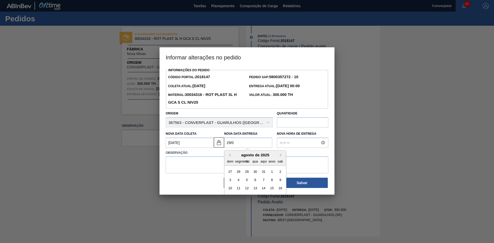
type Coleta2018147 "[DATE]"
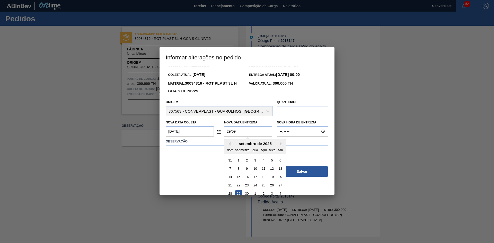
scroll to position [17, 0]
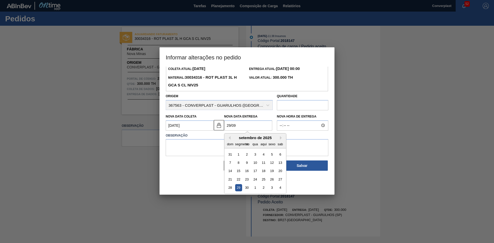
click at [239, 188] on div "29" at bounding box center [238, 187] width 7 height 7
type Entrega2018147 "[DATE]"
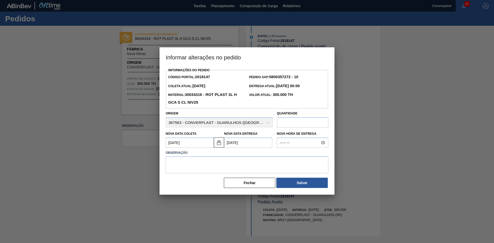
click at [219, 156] on label "Observação" at bounding box center [247, 152] width 163 height 7
click at [223, 169] on textarea at bounding box center [247, 164] width 163 height 17
type textarea "ajuste data"
click at [295, 187] on button "Salvar" at bounding box center [301, 183] width 51 height 10
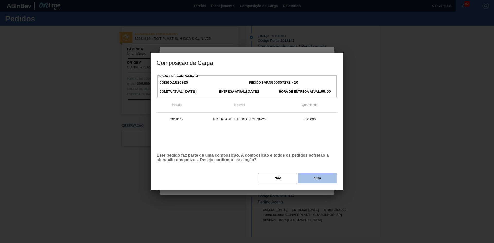
click at [319, 177] on font "Sim" at bounding box center [317, 178] width 7 height 4
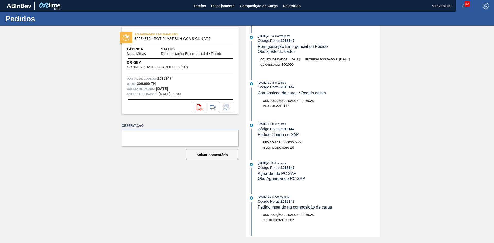
click at [189, 192] on div "AGUARDANDO FATURAMENTO 30034316 - ROT PLAST 3L H GCA S CL NIV25 Fábrica Nova Mi…" at bounding box center [176, 131] width 125 height 211
click at [220, 4] on font "Planejamento" at bounding box center [222, 6] width 23 height 4
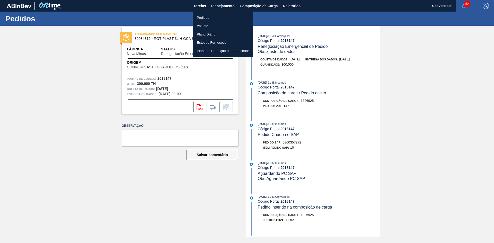
click at [206, 19] on font "Pedidos" at bounding box center [203, 18] width 12 height 4
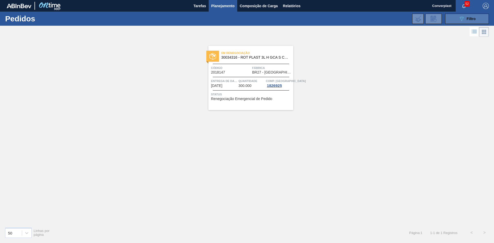
click at [470, 21] on div "089F7B8B-B2A5-4AFE-B5C0-19BA573D28AC Filtro" at bounding box center [467, 19] width 17 height 6
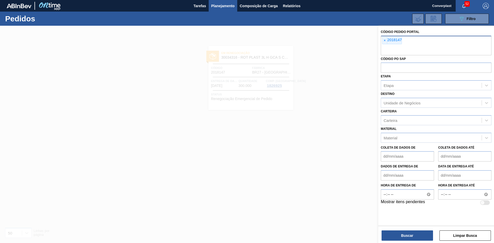
click at [392, 40] on font "2018147" at bounding box center [394, 40] width 14 height 4
click at [389, 40] on font "2018147" at bounding box center [394, 40] width 14 height 4
click at [388, 40] on font "2018147" at bounding box center [394, 40] width 14 height 4
click at [385, 41] on font "×" at bounding box center [385, 40] width 2 height 4
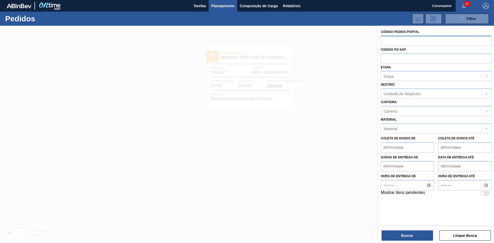
paste input "2018119"
type input "2018119"
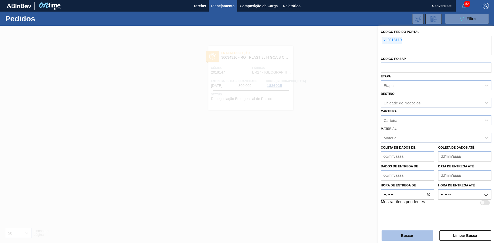
click at [402, 234] on font "Buscar" at bounding box center [407, 236] width 12 height 4
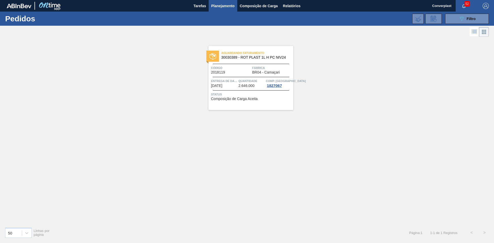
click at [242, 95] on span "Status" at bounding box center [251, 94] width 81 height 5
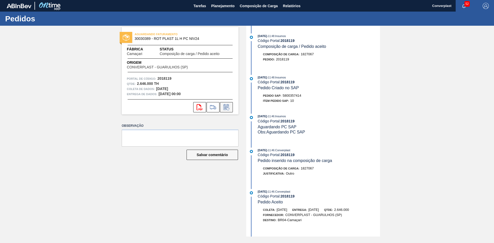
click at [227, 111] on button at bounding box center [226, 107] width 13 height 10
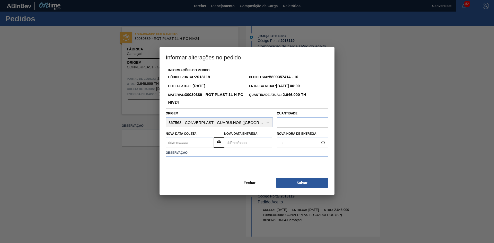
click at [228, 148] on Entrega2018119 "Nova Data Entrega" at bounding box center [248, 143] width 48 height 10
type Coleta2018119 "[DATE]"
type Entrega2018119 "1"
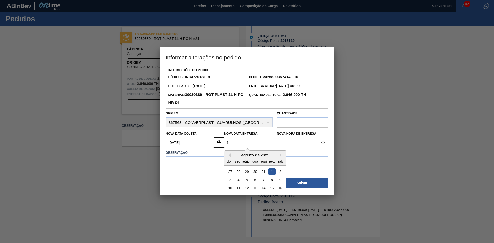
type Coleta2018119 "[DATE]"
type Entrega2018119 "10/"
type Coleta2018119 "[DATE]"
type Entrega2018119 "10/1"
type Coleta2018119 "[DATE]"
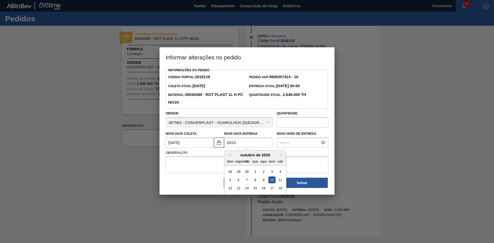
click at [269, 180] on div "10" at bounding box center [271, 180] width 7 height 7
type Entrega2018119 "[DATE]"
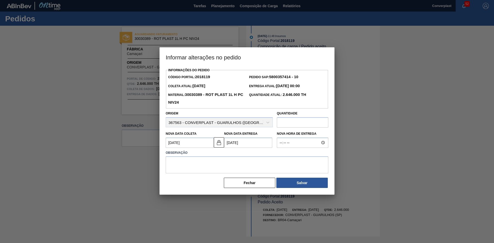
click at [211, 177] on div "Informações do Pedido Código Portal: 2018119 Pedido SAP: 5800357414 - 10 Coleta…" at bounding box center [247, 128] width 163 height 122
click at [176, 162] on textarea at bounding box center [247, 164] width 163 height 17
type textarea "ajuste data"
click at [304, 181] on button "Salvar" at bounding box center [301, 183] width 51 height 10
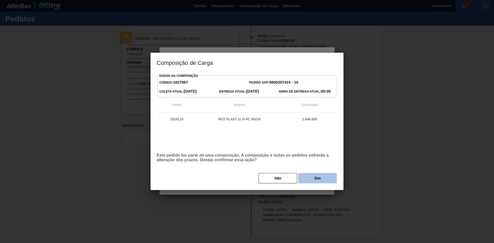
click at [307, 180] on button "Sim" at bounding box center [317, 178] width 39 height 10
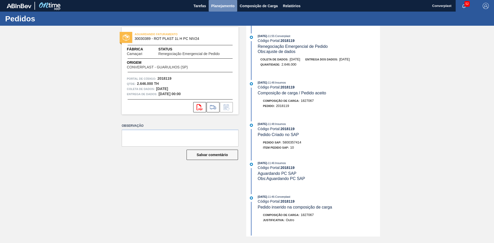
click at [220, 6] on font "Planejamento" at bounding box center [222, 6] width 23 height 4
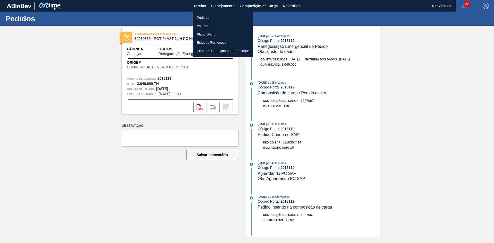
click at [210, 14] on li "Pedidos" at bounding box center [223, 17] width 60 height 8
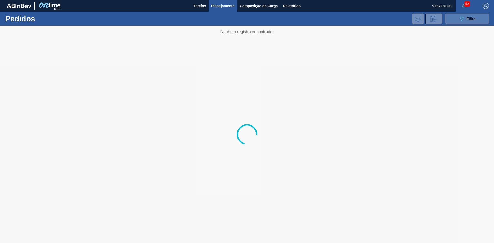
click at [453, 18] on button "089F7B8B-B2A5-4AFE-B5C0-19BA573D28AC Filtro" at bounding box center [467, 19] width 44 height 10
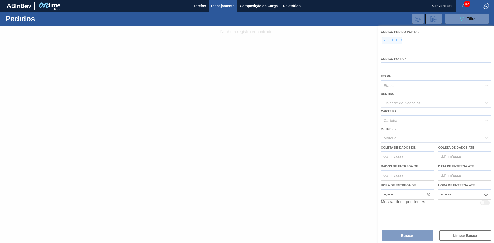
click at [384, 40] on div at bounding box center [247, 134] width 494 height 217
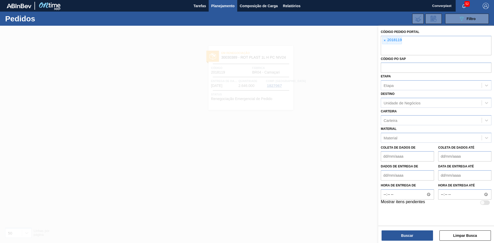
click at [387, 40] on span "×" at bounding box center [384, 40] width 5 height 7
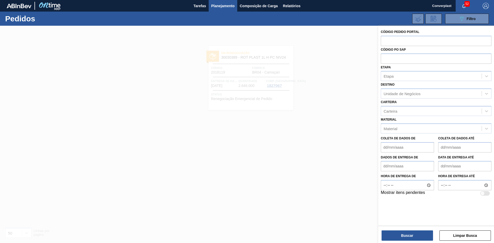
paste input "2018141"
type input "2018141"
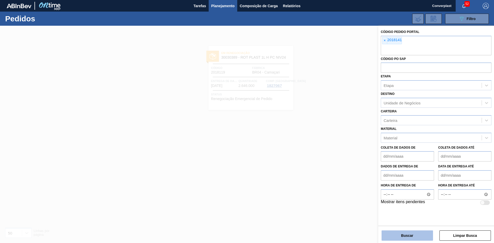
click at [411, 236] on font "Buscar" at bounding box center [407, 236] width 12 height 4
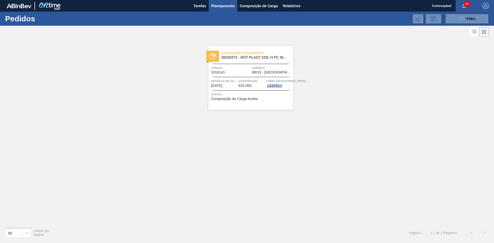
click at [222, 86] on font "[DATE]" at bounding box center [216, 86] width 11 height 4
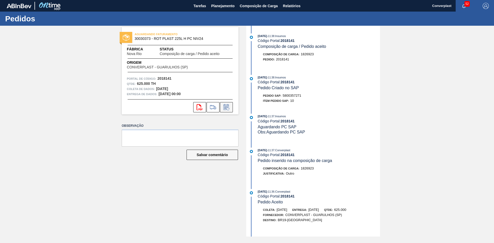
click at [226, 106] on icon at bounding box center [226, 107] width 8 height 6
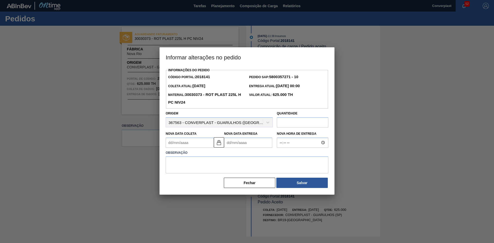
click at [234, 137] on div "Nova Data Entrega" at bounding box center [248, 139] width 48 height 18
click at [231, 144] on Entrega2018141 "Nova Data Entrega" at bounding box center [248, 143] width 48 height 10
type Coleta2018141 "[DATE]"
type Entrega2018141 "1"
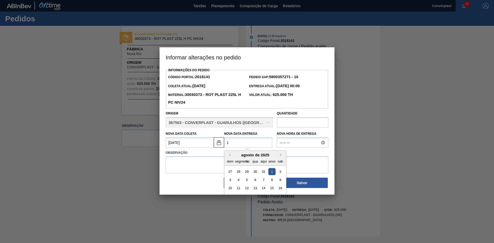
type Coleta2018141 "[DATE]"
type Entrega2018141 "19/0"
type Coleta2018141 "[DATE]"
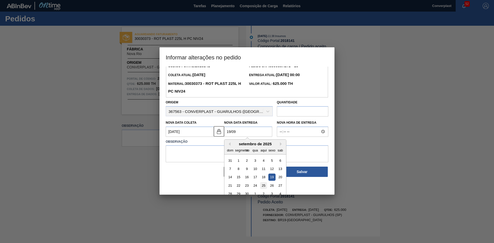
scroll to position [17, 0]
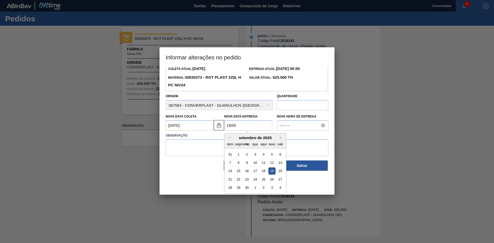
click at [271, 171] on div "19" at bounding box center [271, 171] width 7 height 7
type Entrega2018141 "[DATE]"
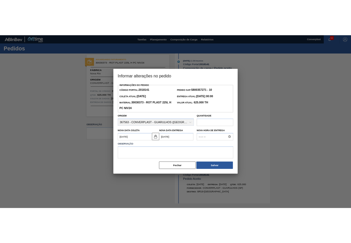
scroll to position [0, 0]
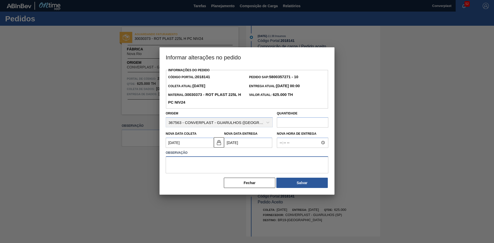
click at [226, 165] on textarea at bounding box center [247, 164] width 163 height 17
click at [231, 145] on Entrega2018141 "[DATE]" at bounding box center [248, 143] width 48 height 10
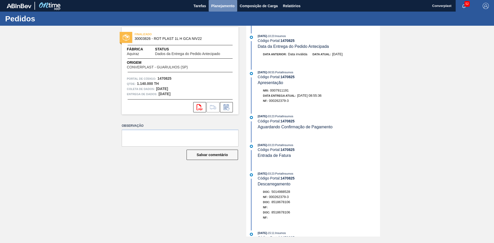
click at [216, 3] on font "Planejamento" at bounding box center [222, 6] width 23 height 6
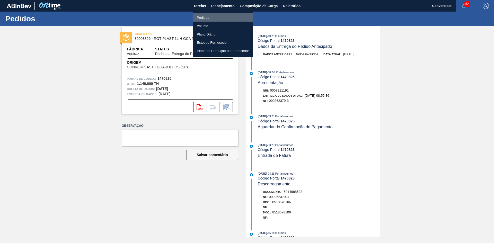
click at [207, 18] on font "Pedidos" at bounding box center [203, 18] width 12 height 4
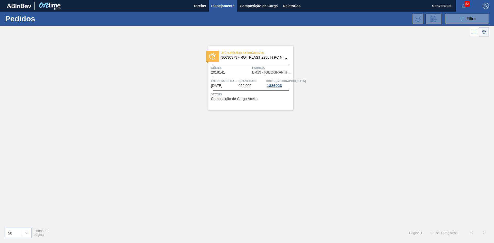
click at [210, 72] on div "Código 2018141 Fábrica BR19 - [GEOGRAPHIC_DATA]" at bounding box center [250, 69] width 85 height 9
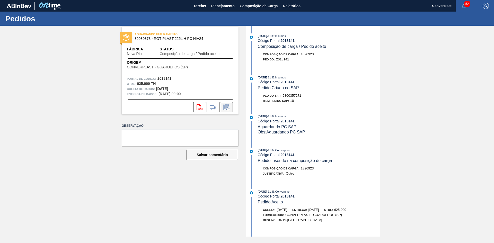
click at [224, 104] on icon at bounding box center [226, 107] width 8 height 6
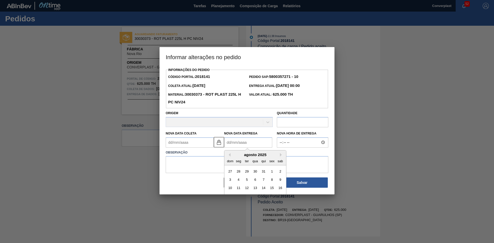
drag, startPoint x: 234, startPoint y: 142, endPoint x: 234, endPoint y: 138, distance: 4.1
click at [234, 143] on Entrega2018141 "Nova Data Entrega" at bounding box center [248, 142] width 48 height 10
type Coleta2018141 "[DATE]"
type Entrega2018141 "2"
type Coleta2018141 "[DATE]"
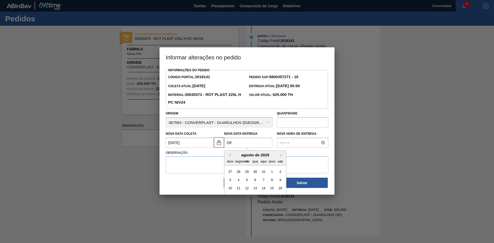
type Entrega2018141 "29/0"
type Coleta2018141 "[DATE]"
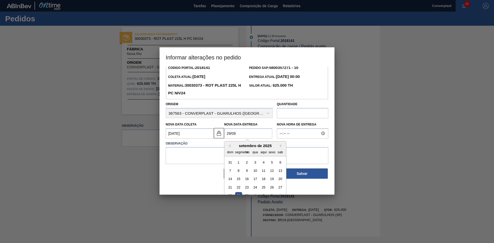
scroll to position [17, 0]
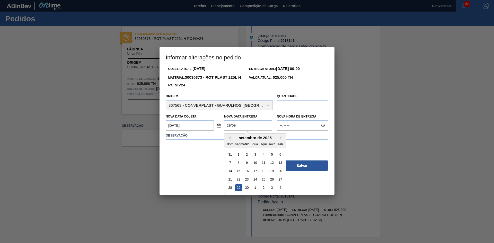
click at [239, 191] on div "29" at bounding box center [238, 187] width 7 height 7
type Entrega2018141 "[DATE]"
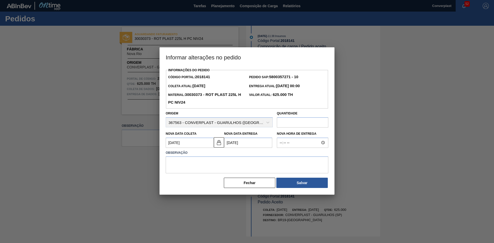
scroll to position [0, 0]
click at [214, 167] on textarea at bounding box center [247, 164] width 163 height 17
type textarea "ajuste data"
click at [296, 188] on button "Salvar" at bounding box center [301, 183] width 51 height 10
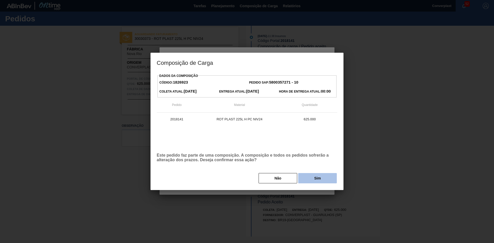
click at [310, 180] on button "Sim" at bounding box center [317, 178] width 39 height 10
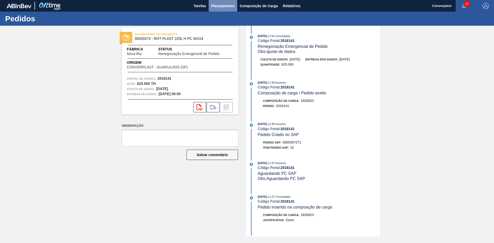
click at [221, 9] on font "Planejamento" at bounding box center [222, 6] width 23 height 6
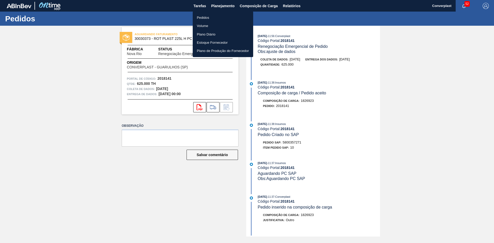
click at [210, 16] on li "Pedidos" at bounding box center [223, 17] width 60 height 8
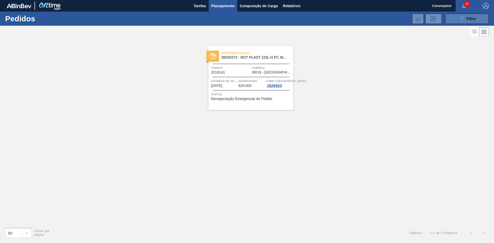
click at [460, 17] on icon "089F7B8B-B2A5-4AFE-B5C0-19BA573D28AC" at bounding box center [462, 19] width 6 height 6
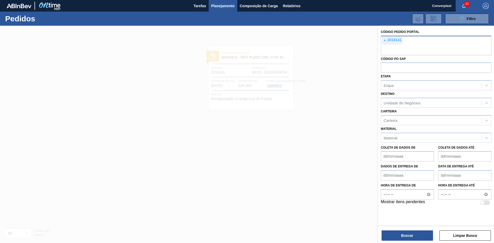
click at [383, 43] on span "×" at bounding box center [384, 40] width 5 height 7
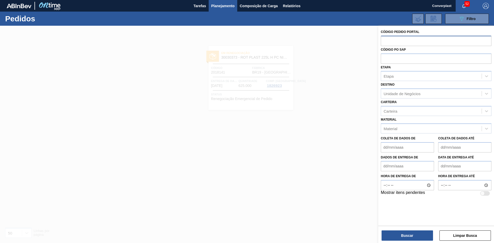
paste input "2008215"
type input "2008215"
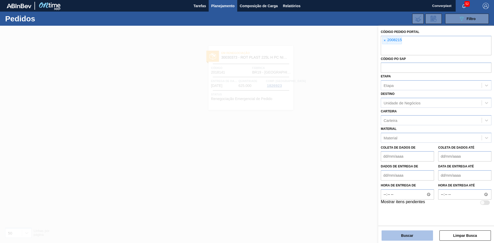
click at [394, 233] on button "Buscar" at bounding box center [407, 236] width 51 height 10
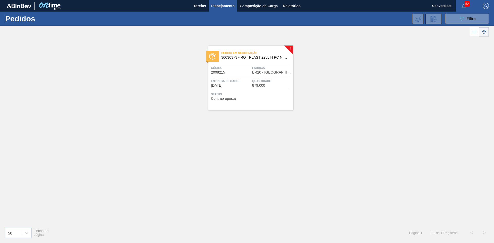
click at [179, 169] on div "! Pedido em Negociação 30030373 - ROT PLAST 225L H PC NIV24 Código 2008215 Fábr…" at bounding box center [247, 130] width 494 height 185
click at [255, 80] on font "Quantidade" at bounding box center [261, 81] width 19 height 3
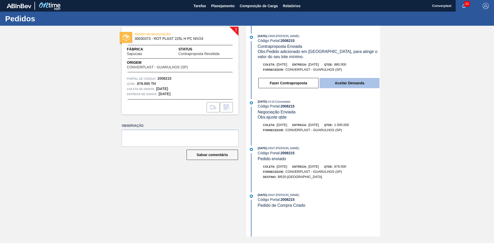
click at [323, 83] on button "Aceitar Demanda" at bounding box center [350, 83] width 60 height 10
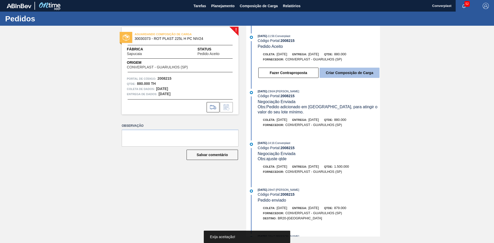
click at [330, 78] on button "Criar Composição de Carga" at bounding box center [350, 73] width 60 height 10
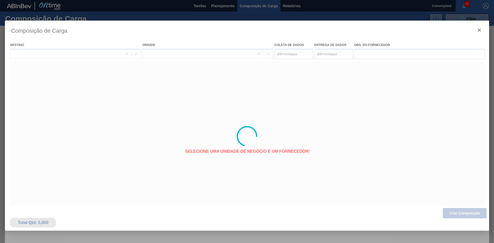
type coleta "11/09/2025"
type entrega "[DATE]"
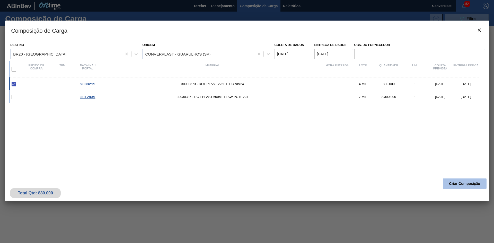
click at [467, 188] on button "Criar Composição" at bounding box center [465, 184] width 44 height 10
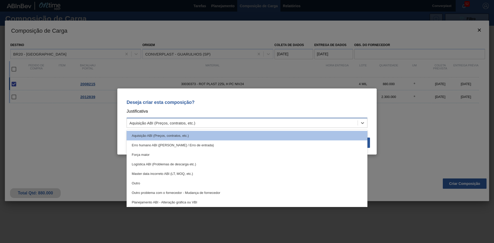
click at [280, 126] on div "Aquisição ABI (Preços, contratos, etc.)" at bounding box center [242, 122] width 231 height 7
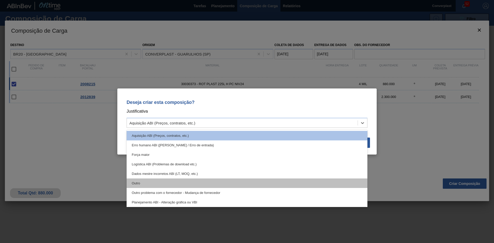
click at [200, 184] on div "Outro" at bounding box center [247, 184] width 241 height 10
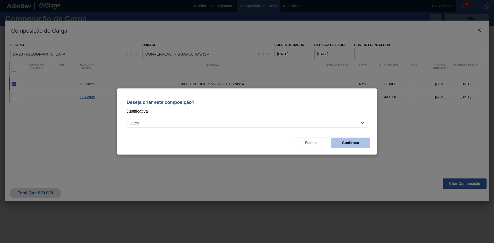
click at [357, 142] on font "Confirmar" at bounding box center [350, 143] width 17 height 4
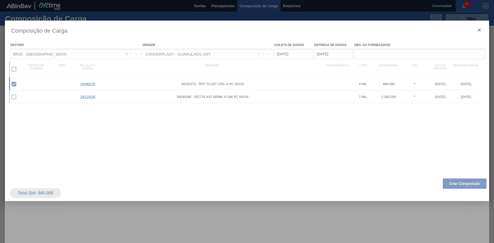
click at [220, 2] on div at bounding box center [247, 121] width 494 height 243
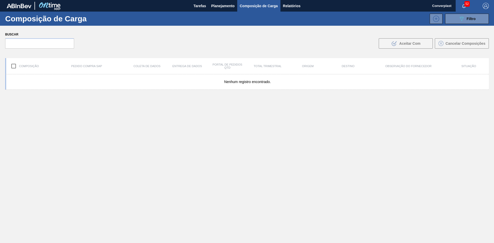
click at [220, 2] on button "Planejamento" at bounding box center [223, 6] width 29 height 12
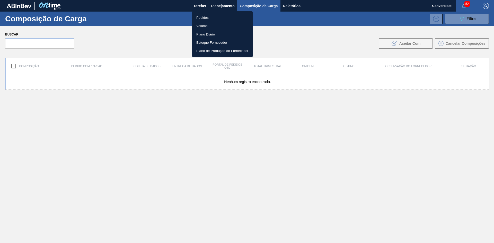
click at [202, 12] on div "Pedidos Volume Plano Diário Estoque Fornecedor Plano de Produção do Fornecedor" at bounding box center [247, 121] width 494 height 243
click at [203, 16] on font "Pedidos" at bounding box center [202, 18] width 12 height 4
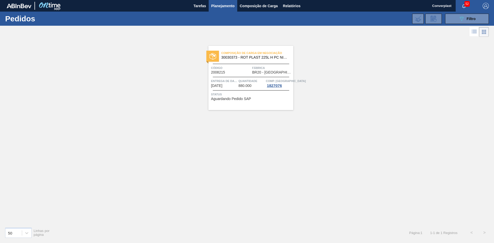
click at [230, 66] on span "Código" at bounding box center [231, 67] width 40 height 5
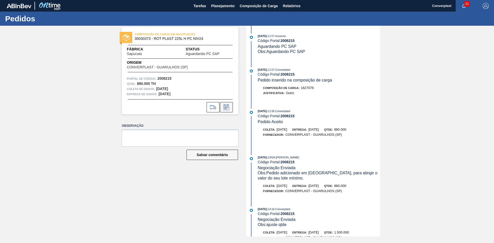
click at [225, 105] on icon at bounding box center [226, 107] width 8 height 6
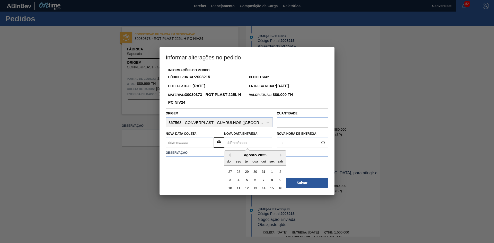
click at [240, 147] on Entrega2008215 "Nova Data Entrega" at bounding box center [248, 143] width 48 height 10
type Coleta2008215 "[DATE]"
type Entrega2008215 "0"
type Coleta2008215 "[DATE]"
type Entrega2008215 "02/"
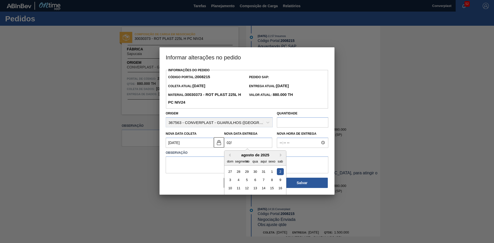
type Coleta2008215 "[DATE]"
type Entrega2008215 "02/1"
type Coleta2008215 "[DATE]"
click at [263, 172] on div "2" at bounding box center [263, 171] width 7 height 7
type Entrega2008215 "[DATE]"
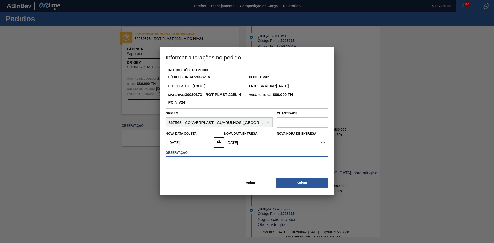
click at [180, 161] on textarea at bounding box center [247, 164] width 163 height 17
type textarea "ajuste data"
click at [298, 185] on font "Salvar" at bounding box center [302, 183] width 11 height 4
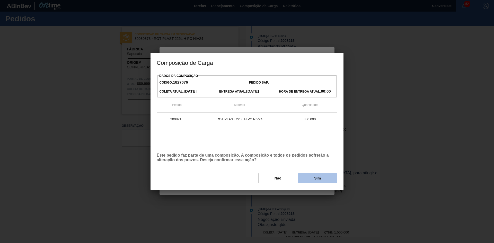
click at [311, 178] on button "Sim" at bounding box center [317, 178] width 39 height 10
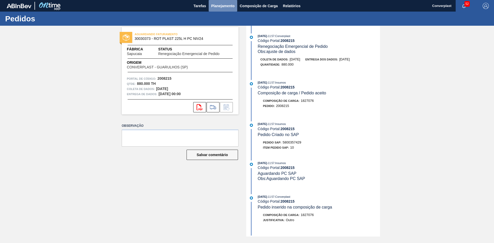
click at [224, 7] on font "Planejamento" at bounding box center [222, 6] width 23 height 4
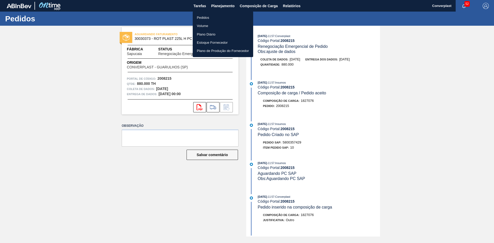
click at [204, 17] on font "Pedidos" at bounding box center [203, 18] width 12 height 4
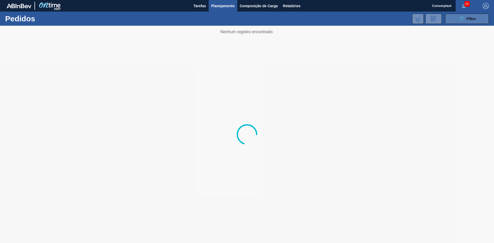
click at [464, 20] on icon "089F7B8B-B2A5-4AFE-B5C0-19BA573D28AC" at bounding box center [462, 19] width 6 height 6
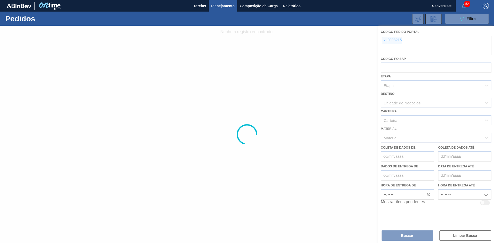
click at [386, 40] on div at bounding box center [247, 134] width 494 height 217
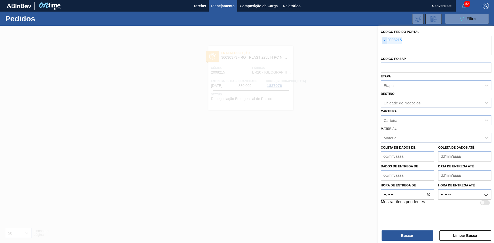
click at [386, 39] on span "×" at bounding box center [384, 40] width 5 height 7
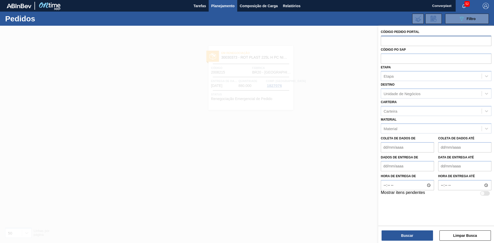
paste input "1992000"
type input "1992000"
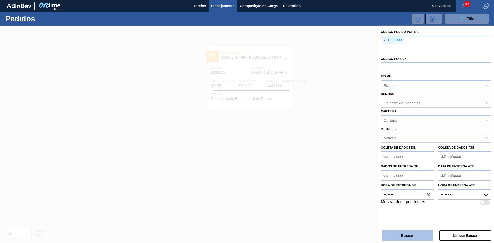
click at [399, 235] on button "Buscar" at bounding box center [407, 236] width 51 height 10
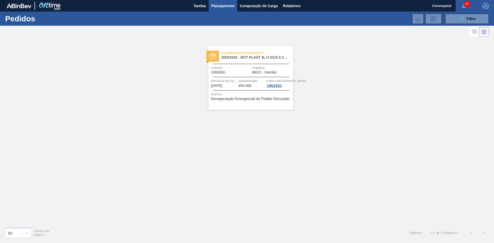
click at [240, 78] on div "Aguardando Faturamento 30034316 - ROT PLAST 3L H GCA S CL NIV25 Código 1992000 …" at bounding box center [250, 78] width 85 height 64
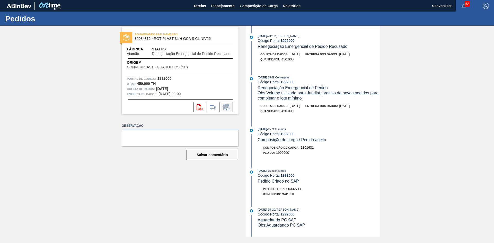
click at [223, 108] on icon at bounding box center [226, 107] width 8 height 6
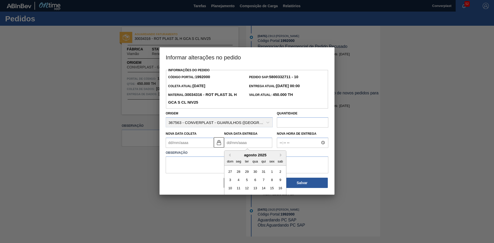
click at [236, 145] on Entrega1992000 "Nova Data Entrega" at bounding box center [248, 143] width 48 height 10
type Coleta1992000 "[DATE]"
type Entrega1992000 "0"
type Coleta1992000 "[DATE]"
type Entrega1992000 "02/"
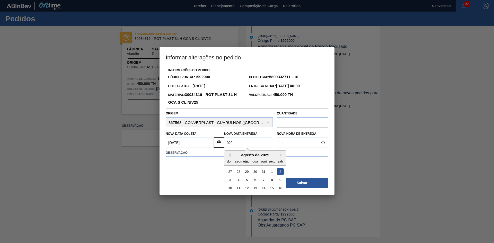
type Coleta1992000 "[DATE]"
type Entrega1992000 "02/1"
type Coleta1992000 "[DATE]"
click at [265, 172] on div "2" at bounding box center [263, 171] width 7 height 7
type Entrega1992000 "[DATE]"
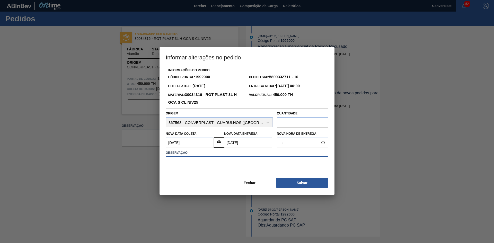
click at [214, 170] on textarea at bounding box center [247, 164] width 163 height 17
type textarea "ajuste data"
click at [299, 183] on font "Salvar" at bounding box center [302, 183] width 11 height 4
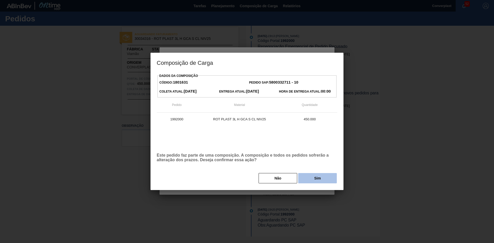
click at [305, 174] on button "Sim" at bounding box center [317, 178] width 39 height 10
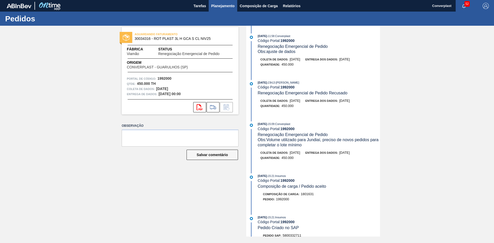
click at [217, 8] on font "Planejamento" at bounding box center [222, 6] width 23 height 6
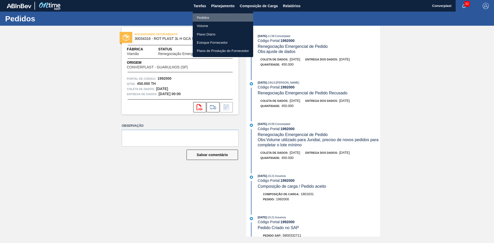
click at [208, 16] on font "Pedidos" at bounding box center [203, 18] width 12 height 4
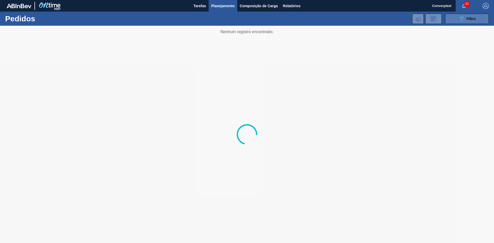
click at [460, 16] on icon "089F7B8B-B2A5-4AFE-B5C0-19BA573D28AC" at bounding box center [462, 19] width 6 height 6
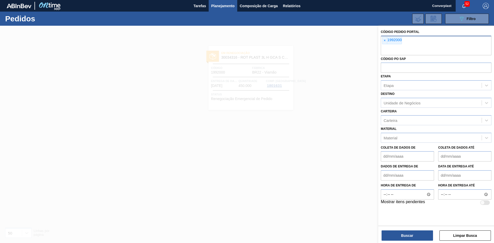
click at [388, 41] on font "1992000" at bounding box center [394, 40] width 14 height 4
click at [386, 40] on span "×" at bounding box center [384, 40] width 5 height 7
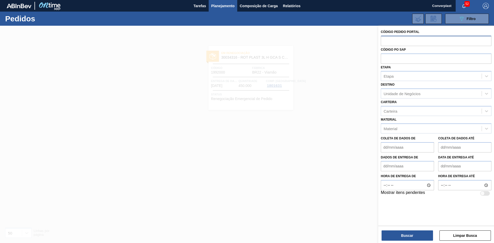
paste input "2018148"
type input "2018148"
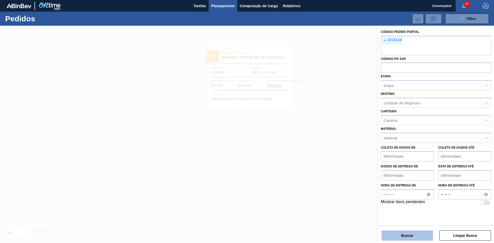
click at [390, 236] on button "Buscar" at bounding box center [407, 236] width 51 height 10
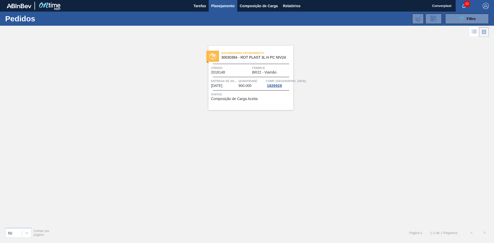
click at [241, 79] on span "Quantidade" at bounding box center [252, 80] width 26 height 5
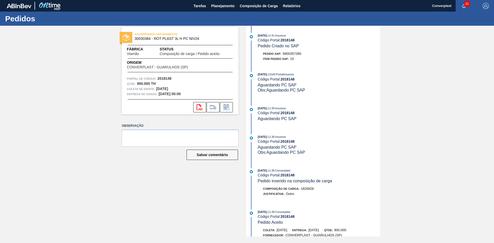
scroll to position [134, 0]
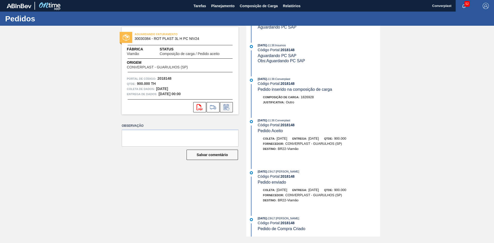
click at [224, 110] on icon at bounding box center [226, 107] width 8 height 6
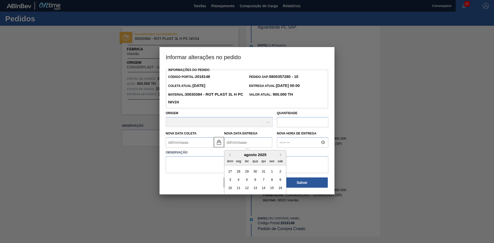
click at [238, 145] on Entrega2018148 "Nova Data Entrega" at bounding box center [248, 142] width 48 height 10
type Coleta2018148 "[DATE]"
type Entrega2018148 "0"
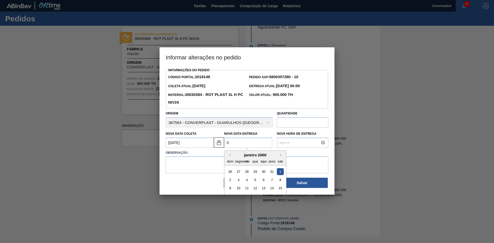
type Coleta2018148 "[DATE]"
type Entrega2018148 "02/"
type Coleta2018148 "[DATE]"
type Entrega2018148 "02/1"
type Coleta2018148 "[DATE]"
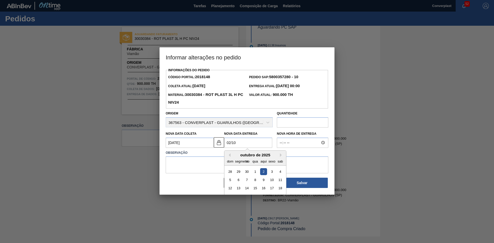
click at [262, 173] on div "2" at bounding box center [263, 171] width 7 height 7
type Entrega2018148 "[DATE]"
click at [211, 171] on textarea at bounding box center [247, 164] width 163 height 17
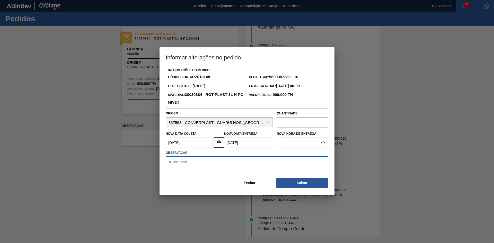
type textarea "ajuste data"
click at [284, 181] on button "Salvar" at bounding box center [301, 183] width 51 height 10
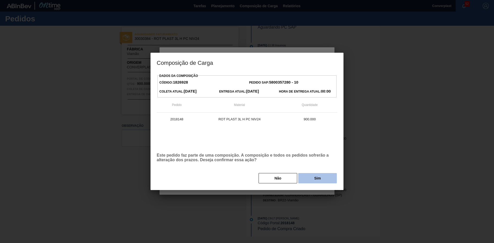
click at [301, 175] on button "Sim" at bounding box center [317, 178] width 39 height 10
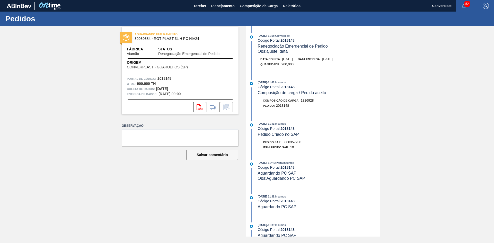
scroll to position [0, 0]
click at [223, 4] on font "Planejamento" at bounding box center [222, 6] width 23 height 4
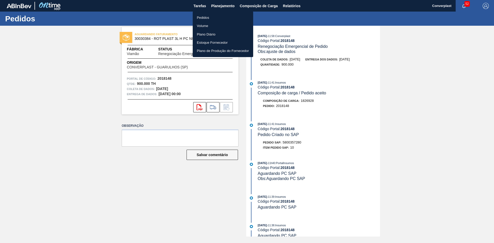
click at [202, 19] on font "Pedidos" at bounding box center [203, 18] width 12 height 4
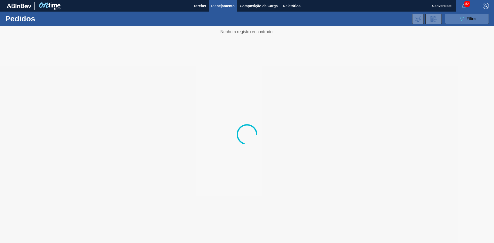
click at [472, 19] on font "Filtro" at bounding box center [471, 19] width 9 height 4
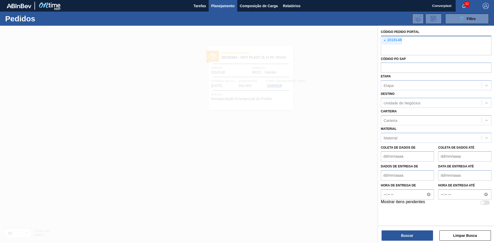
click at [383, 45] on div "× 2018148" at bounding box center [436, 46] width 111 height 20
click at [383, 41] on span "×" at bounding box center [384, 40] width 5 height 7
paste input "2018145"
type input "2018145"
click at [403, 234] on font "Buscar" at bounding box center [407, 236] width 12 height 4
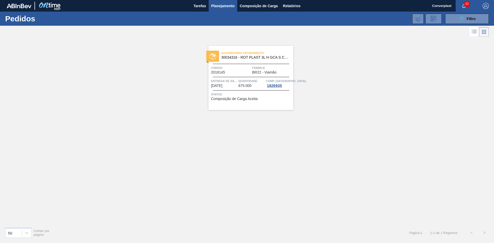
click at [245, 84] on font "675.000" at bounding box center [245, 86] width 13 height 4
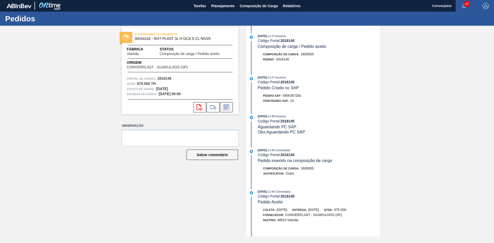
click at [226, 106] on icon at bounding box center [226, 107] width 8 height 6
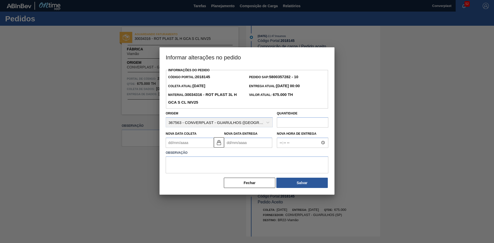
click at [352, 150] on div at bounding box center [247, 121] width 494 height 243
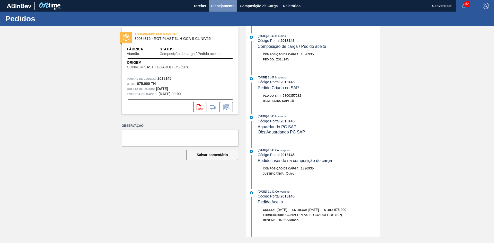
click at [222, 7] on font "Planejamento" at bounding box center [222, 6] width 23 height 4
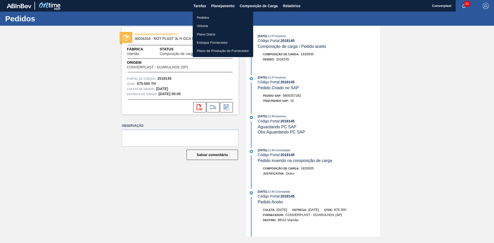
click at [199, 15] on li "Pedidos" at bounding box center [223, 17] width 60 height 8
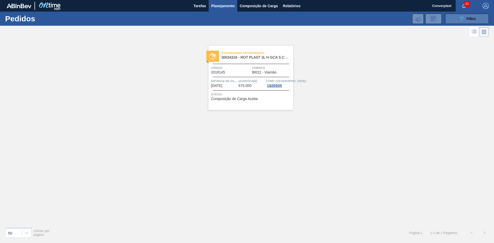
click at [453, 20] on button "089F7B8B-B2A5-4AFE-B5C0-19BA573D28AC Filtro" at bounding box center [467, 19] width 44 height 10
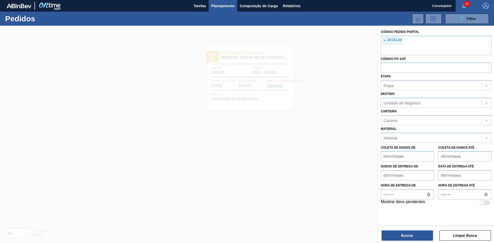
click at [218, 77] on div at bounding box center [247, 147] width 494 height 243
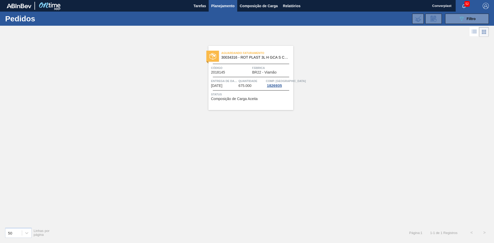
click at [231, 71] on main "Tarefas Planejamento Composição de Carga Relatórios Converplast 52 Marcar tudo …" at bounding box center [247, 121] width 494 height 243
click at [230, 71] on div "Código 2018145" at bounding box center [231, 69] width 40 height 9
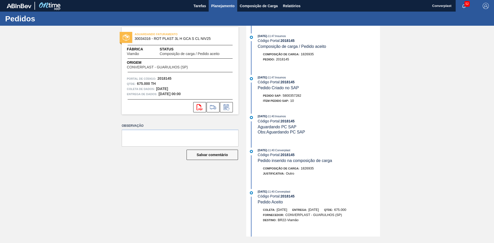
click at [221, 4] on font "Planejamento" at bounding box center [222, 6] width 23 height 4
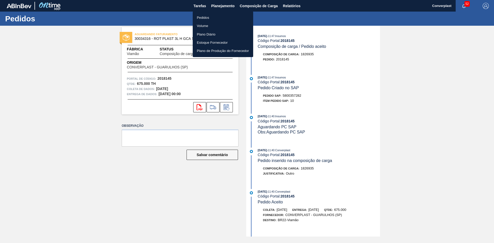
click at [212, 17] on li "Pedidos" at bounding box center [223, 17] width 60 height 8
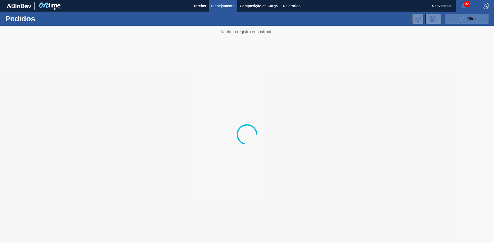
click at [478, 23] on button "089F7B8B-B2A5-4AFE-B5C0-19BA573D28AC Filtro" at bounding box center [467, 19] width 44 height 10
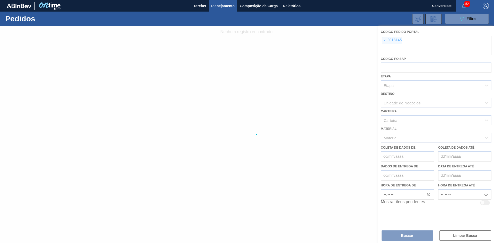
click at [383, 41] on div at bounding box center [247, 134] width 494 height 217
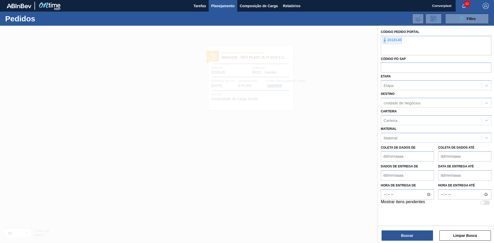
click at [383, 41] on span "×" at bounding box center [384, 40] width 5 height 7
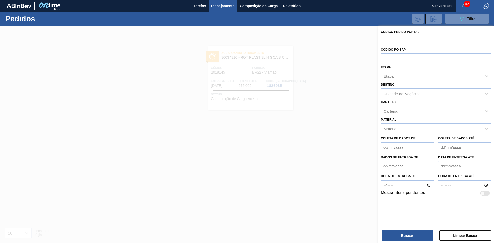
paste input "2018144"
type input "2018144"
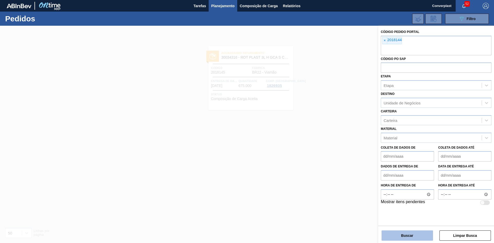
click at [395, 238] on button "Buscar" at bounding box center [407, 236] width 51 height 10
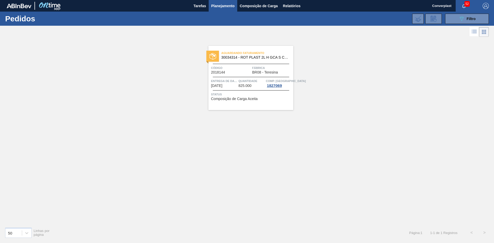
drag, startPoint x: 136, startPoint y: 137, endPoint x: 162, endPoint y: 120, distance: 31.3
click at [136, 137] on div "Aguardando Faturamento 30034314 - ROT PLAST 2L H GCA S CL NIV25 Código 2018144 …" at bounding box center [247, 130] width 494 height 185
click at [235, 81] on font "Entrega de dados" at bounding box center [226, 81] width 30 height 3
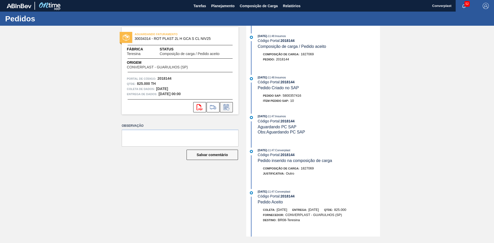
click at [228, 109] on icon at bounding box center [226, 107] width 8 height 6
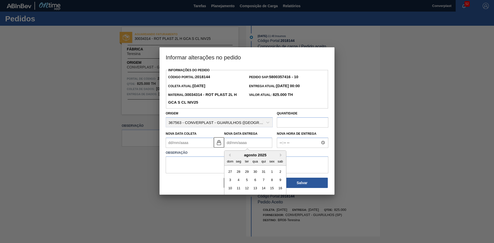
click at [238, 147] on Entrega2018144 "Nova Data Entrega" at bounding box center [248, 143] width 48 height 10
type Coleta2018144 "[DATE]"
type Entrega2018144 "1"
type Coleta2018144 "[DATE]"
type Entrega2018144 "10/"
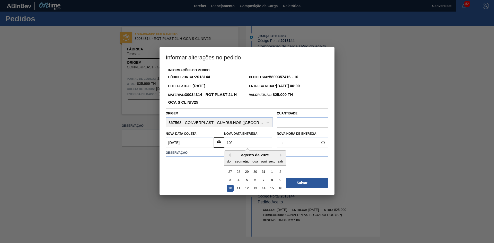
type Coleta2018144 "[DATE]"
type Entrega2018144 "10/1"
type Coleta2018144 "[DATE]"
click at [270, 179] on div "10" at bounding box center [271, 180] width 7 height 7
type Entrega2018144 "[DATE]"
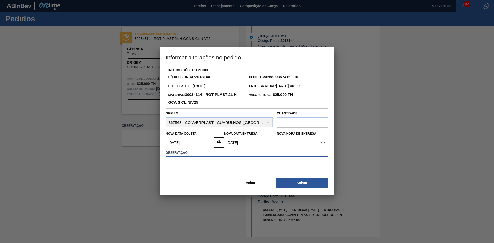
click at [198, 171] on textarea at bounding box center [247, 164] width 163 height 17
type textarea "ajuste data"
click at [299, 192] on div "Informações do Pedido Código Portal: 2018144 Pedido SAP: 5800357416 - 10 Coleta…" at bounding box center [247, 131] width 175 height 128
click at [299, 187] on button "Salvar" at bounding box center [301, 183] width 51 height 10
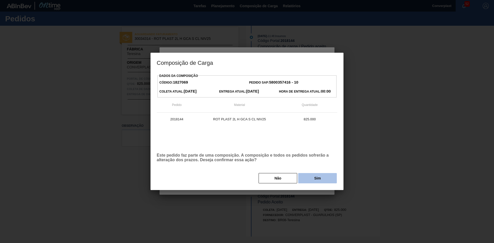
click at [308, 179] on button "Sim" at bounding box center [317, 178] width 39 height 10
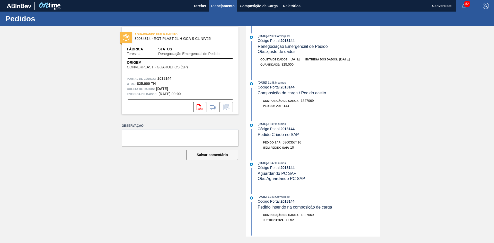
click at [228, 4] on font "Planejamento" at bounding box center [222, 6] width 23 height 4
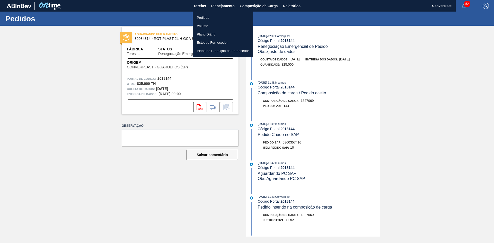
click at [206, 17] on font "Pedidos" at bounding box center [203, 18] width 12 height 4
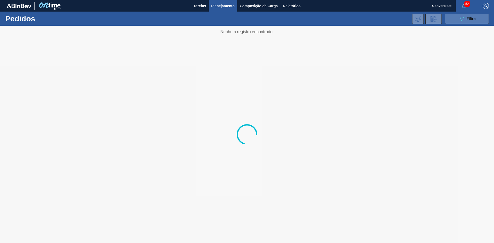
click at [464, 20] on icon "089F7B8B-B2A5-4AFE-B5C0-19BA573D28AC" at bounding box center [462, 19] width 6 height 6
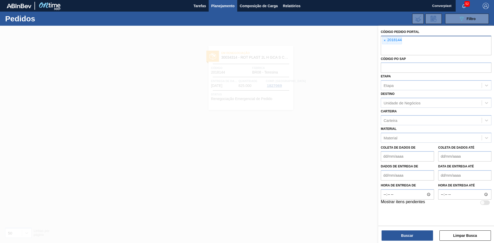
click at [389, 40] on font "2018144" at bounding box center [394, 40] width 14 height 4
click at [384, 40] on font "×" at bounding box center [385, 40] width 2 height 4
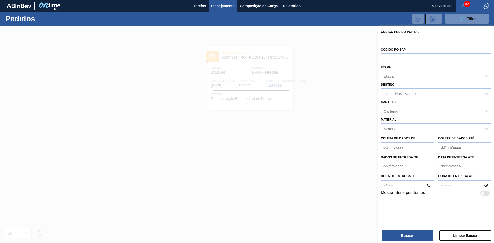
paste input "2018149"
type input "2018149"
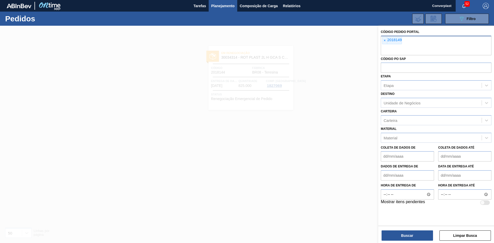
click at [403, 228] on div "Buscar Limpar Busca" at bounding box center [436, 233] width 116 height 14
click at [400, 233] on button "Buscar" at bounding box center [407, 236] width 51 height 10
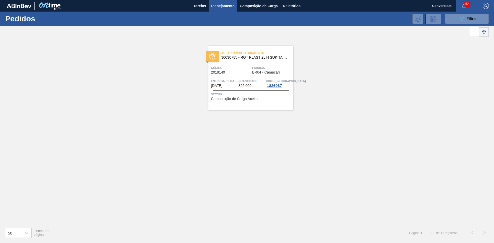
click at [228, 90] on div "Aguardando Faturamento 30030785 - ROT PLAST 2L H SUKITA NIV24 Código 2018149 Fá…" at bounding box center [250, 78] width 85 height 64
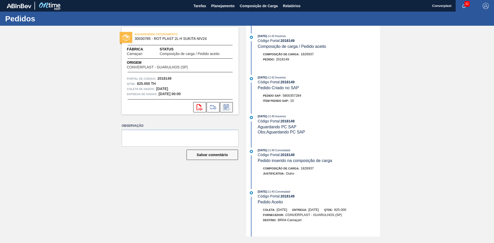
click at [224, 107] on icon at bounding box center [226, 107] width 5 height 6
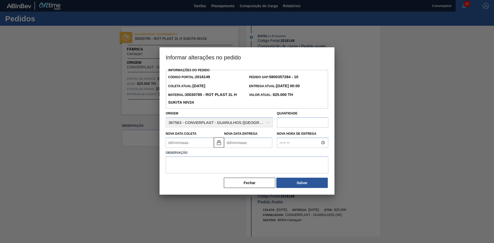
click at [242, 151] on label "Observação" at bounding box center [247, 152] width 163 height 7
click at [244, 147] on Entrega2018149 "Nova Data Entrega" at bounding box center [248, 143] width 48 height 10
type Coleta2018149 "[DATE]"
type Entrega2018149 "1"
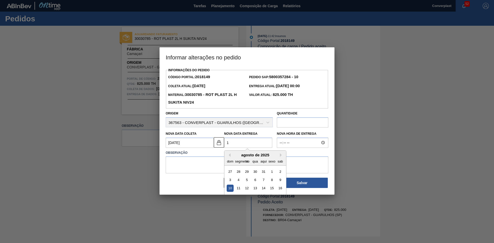
type Coleta2018149 "[DATE]"
type Entrega2018149 "10/"
type Coleta2018149 "[DATE]"
type Entrega2018149 "10/1"
type Coleta2018149 "[DATE]"
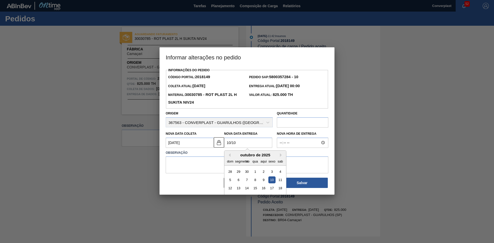
click at [272, 180] on div "10" at bounding box center [271, 180] width 7 height 7
type Entrega2018149 "[DATE]"
click at [204, 162] on textarea at bounding box center [247, 164] width 163 height 17
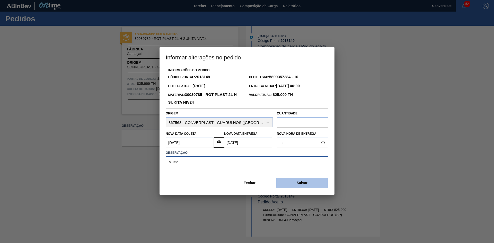
type textarea "ajuste"
click at [276, 180] on button "Salvar" at bounding box center [301, 183] width 51 height 10
click at [303, 180] on button "Salvar" at bounding box center [301, 183] width 51 height 10
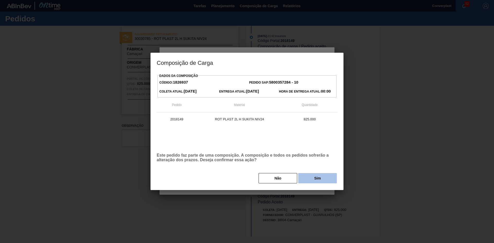
click at [318, 179] on font "Sim" at bounding box center [317, 178] width 7 height 4
